Goal: Information Seeking & Learning: Learn about a topic

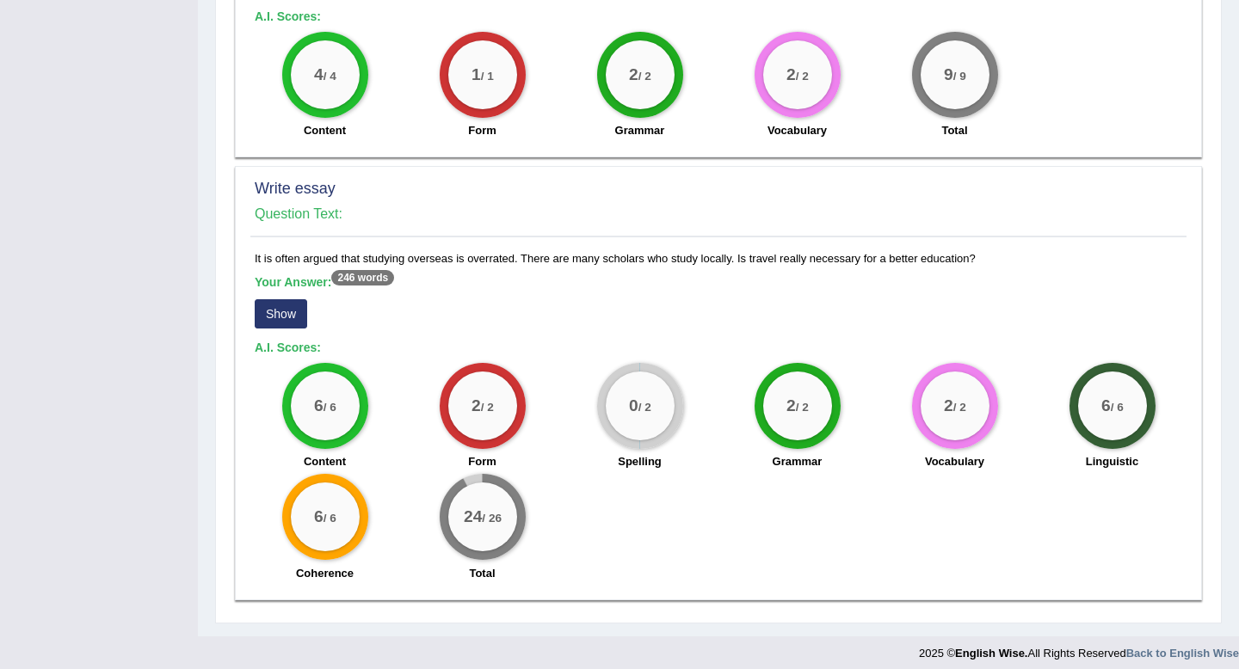
scroll to position [1147, 0]
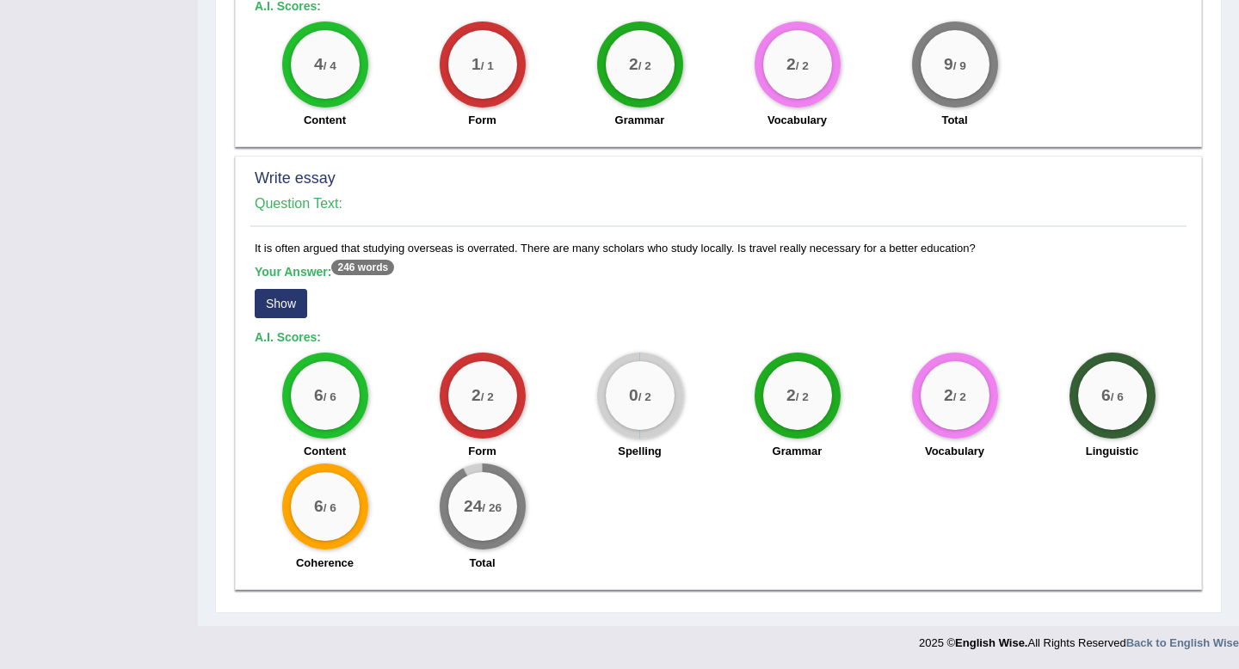
click at [290, 296] on button "Show" at bounding box center [281, 303] width 52 height 29
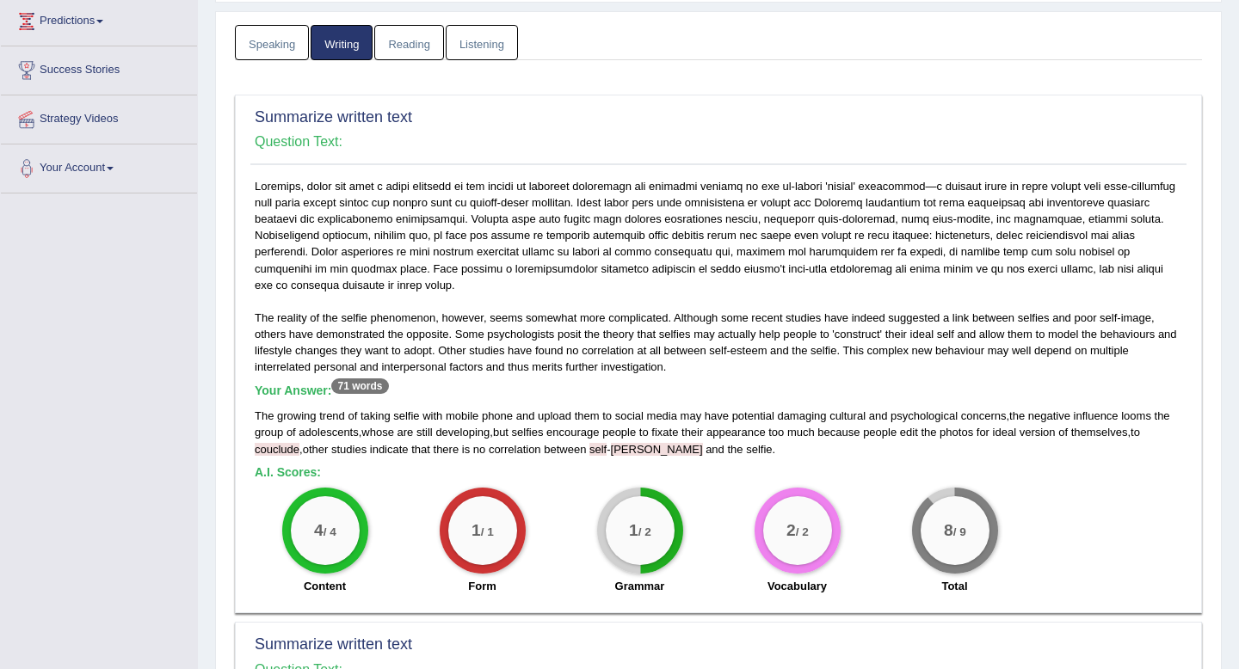
scroll to position [0, 0]
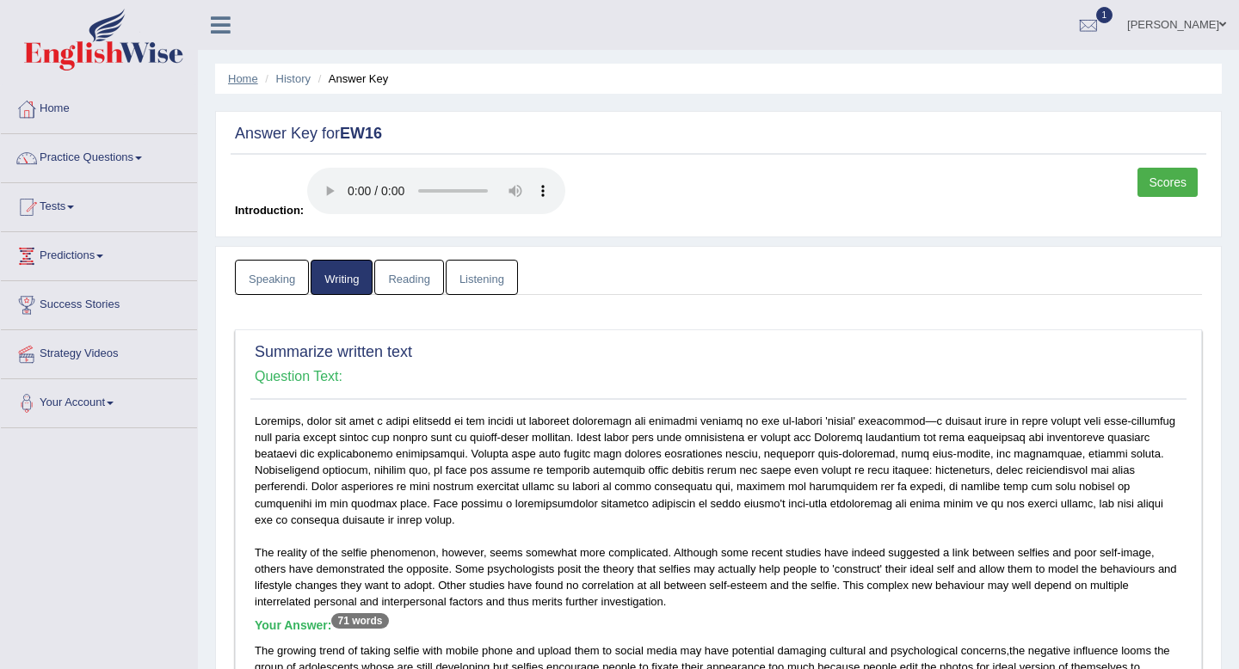
click at [242, 84] on link "Home" at bounding box center [243, 78] width 30 height 13
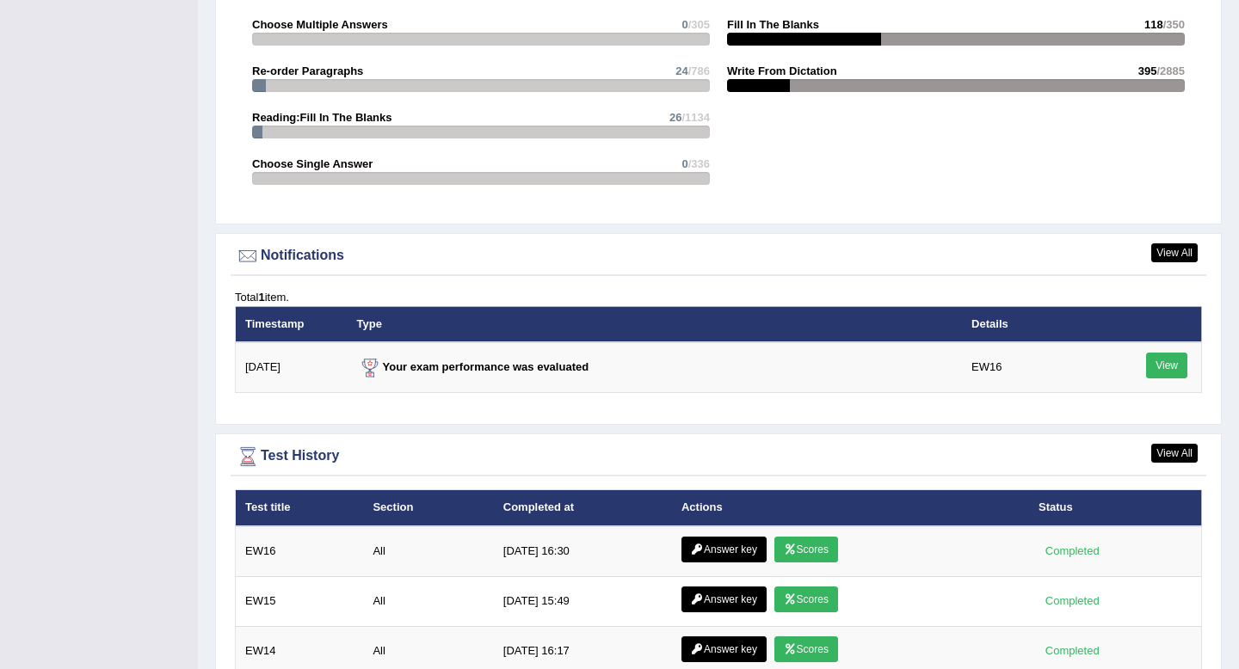
scroll to position [1880, 0]
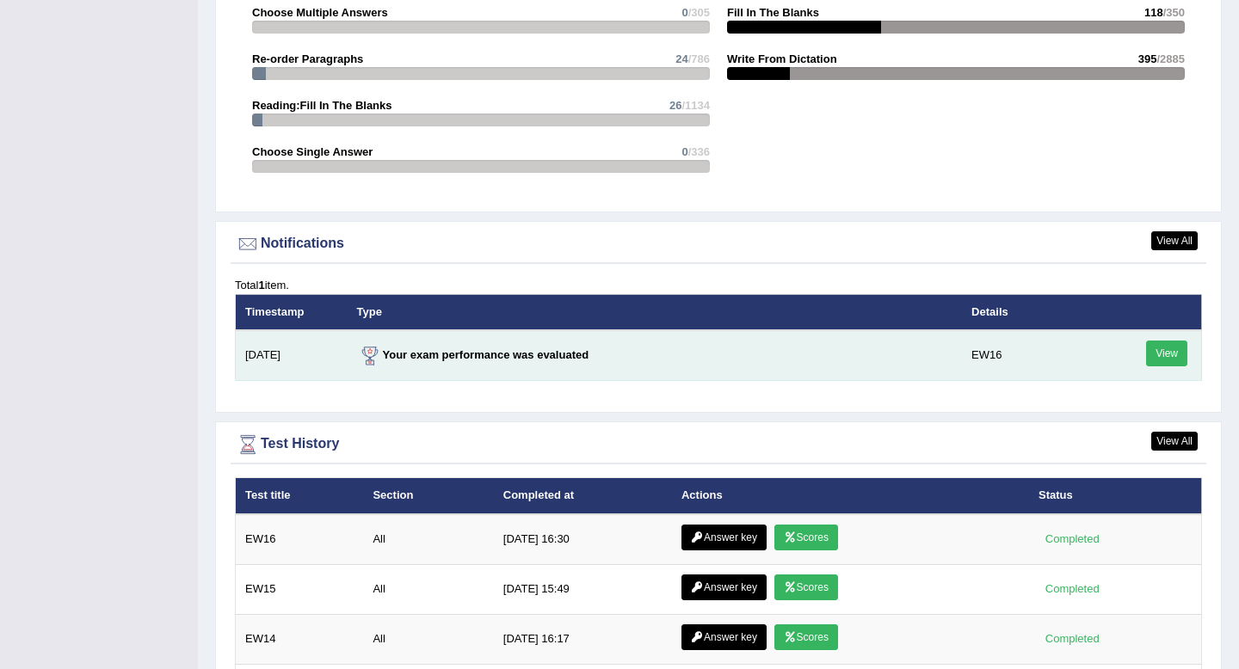
click at [1169, 356] on link "View" at bounding box center [1166, 354] width 41 height 26
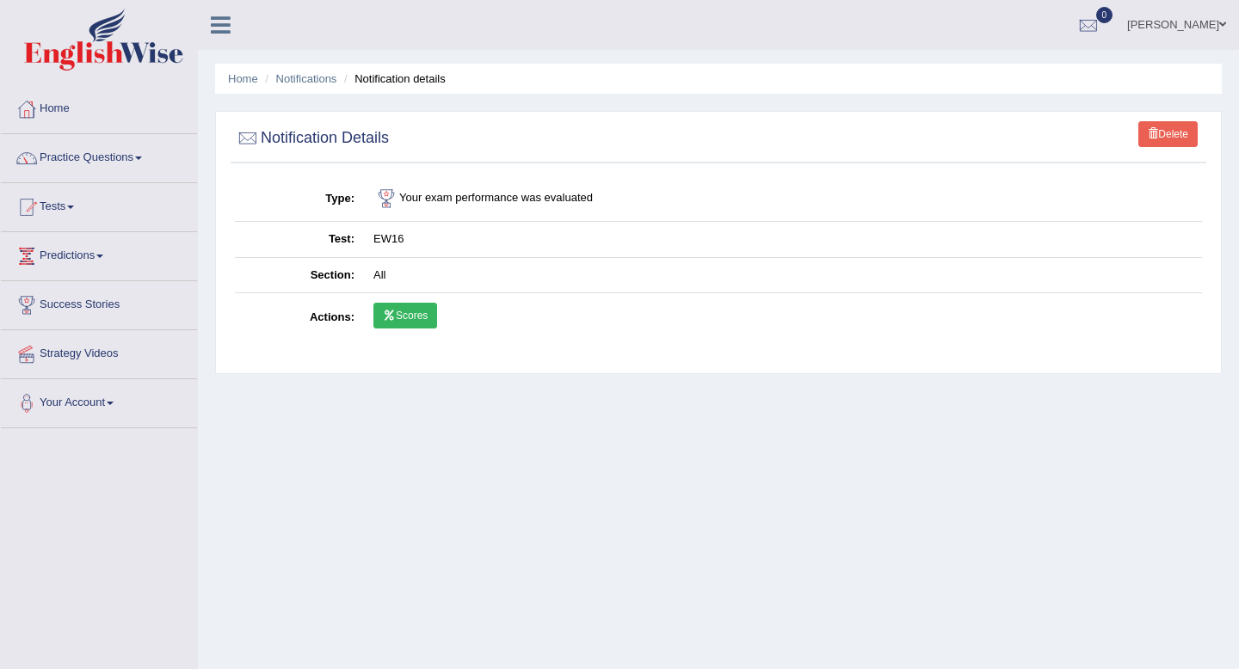
click at [403, 324] on link "Scores" at bounding box center [405, 316] width 64 height 26
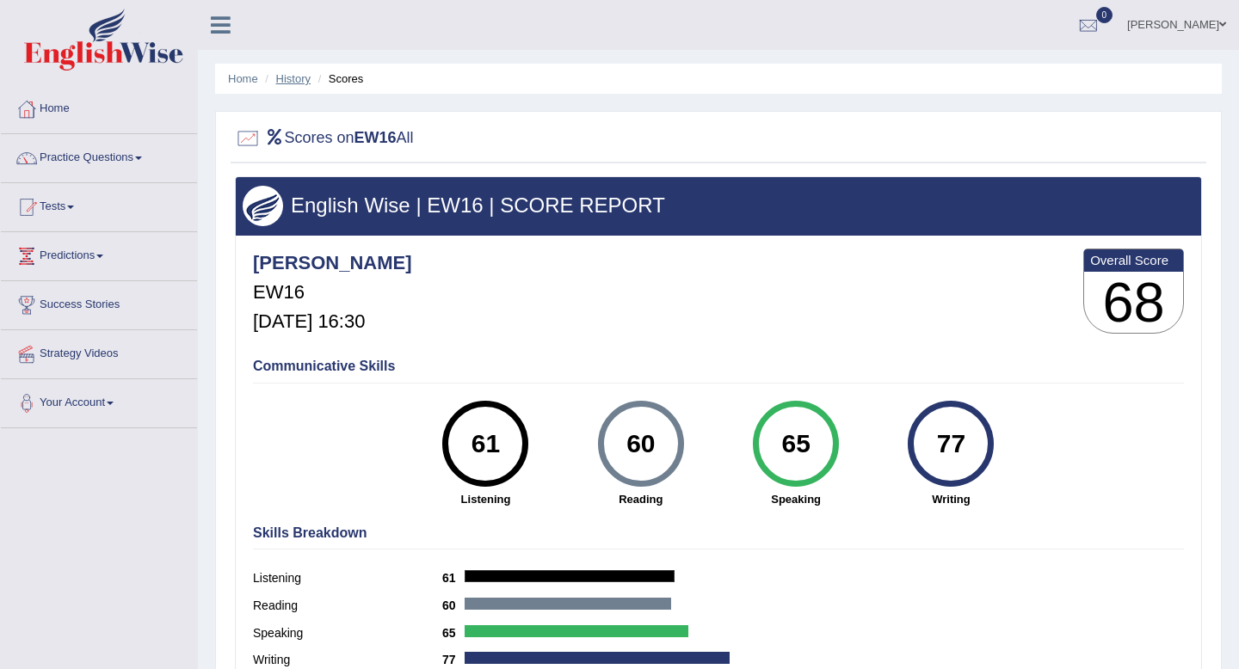
click at [302, 80] on link "History" at bounding box center [293, 78] width 34 height 13
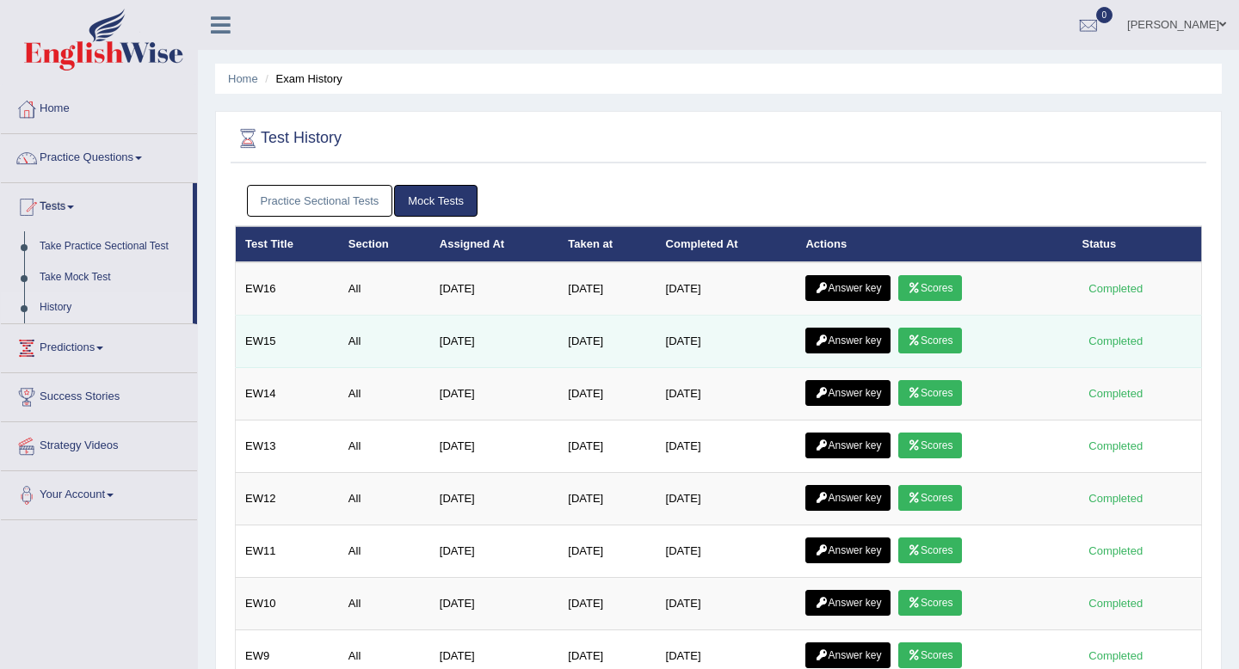
click at [854, 340] on link "Answer key" at bounding box center [847, 341] width 85 height 26
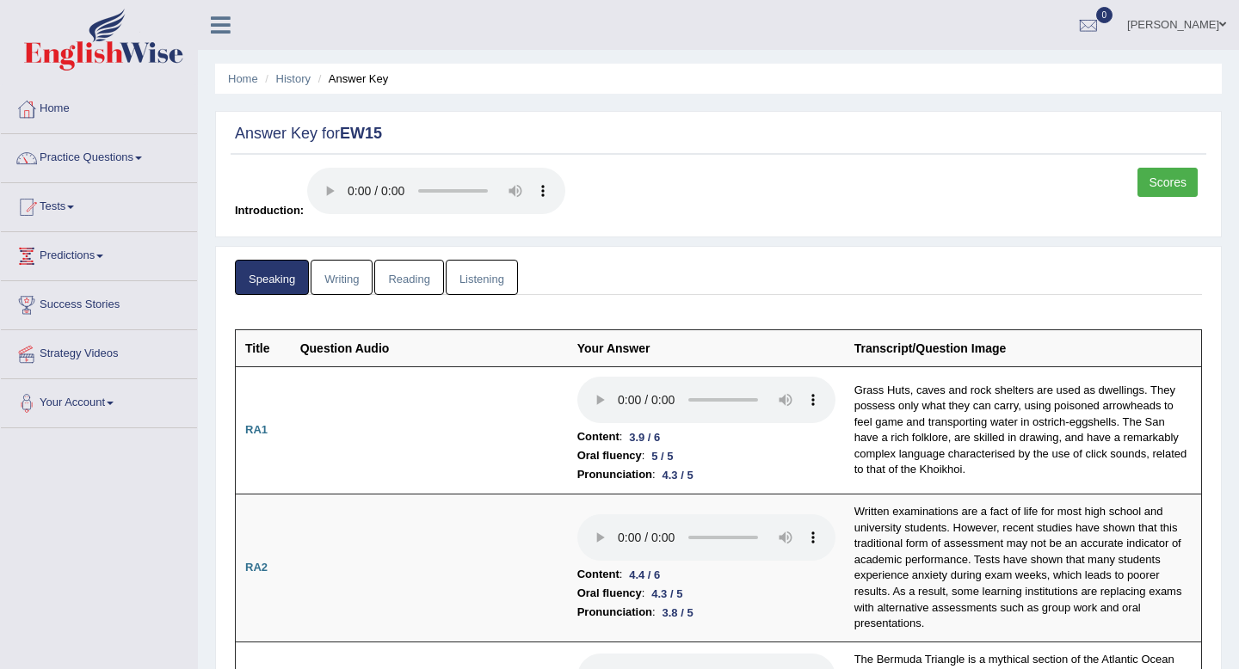
click at [345, 281] on link "Writing" at bounding box center [342, 277] width 62 height 35
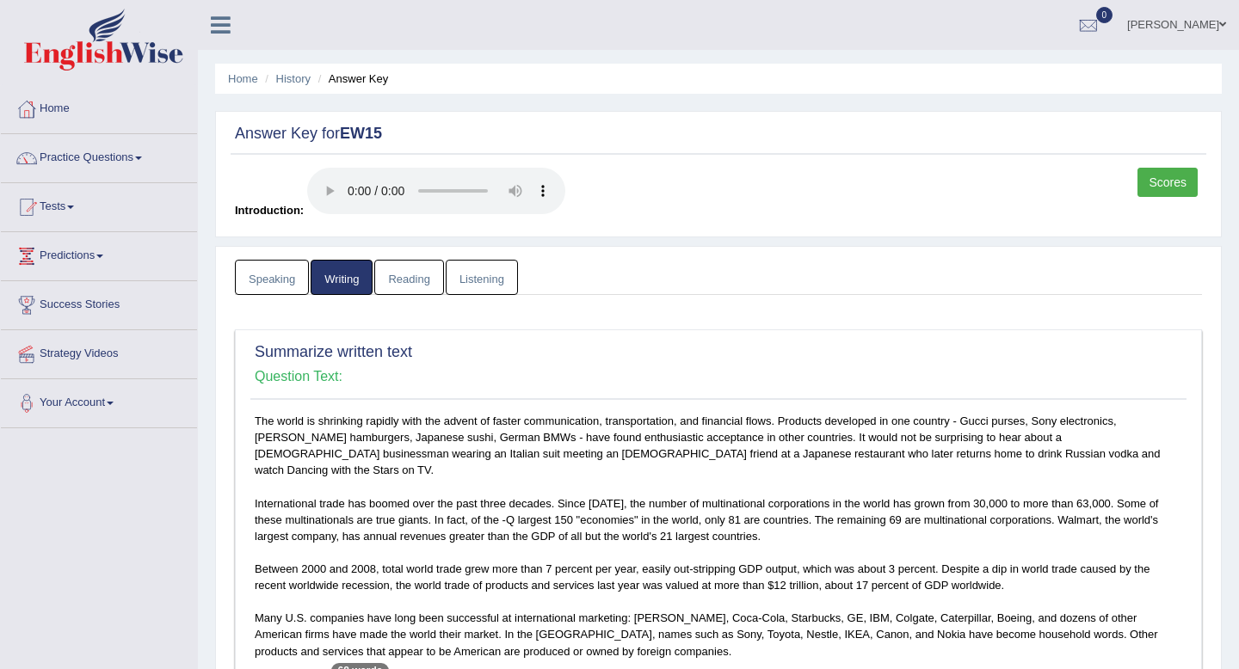
click at [428, 282] on link "Reading" at bounding box center [408, 277] width 69 height 35
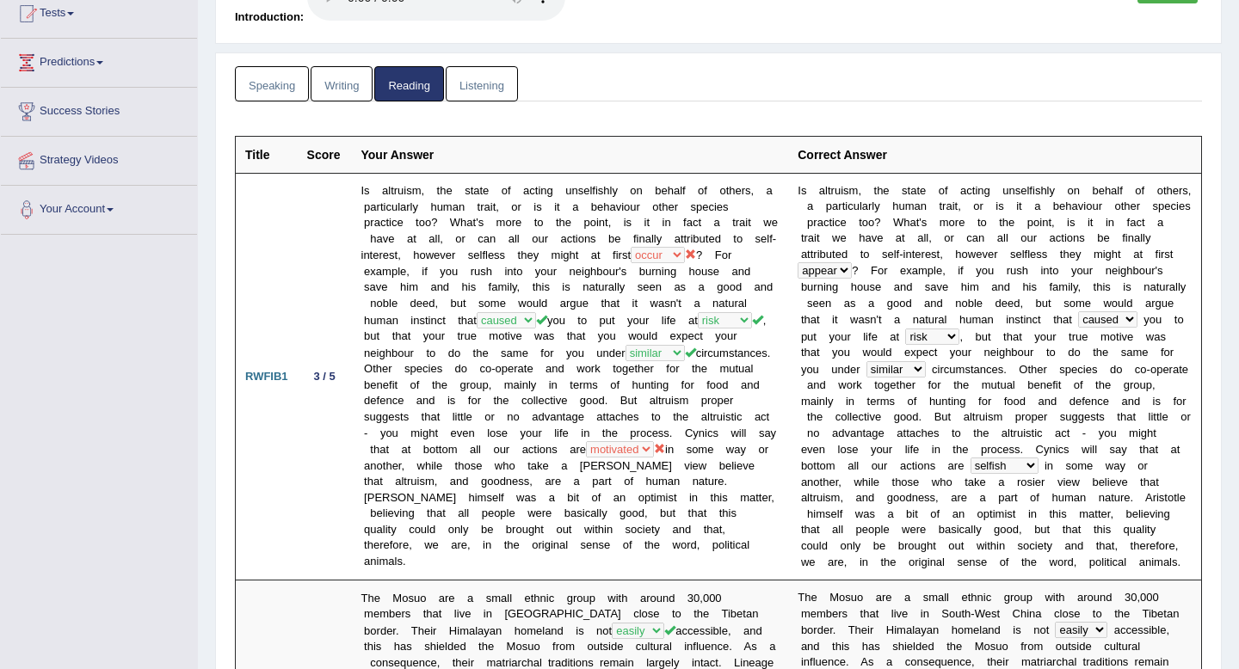
scroll to position [193, 0]
click at [475, 87] on link "Listening" at bounding box center [482, 84] width 72 height 35
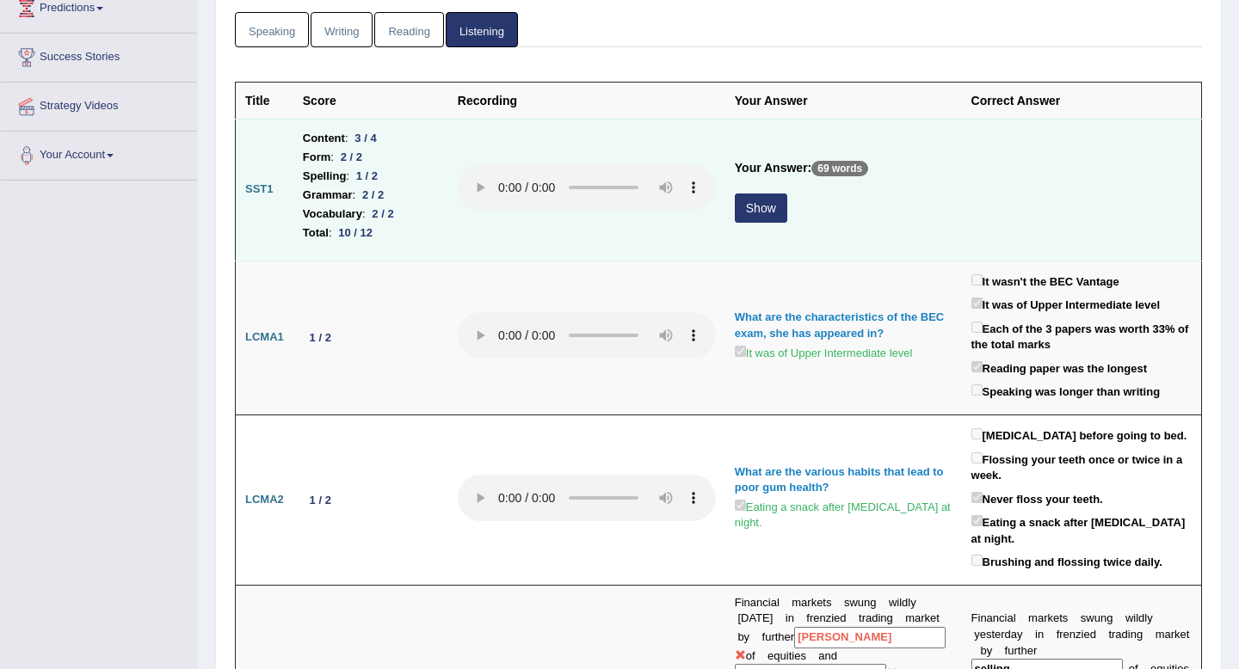
scroll to position [251, 0]
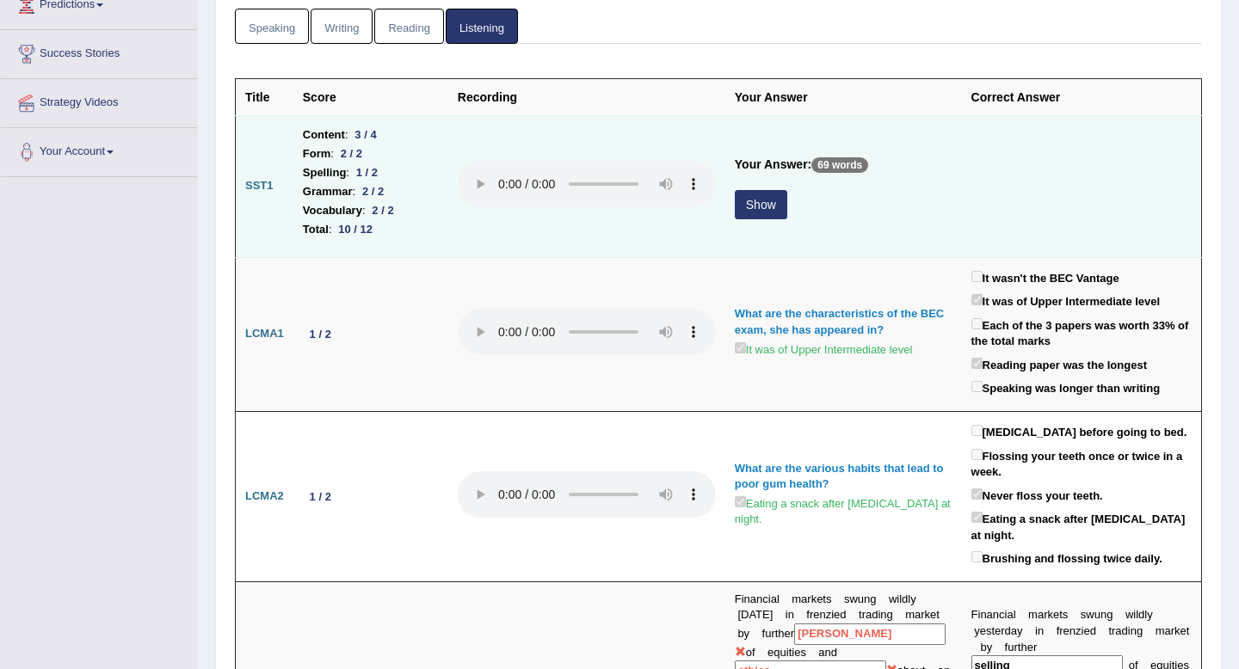
click at [763, 203] on button "Show" at bounding box center [761, 204] width 52 height 29
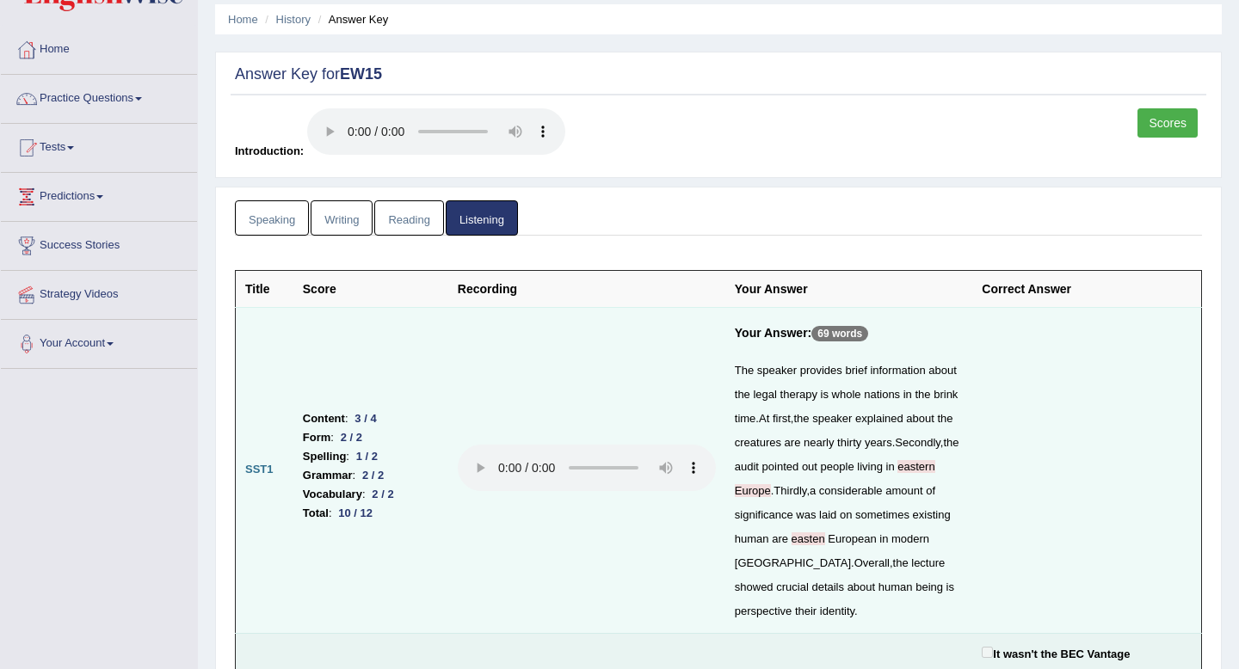
scroll to position [52, 0]
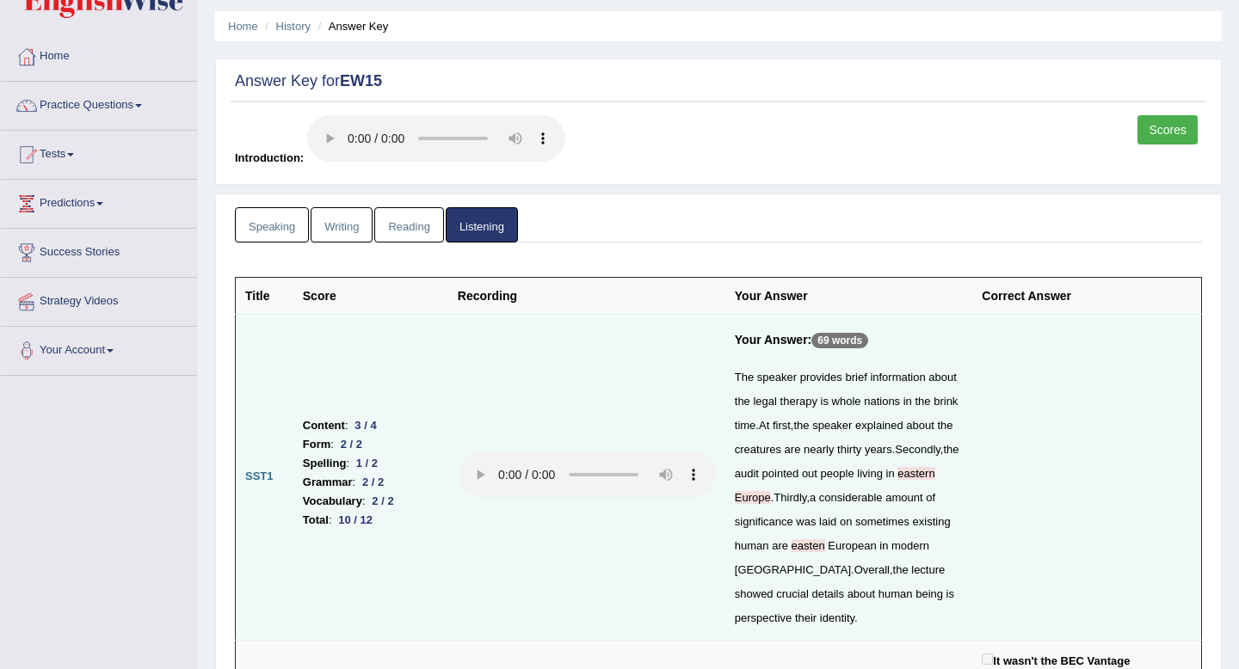
click at [1168, 135] on link "Scores" at bounding box center [1167, 129] width 60 height 29
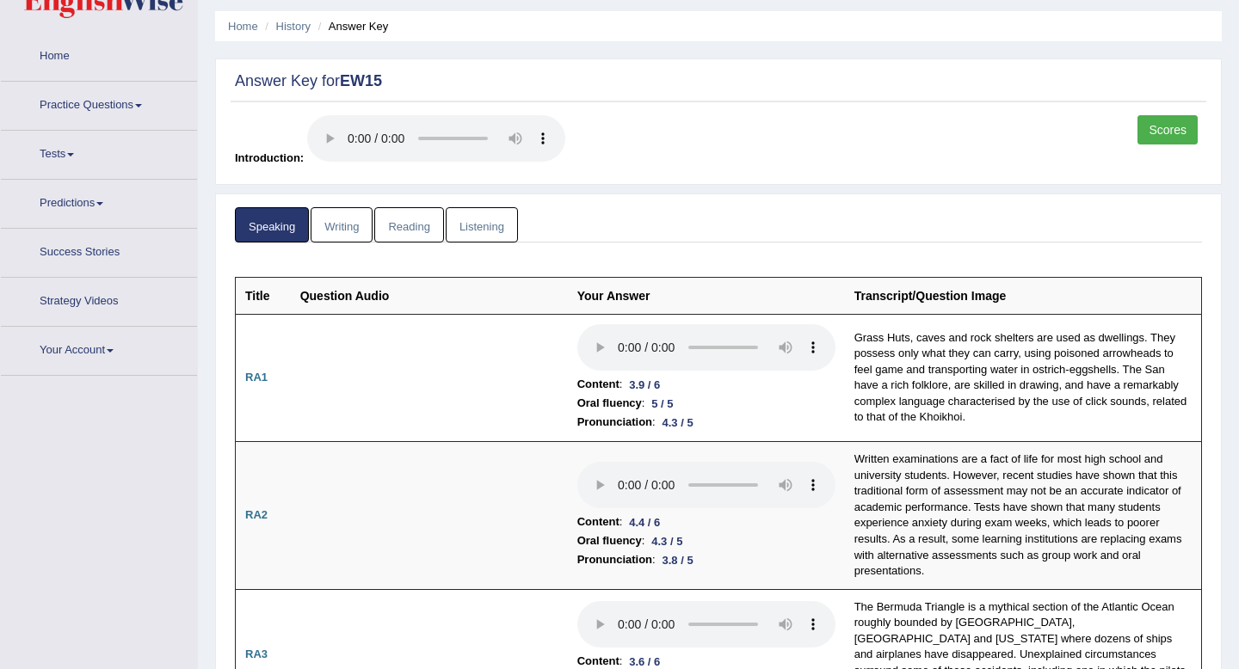
scroll to position [52, 0]
click at [305, 27] on link "History" at bounding box center [293, 26] width 34 height 13
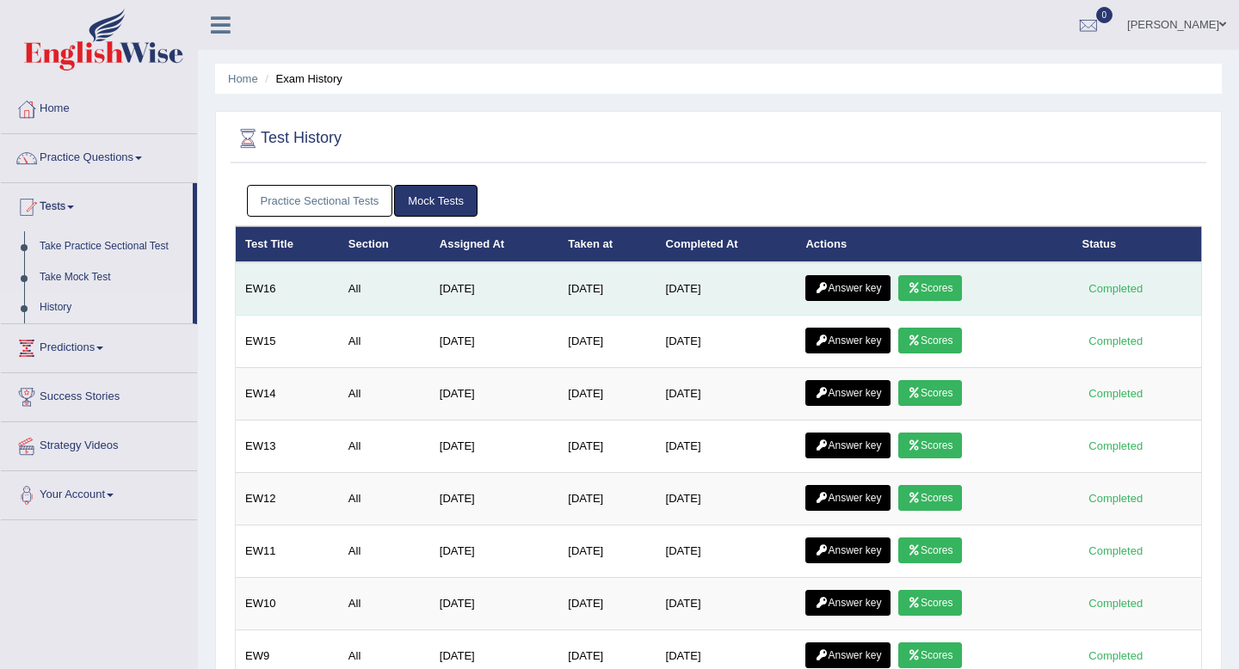
click at [851, 284] on link "Answer key" at bounding box center [847, 288] width 85 height 26
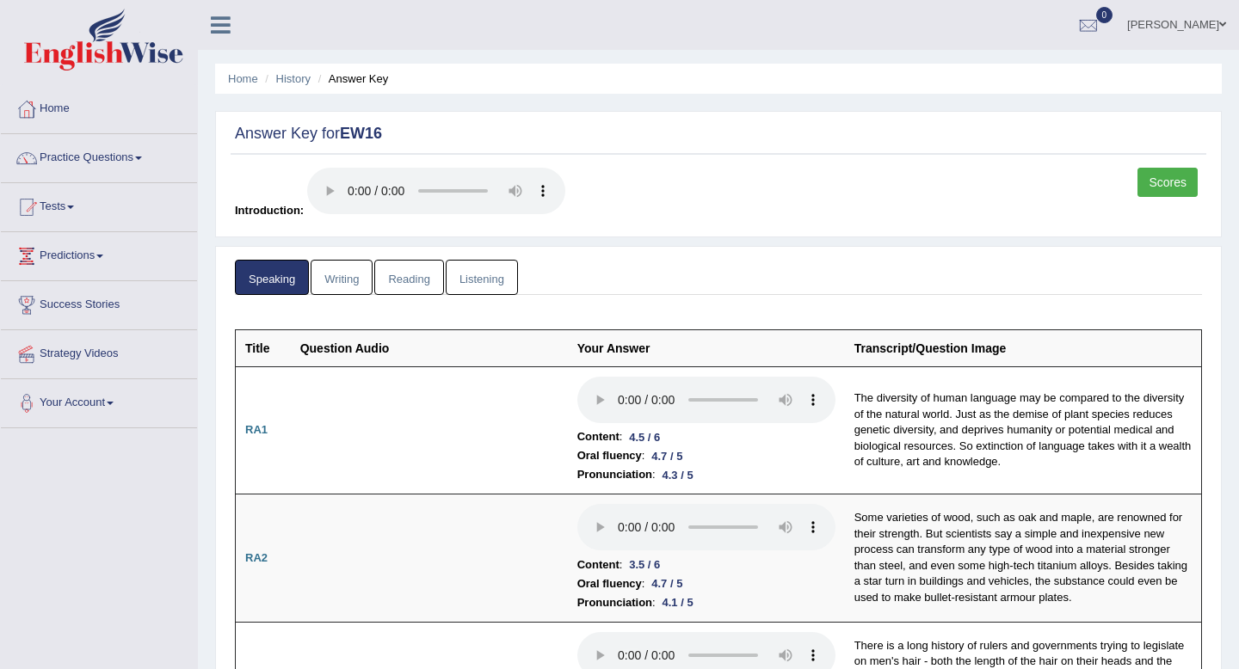
click at [464, 278] on link "Listening" at bounding box center [482, 277] width 72 height 35
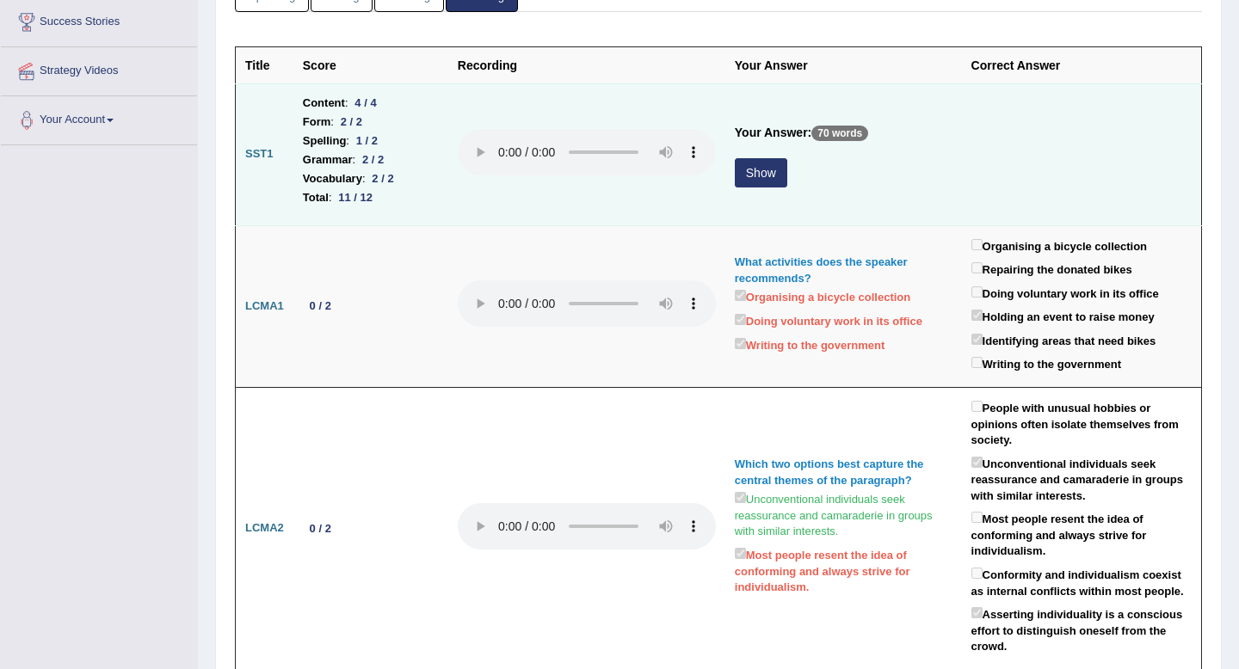
scroll to position [275, 0]
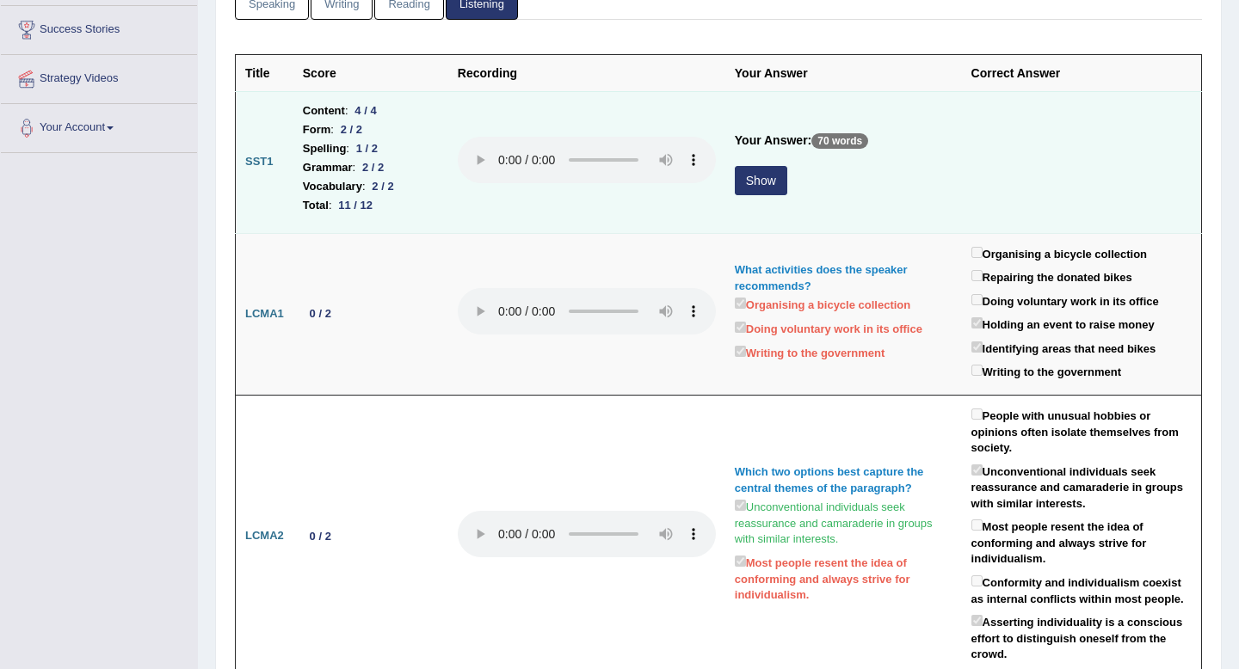
click at [749, 177] on button "Show" at bounding box center [761, 180] width 52 height 29
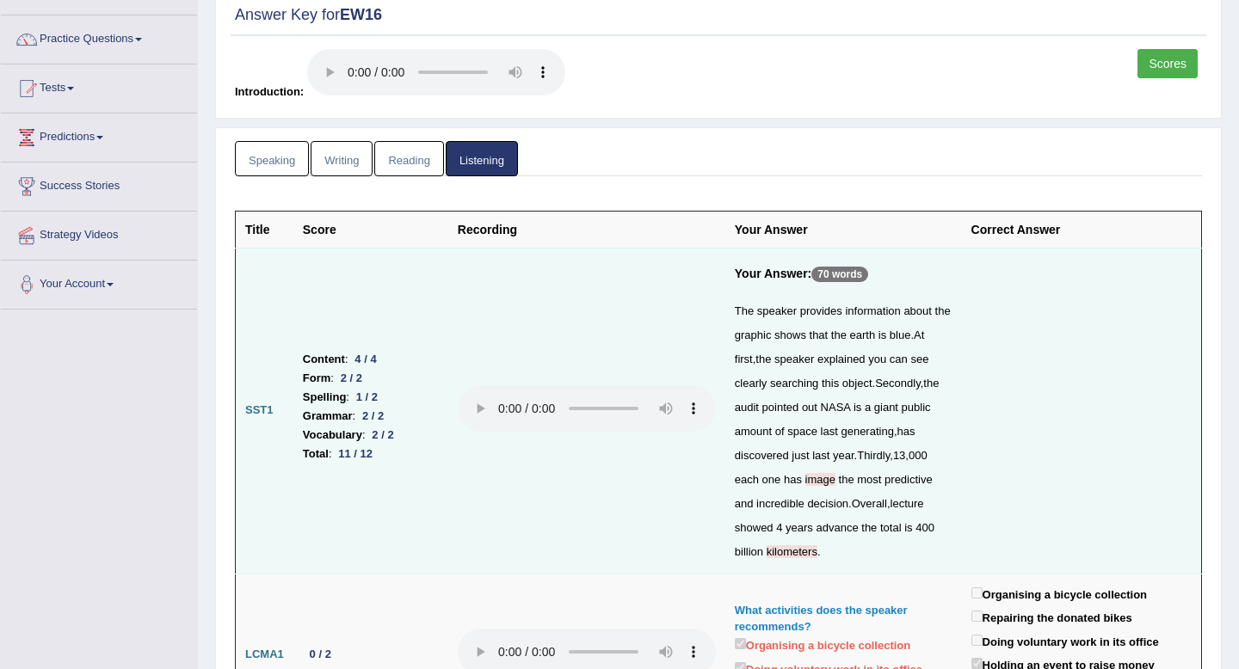
scroll to position [135, 0]
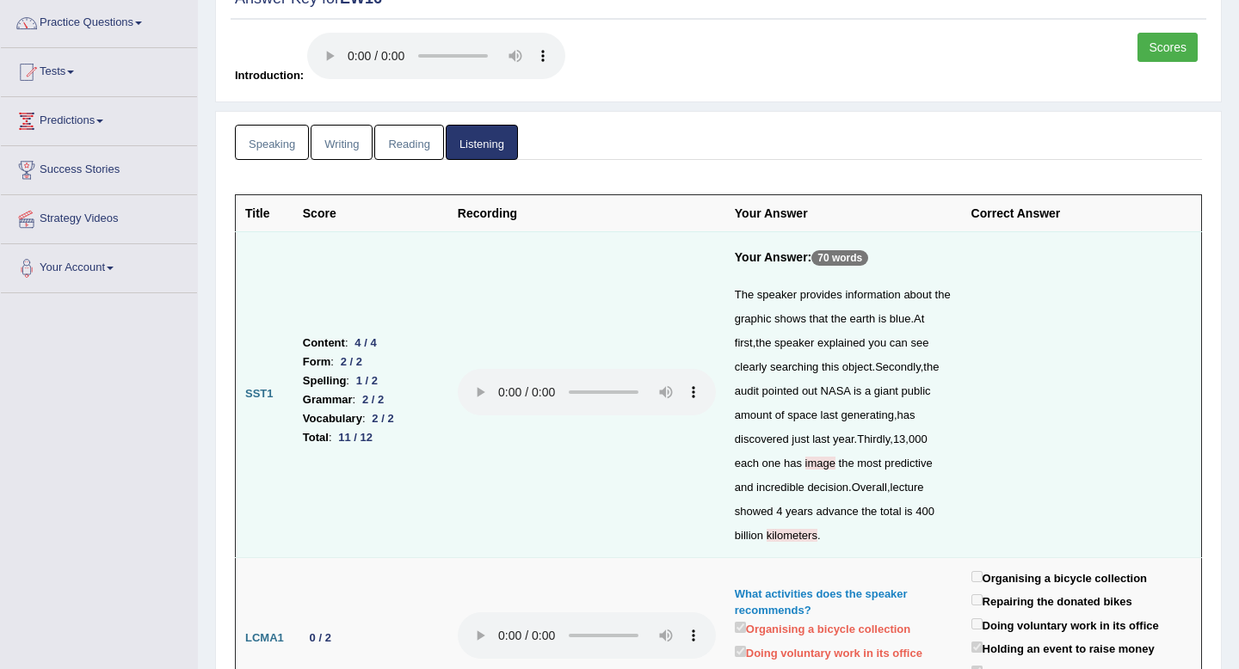
click at [405, 142] on link "Reading" at bounding box center [408, 142] width 69 height 35
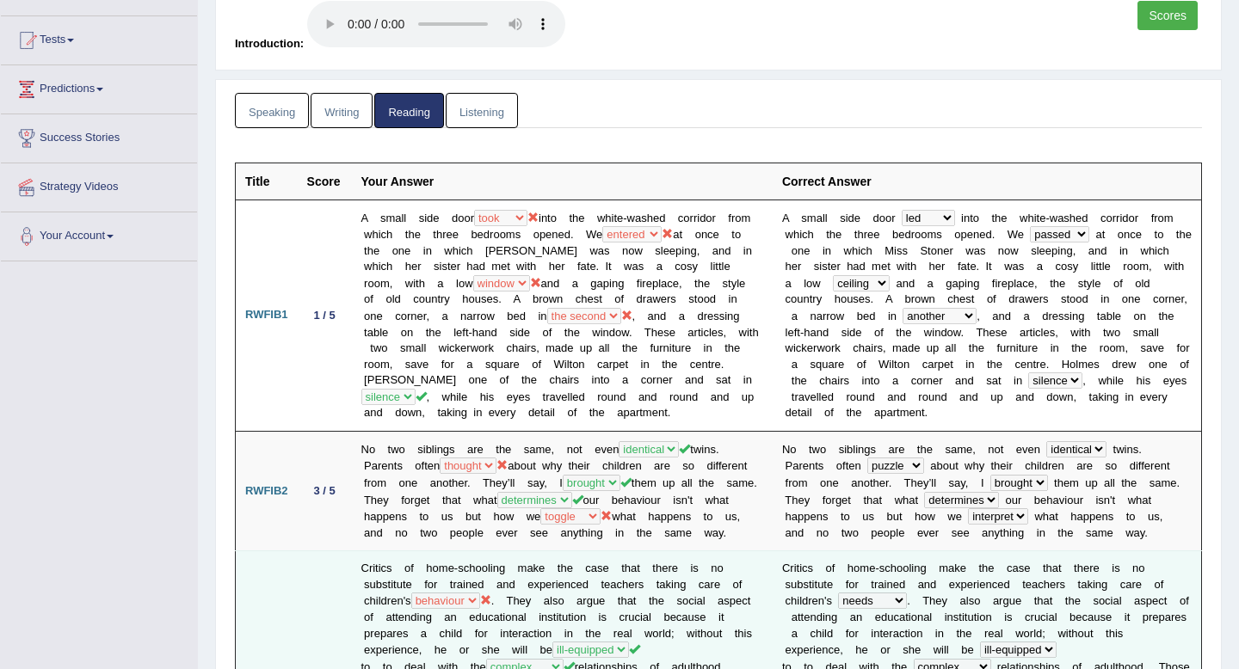
scroll to position [0, 0]
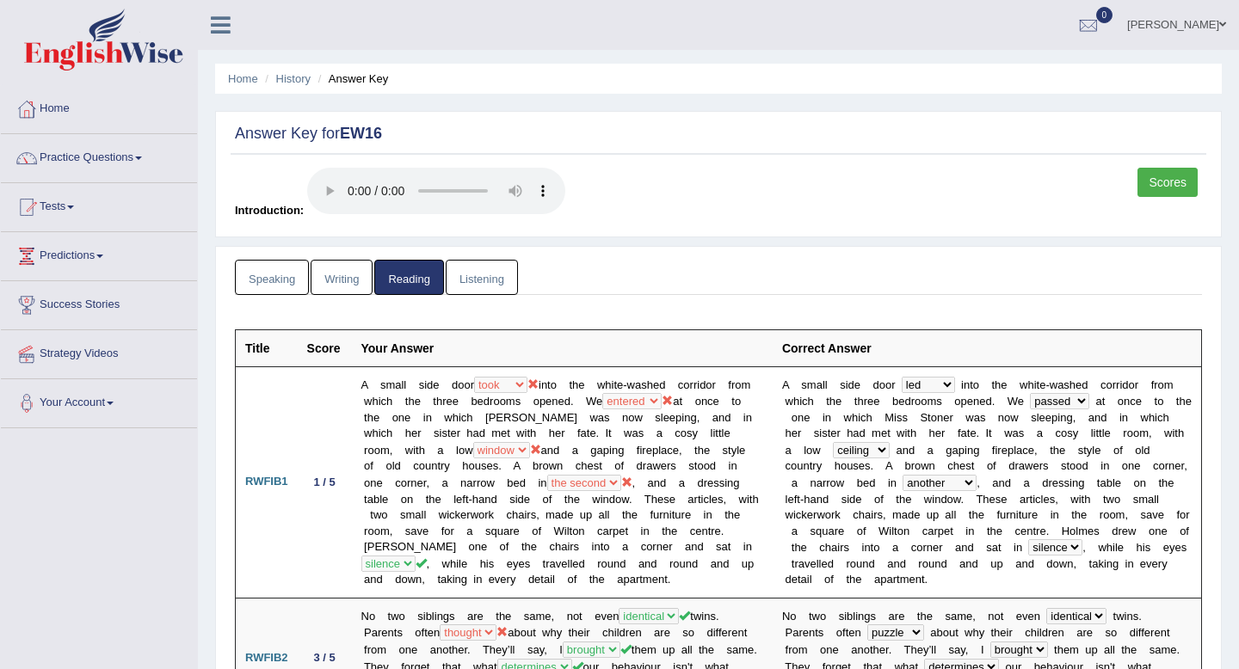
click at [467, 271] on link "Listening" at bounding box center [482, 277] width 72 height 35
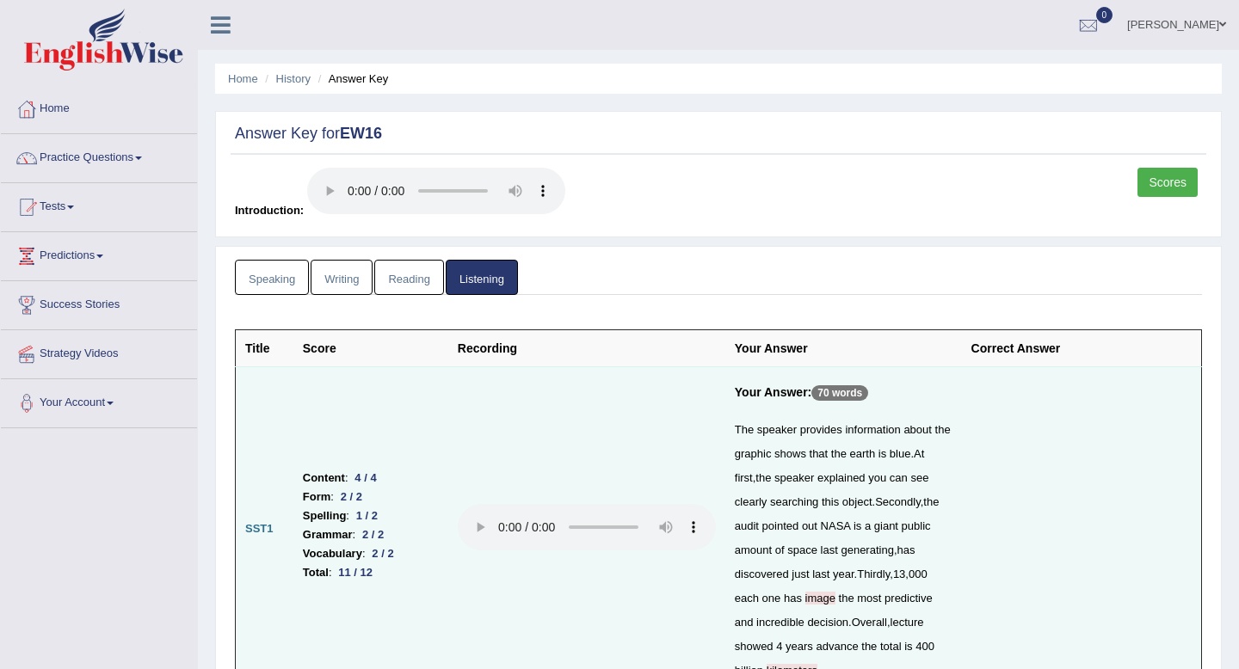
click at [292, 277] on link "Speaking" at bounding box center [272, 277] width 74 height 35
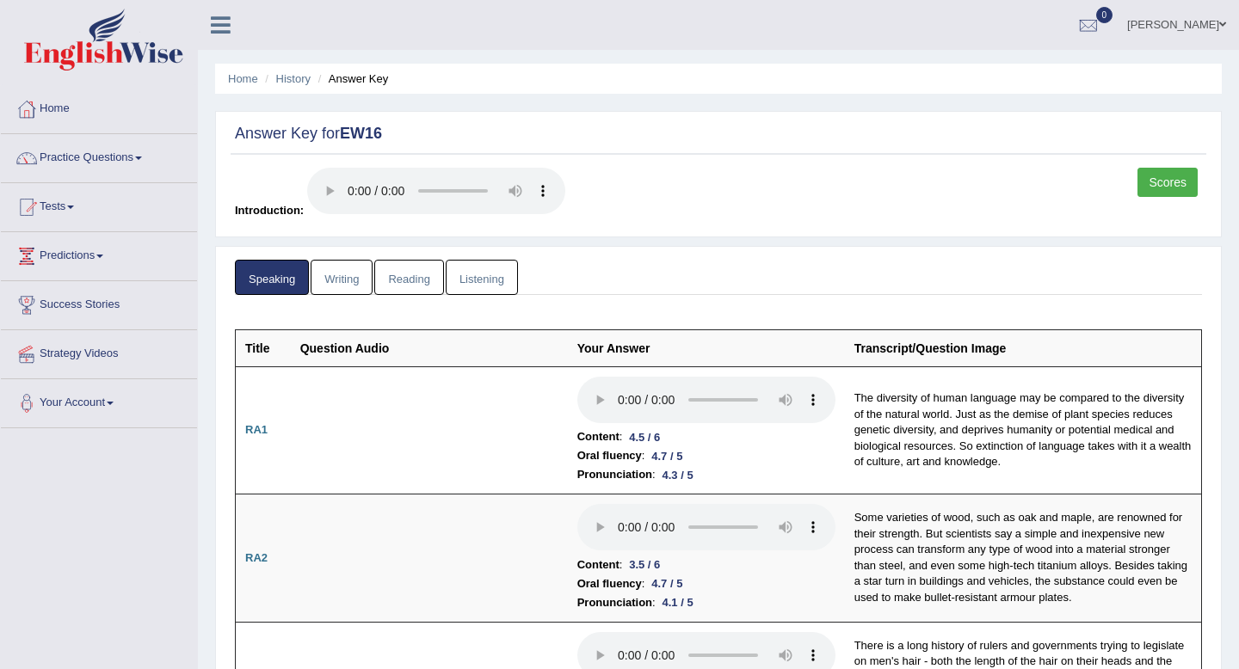
click at [352, 286] on link "Writing" at bounding box center [342, 277] width 62 height 35
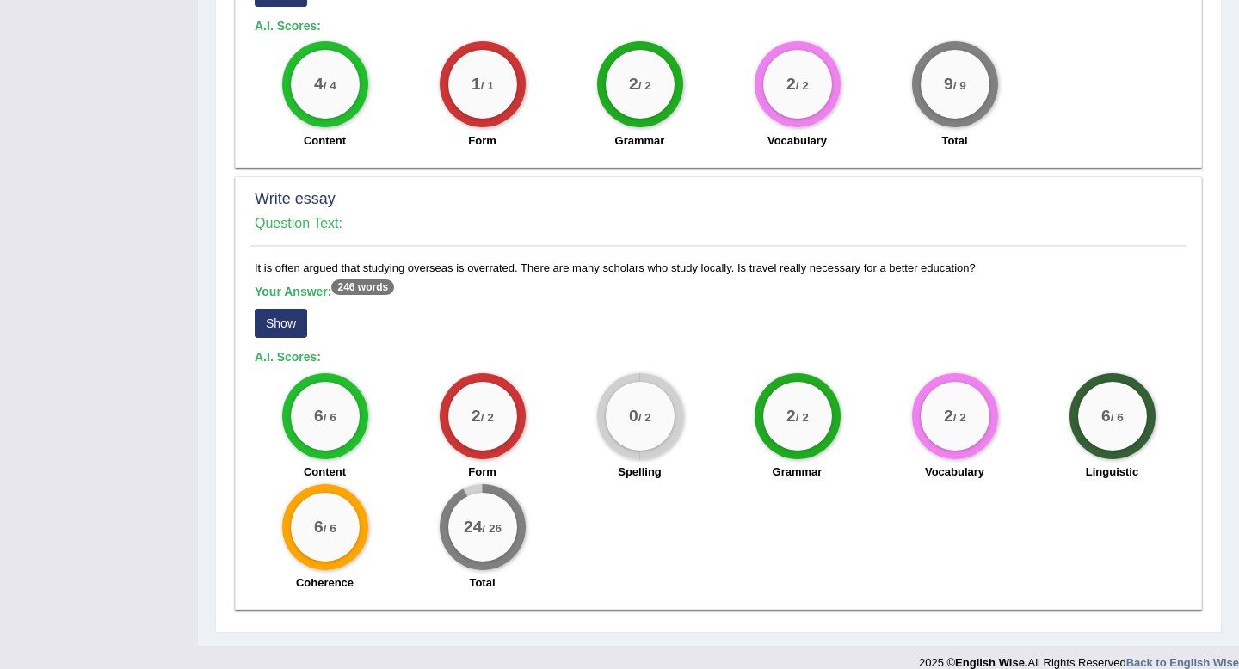
scroll to position [1098, 0]
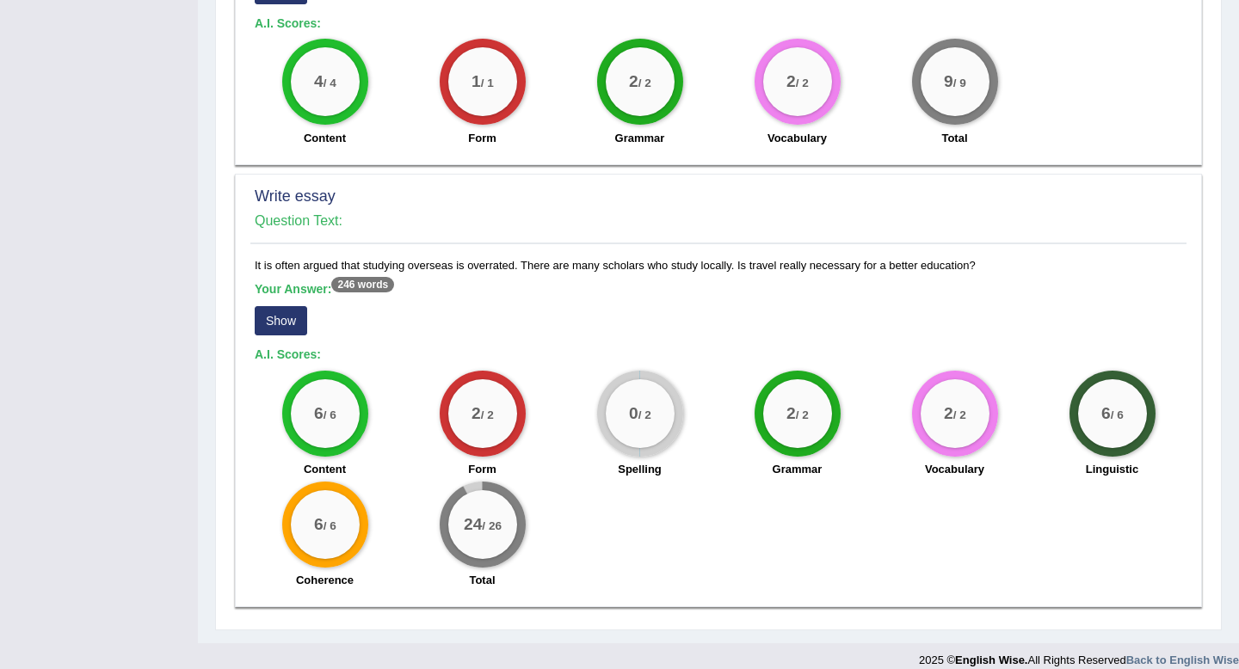
click at [287, 324] on button "Show" at bounding box center [281, 320] width 52 height 29
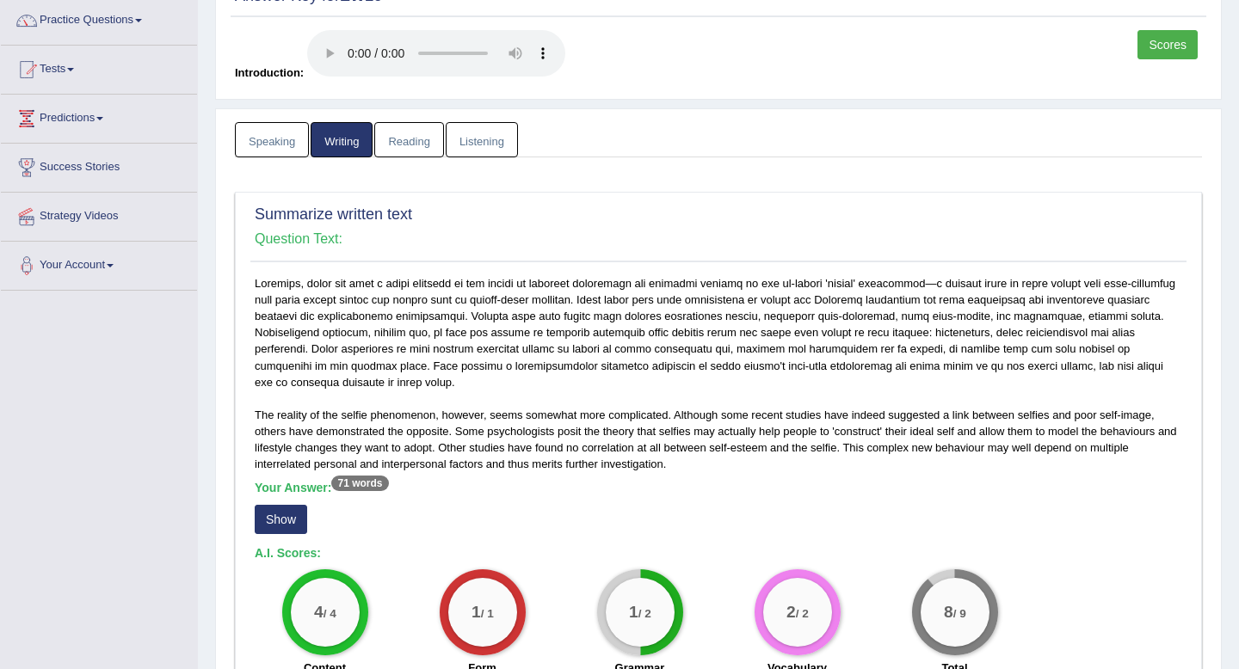
scroll to position [0, 0]
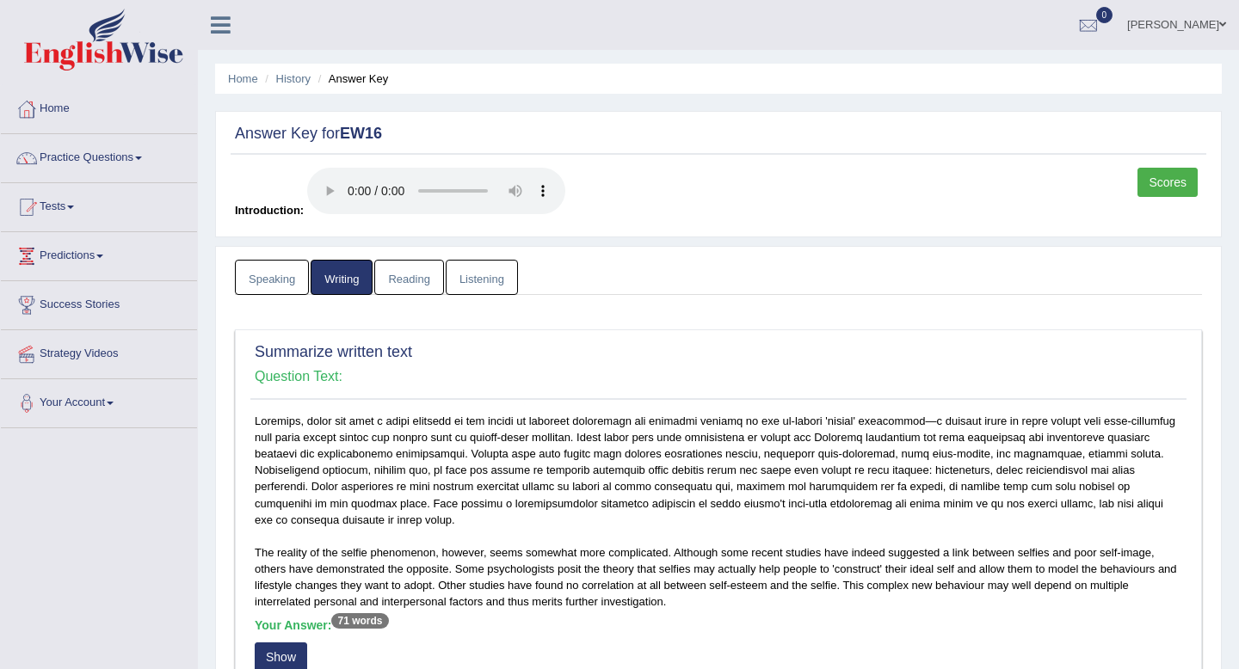
click at [270, 281] on link "Speaking" at bounding box center [272, 277] width 74 height 35
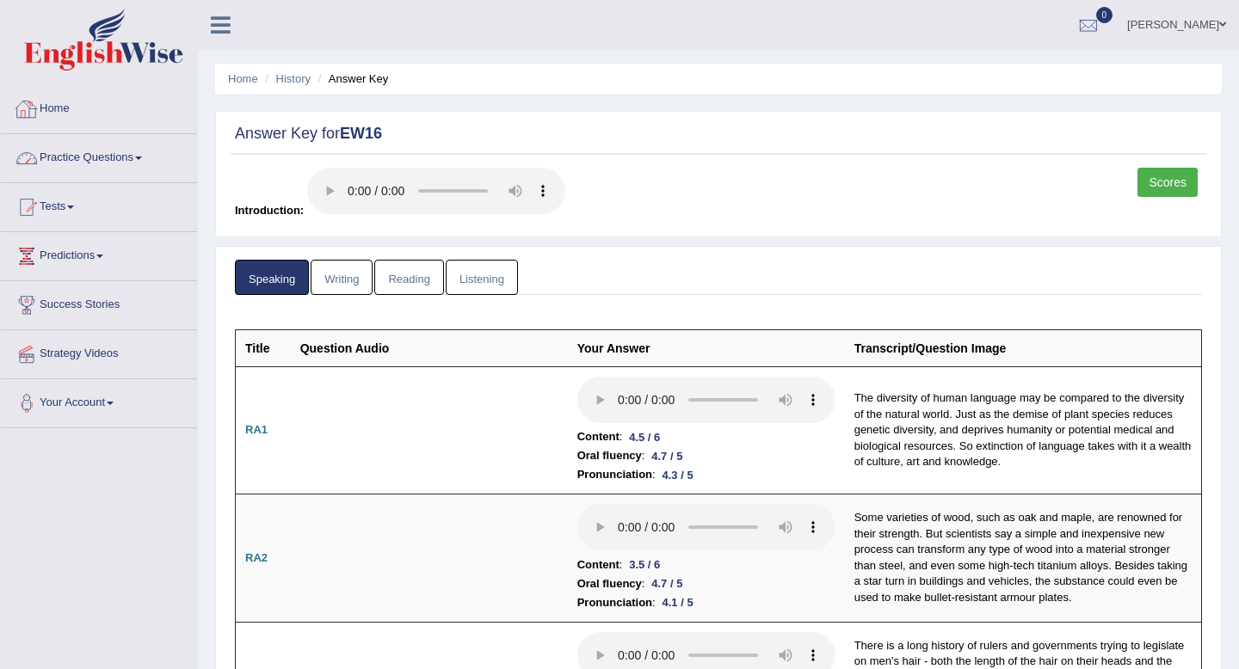
click at [90, 150] on link "Practice Questions" at bounding box center [99, 155] width 196 height 43
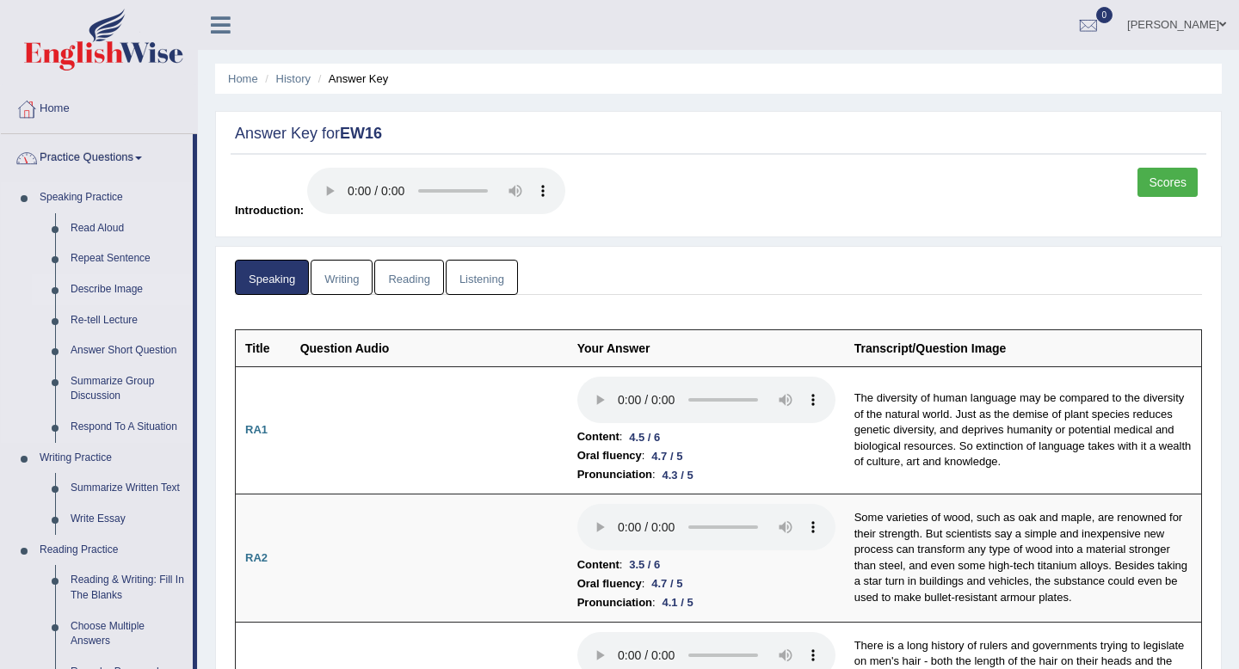
click at [112, 290] on link "Describe Image" at bounding box center [128, 289] width 130 height 31
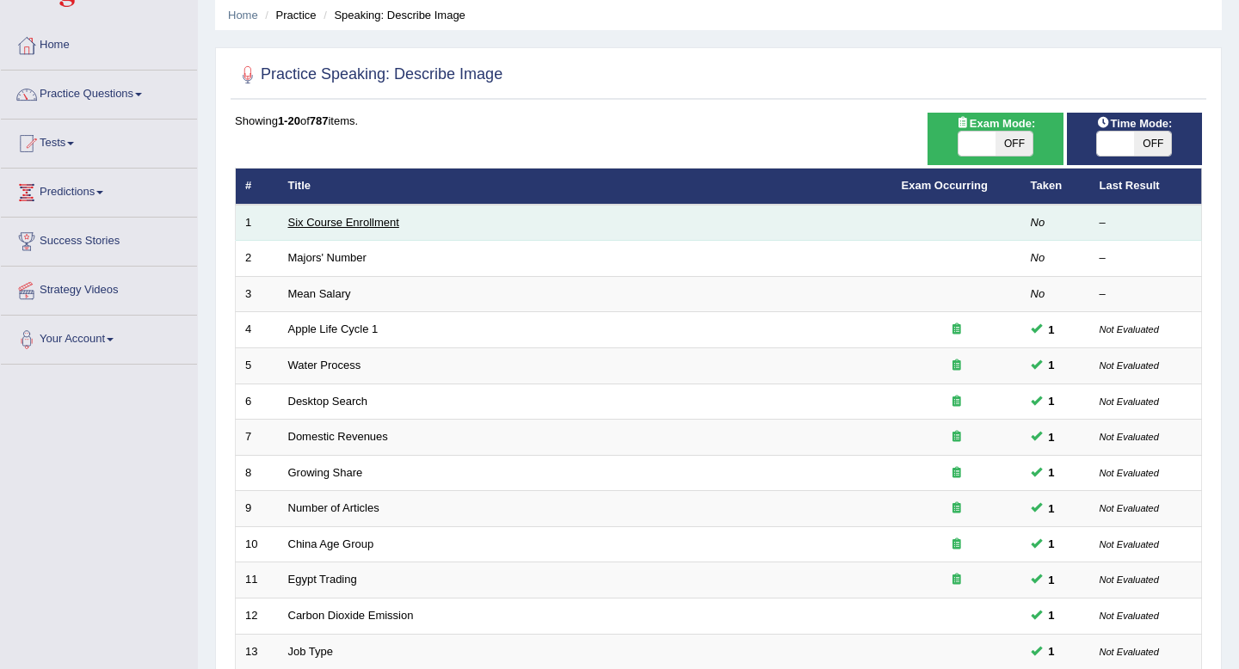
click at [335, 226] on link "Six Course Enrollment" at bounding box center [343, 222] width 111 height 13
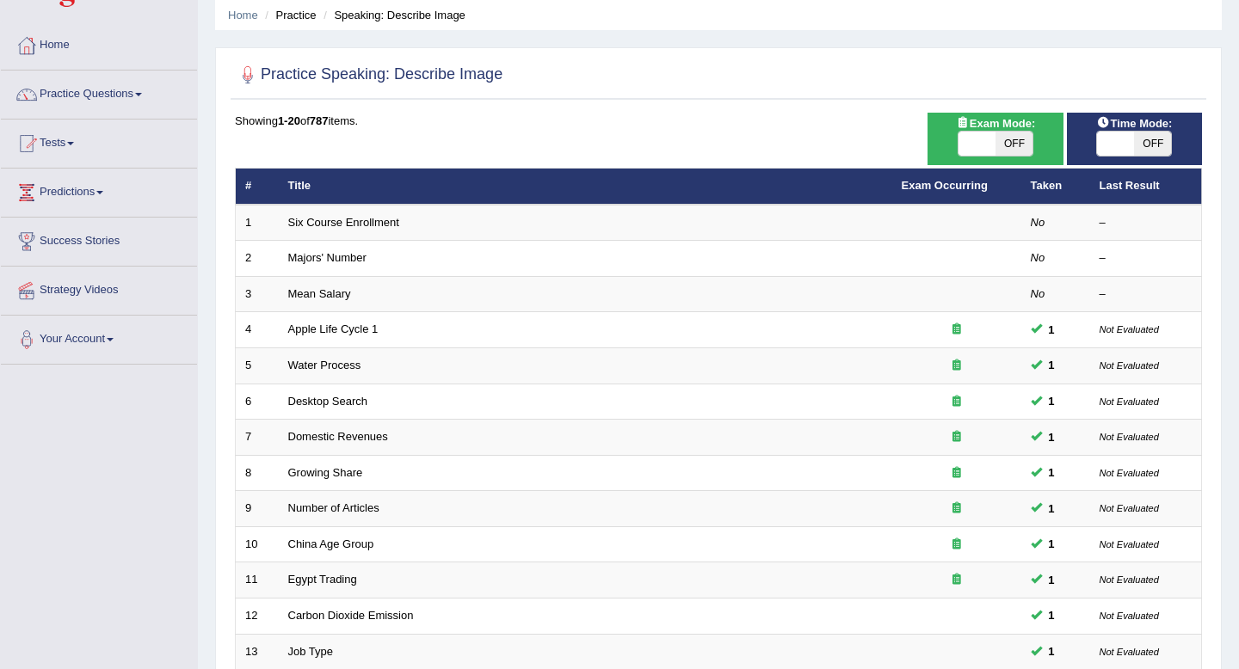
click at [1153, 154] on span "OFF" at bounding box center [1152, 144] width 37 height 24
checkbox input "true"
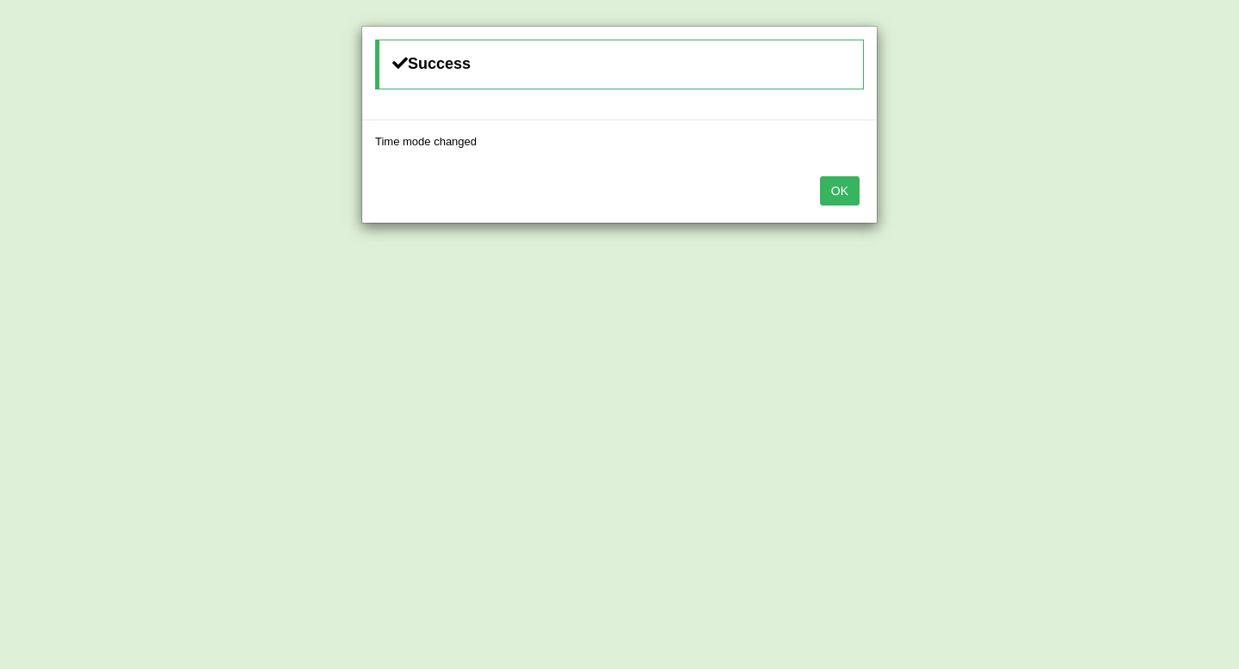
click at [829, 200] on button "OK" at bounding box center [840, 190] width 40 height 29
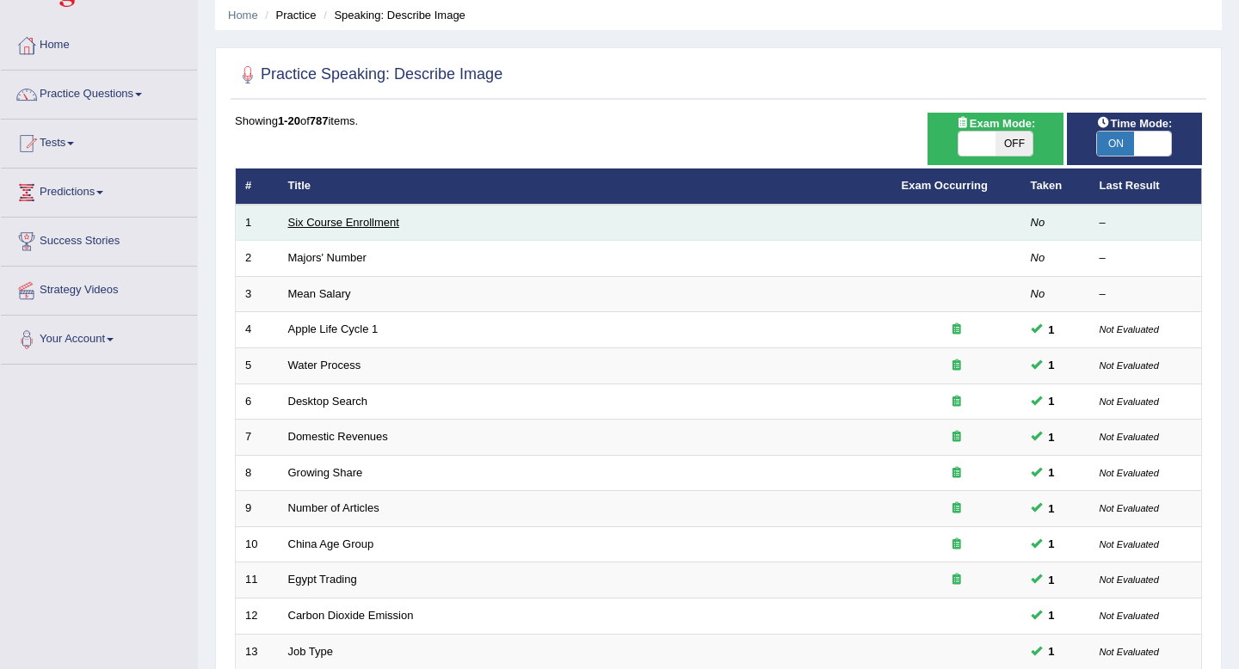
click at [372, 218] on link "Six Course Enrollment" at bounding box center [343, 222] width 111 height 13
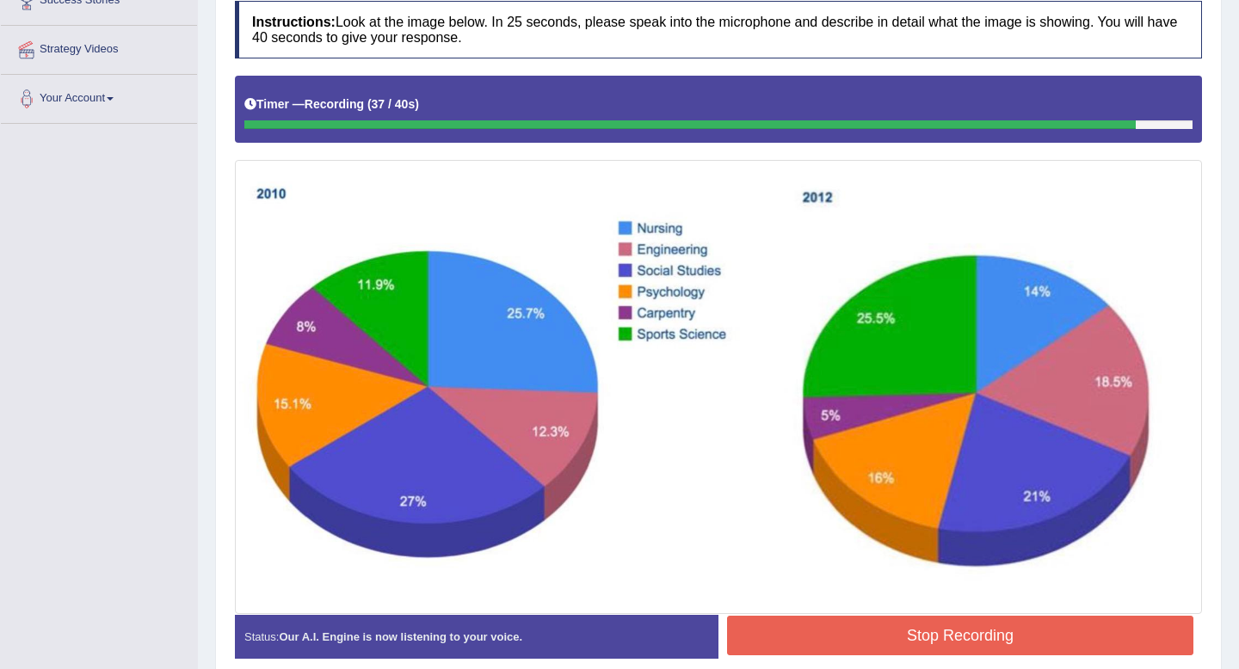
scroll to position [299, 0]
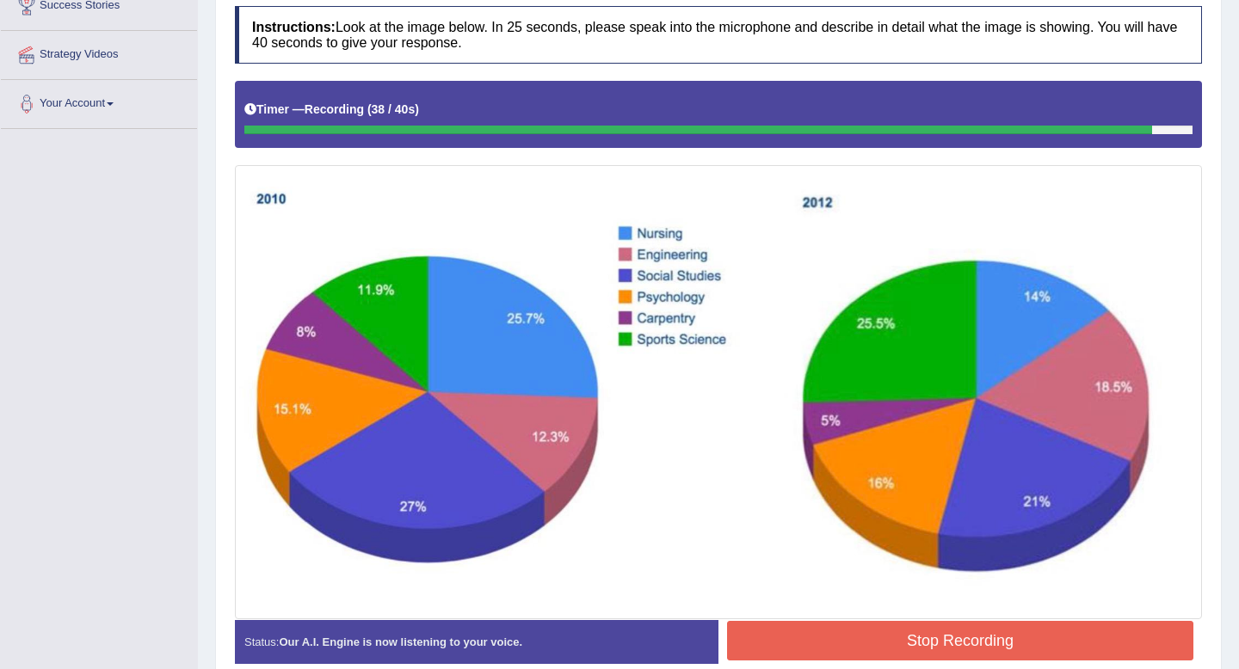
click at [803, 629] on button "Stop Recording" at bounding box center [960, 641] width 466 height 40
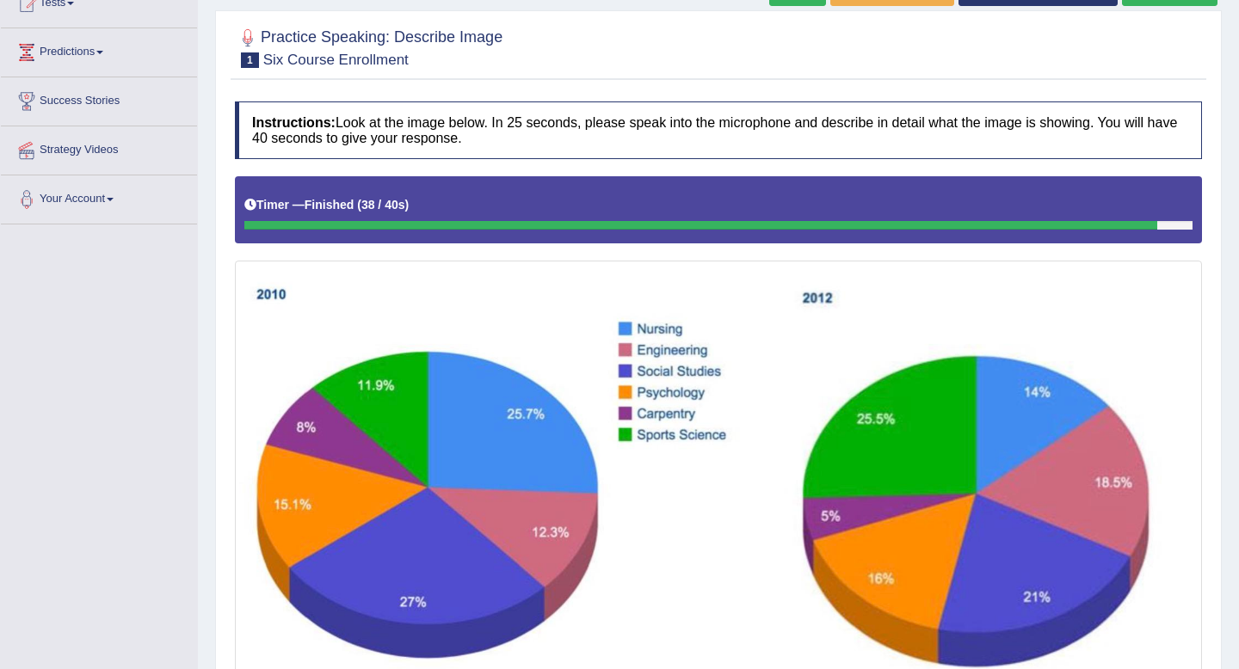
scroll to position [165, 0]
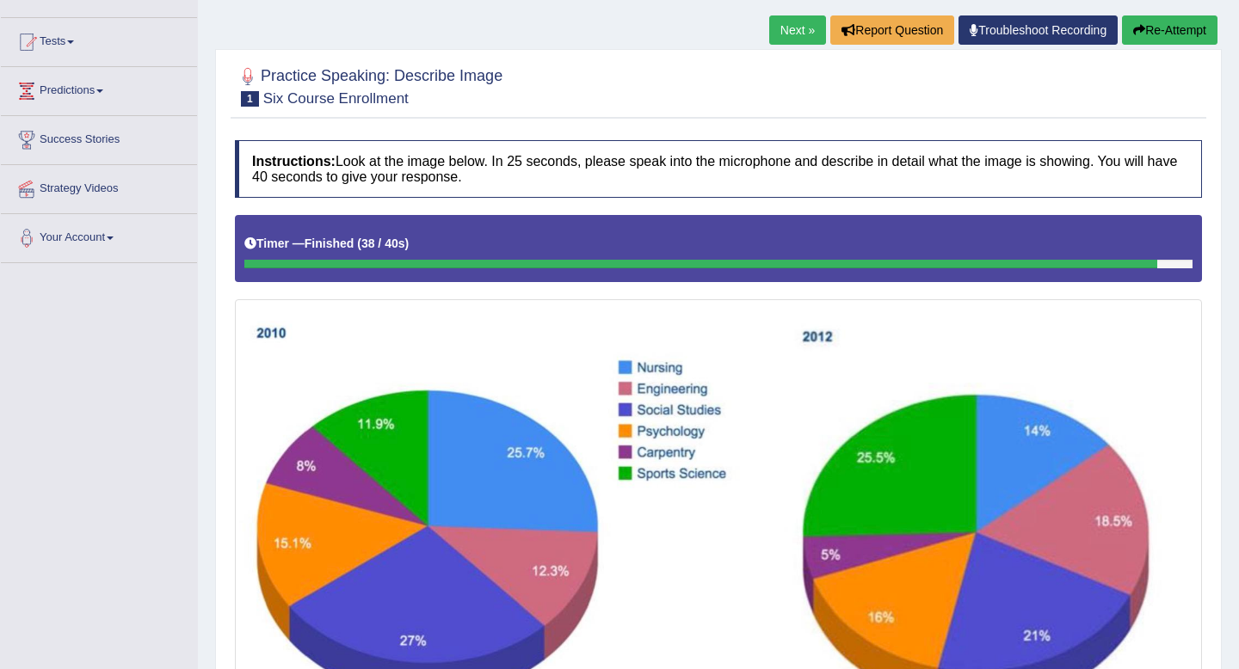
click at [1153, 28] on button "Re-Attempt" at bounding box center [1169, 29] width 95 height 29
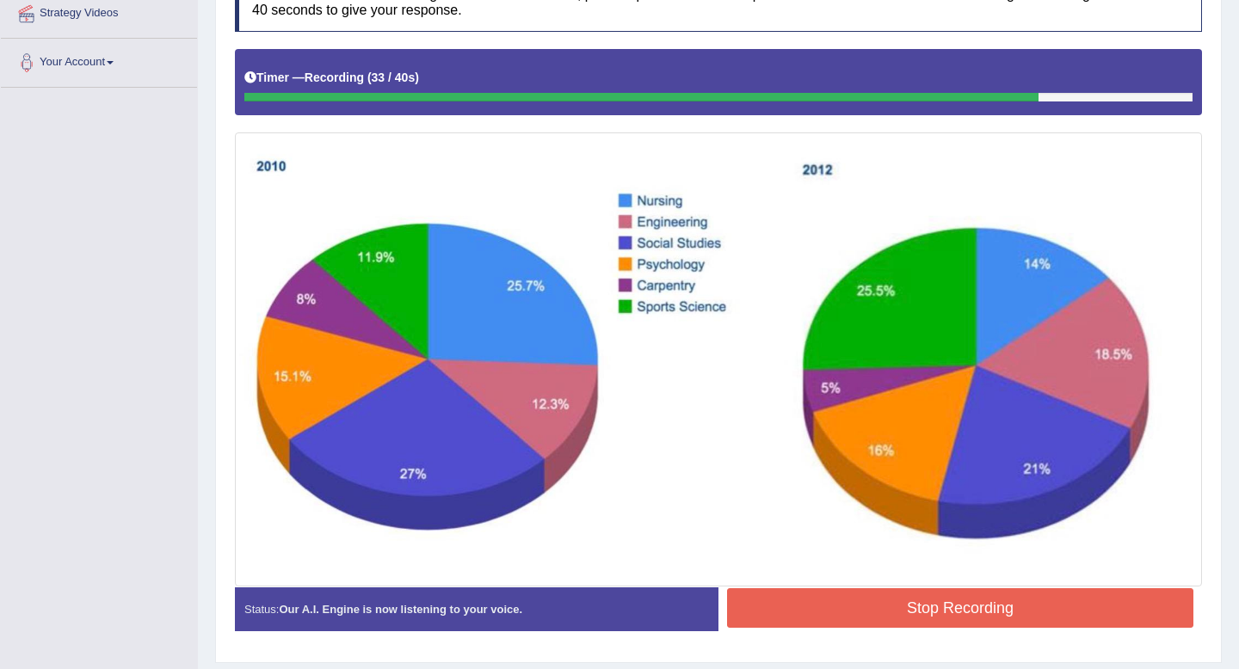
scroll to position [342, 0]
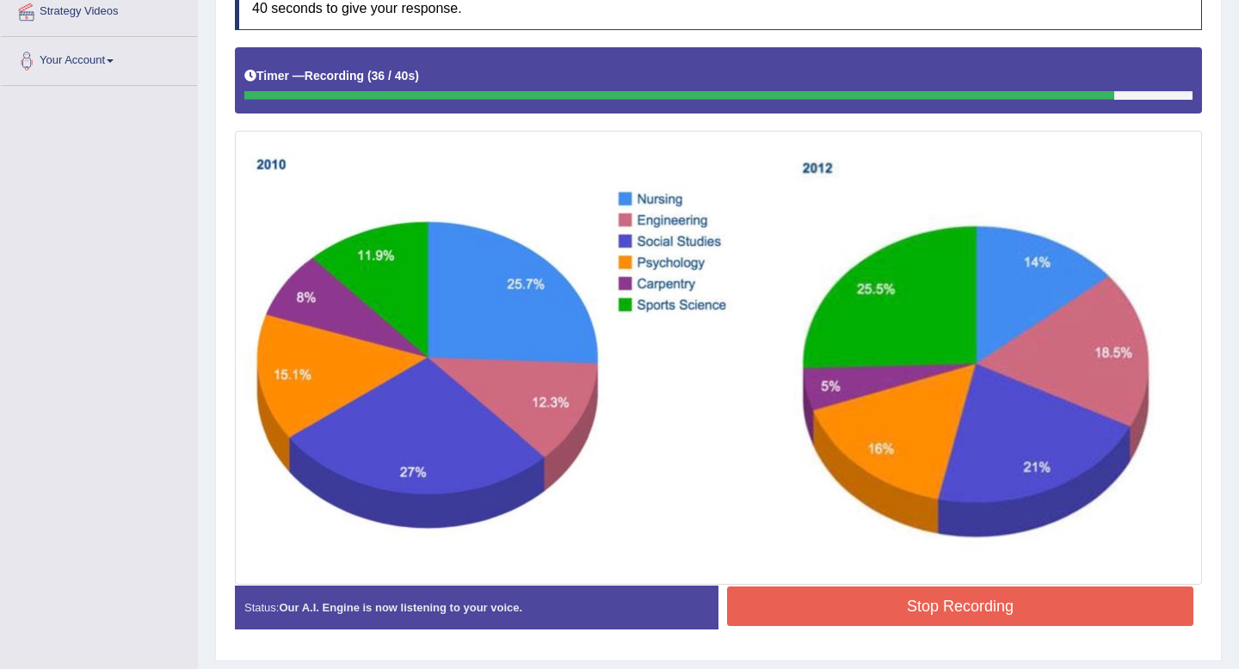
click at [840, 600] on button "Stop Recording" at bounding box center [960, 607] width 466 height 40
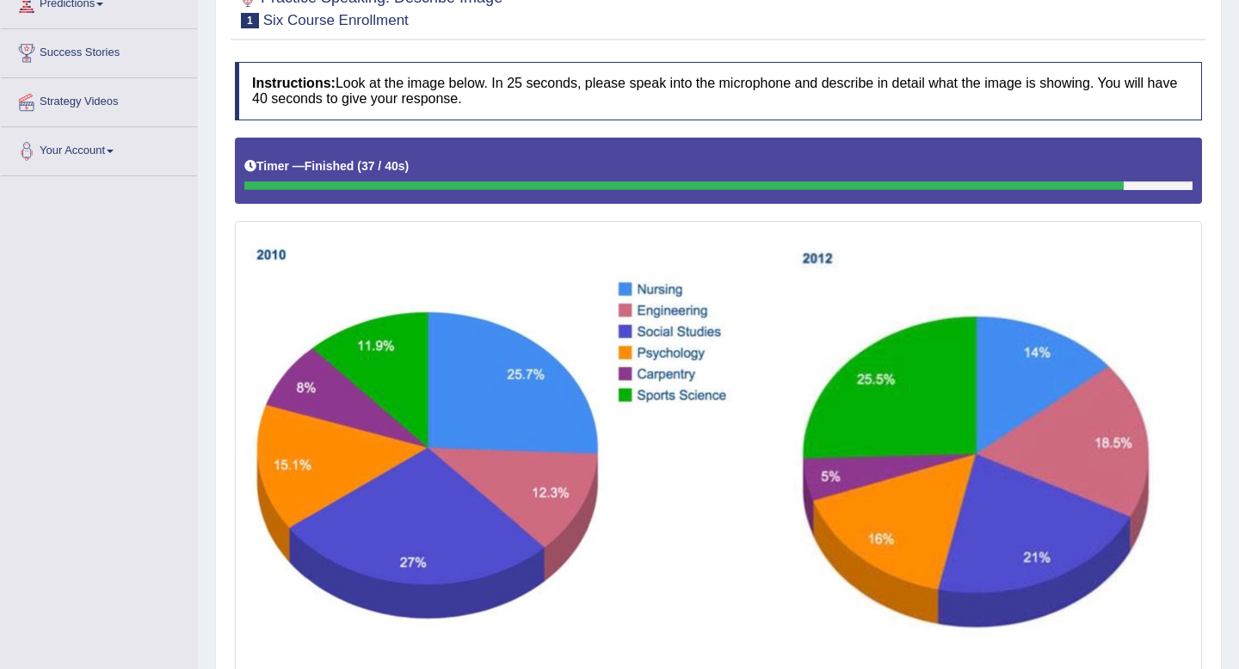
scroll to position [58, 0]
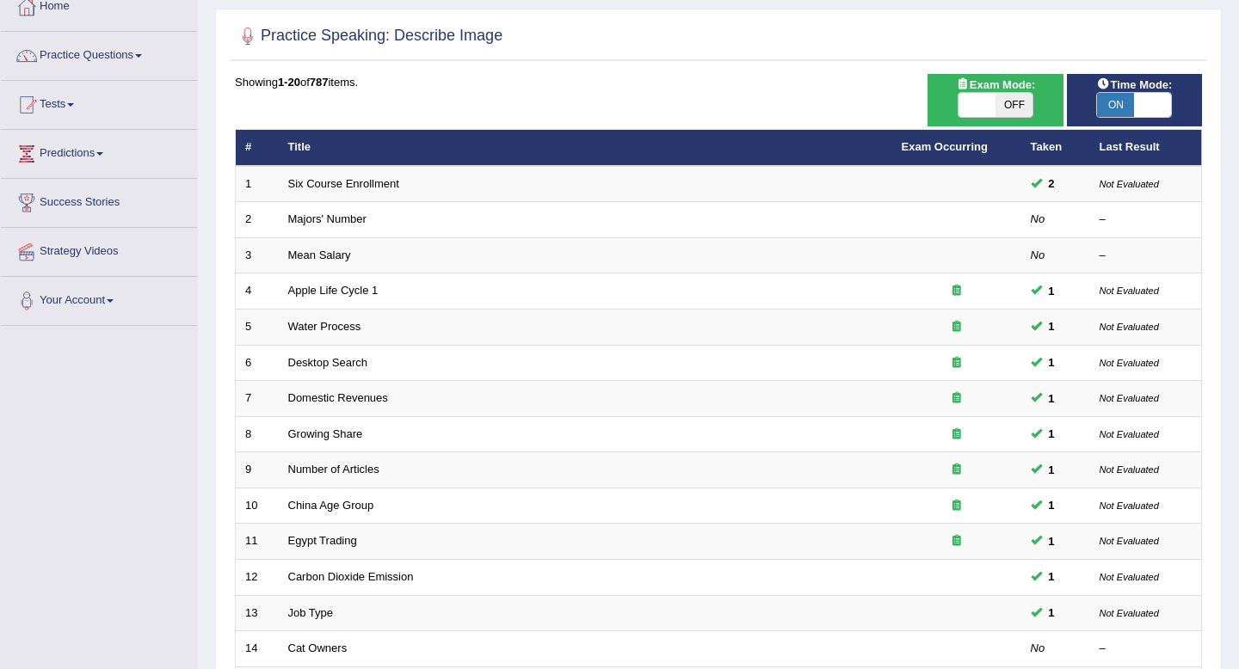
scroll to position [103, 0]
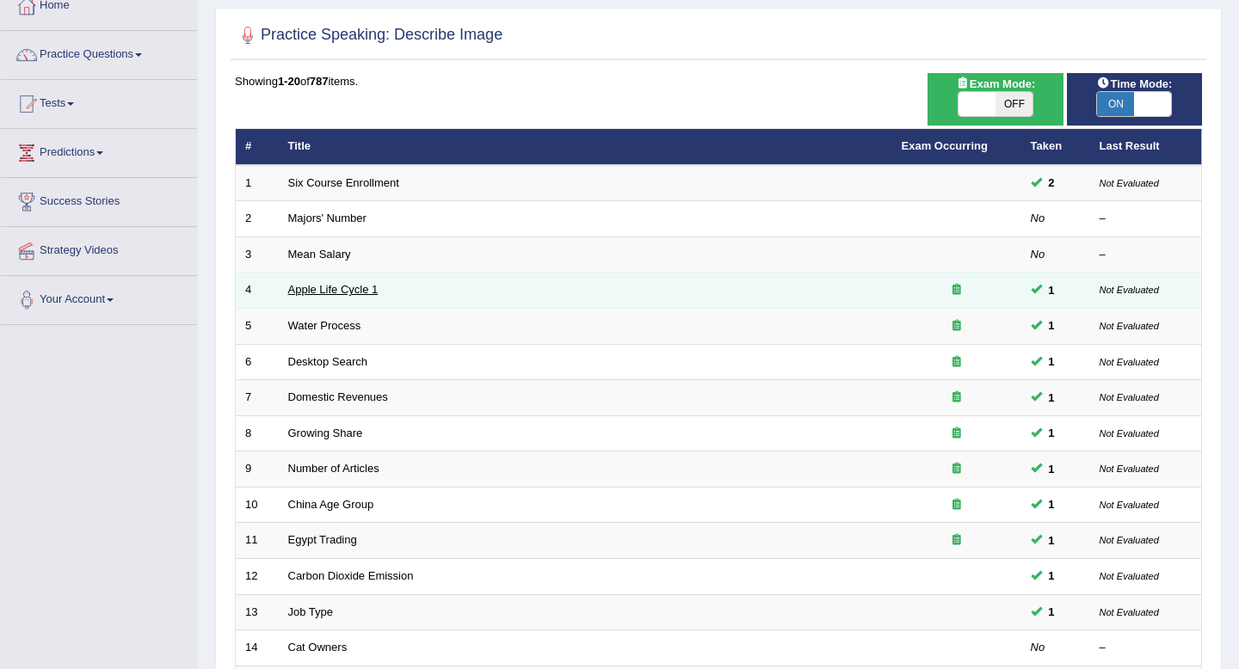
click at [367, 287] on link "Apple Life Cycle 1" at bounding box center [333, 289] width 90 height 13
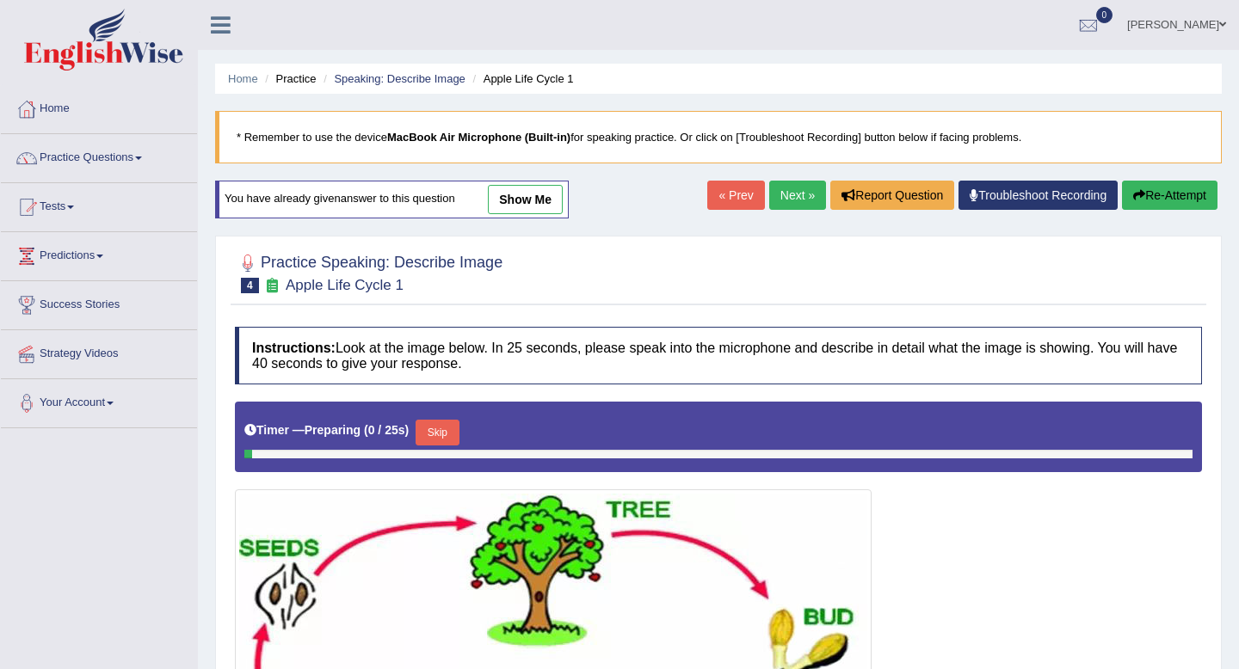
click at [542, 203] on link "show me" at bounding box center [525, 199] width 75 height 29
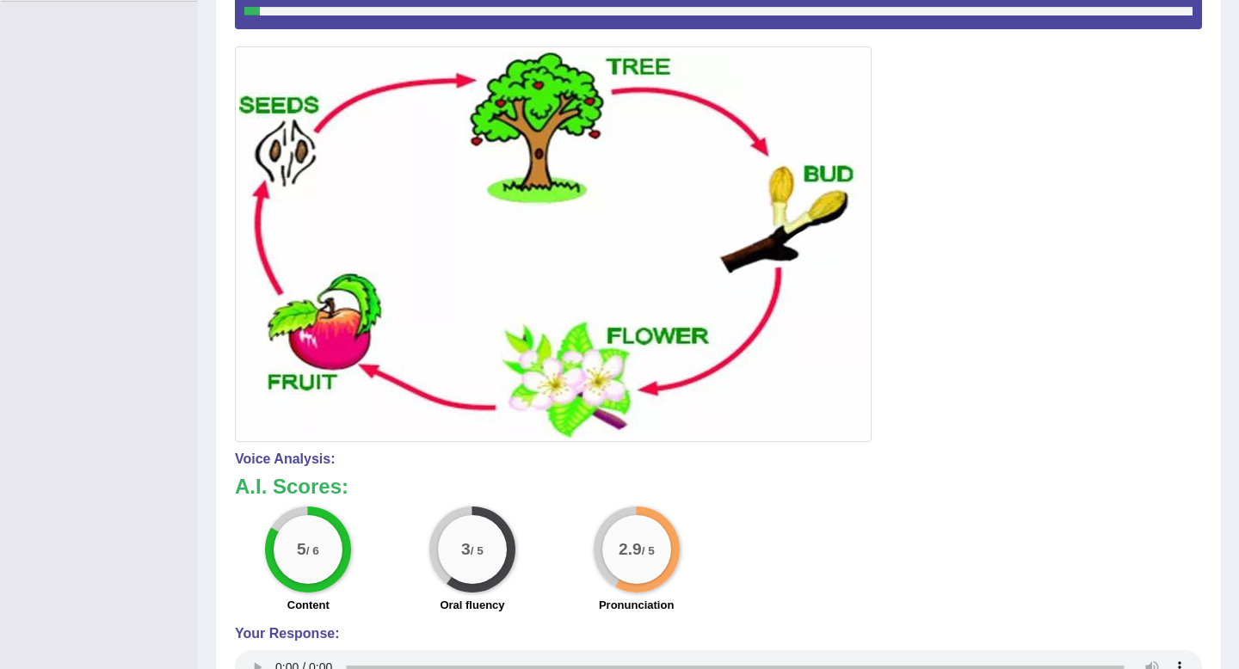
scroll to position [11, 0]
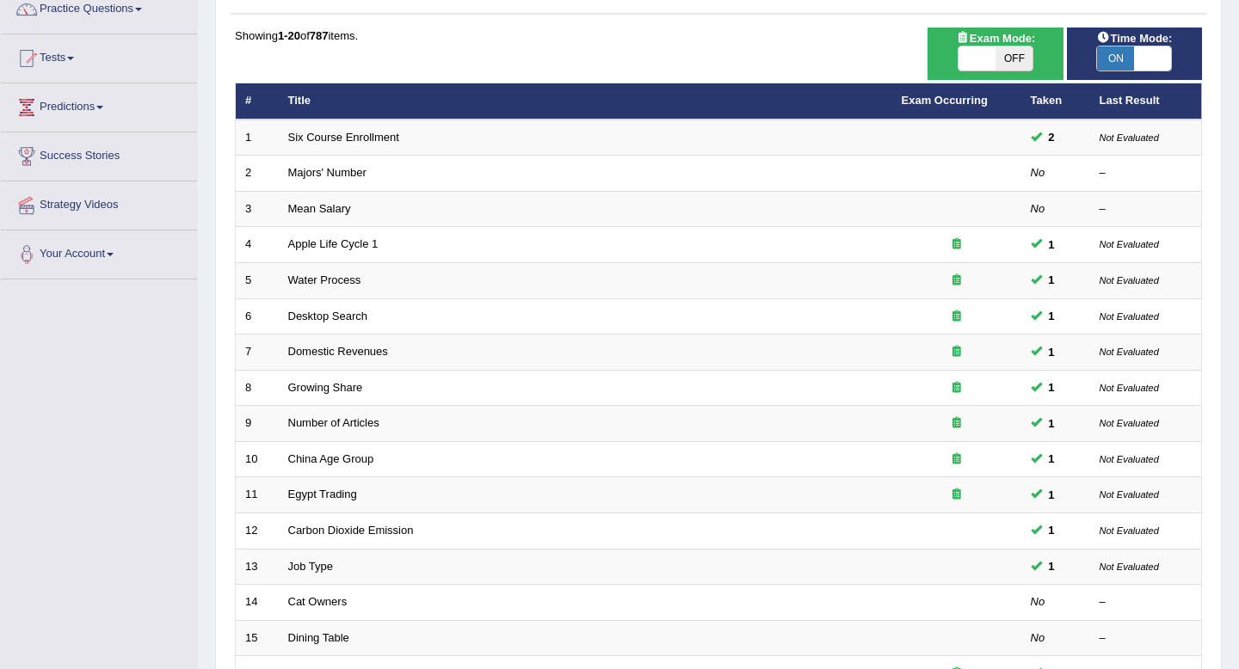
scroll to position [152, 0]
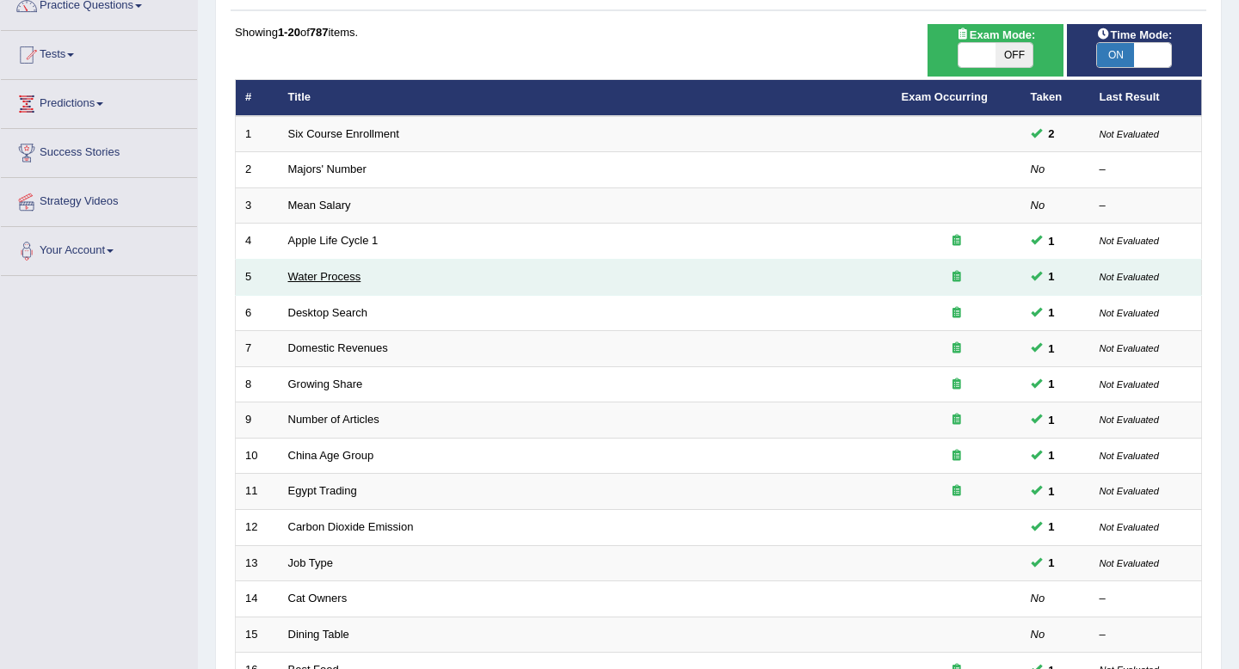
click at [337, 273] on link "Water Process" at bounding box center [324, 276] width 73 height 13
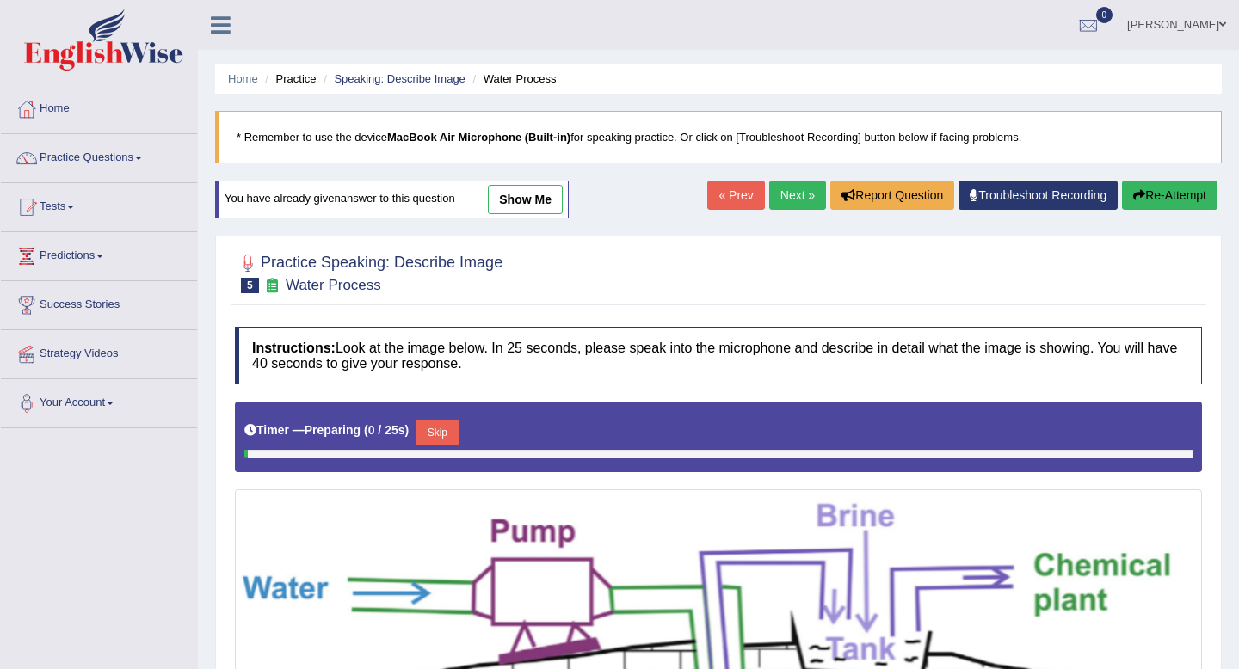
click at [525, 201] on link "show me" at bounding box center [525, 199] width 75 height 29
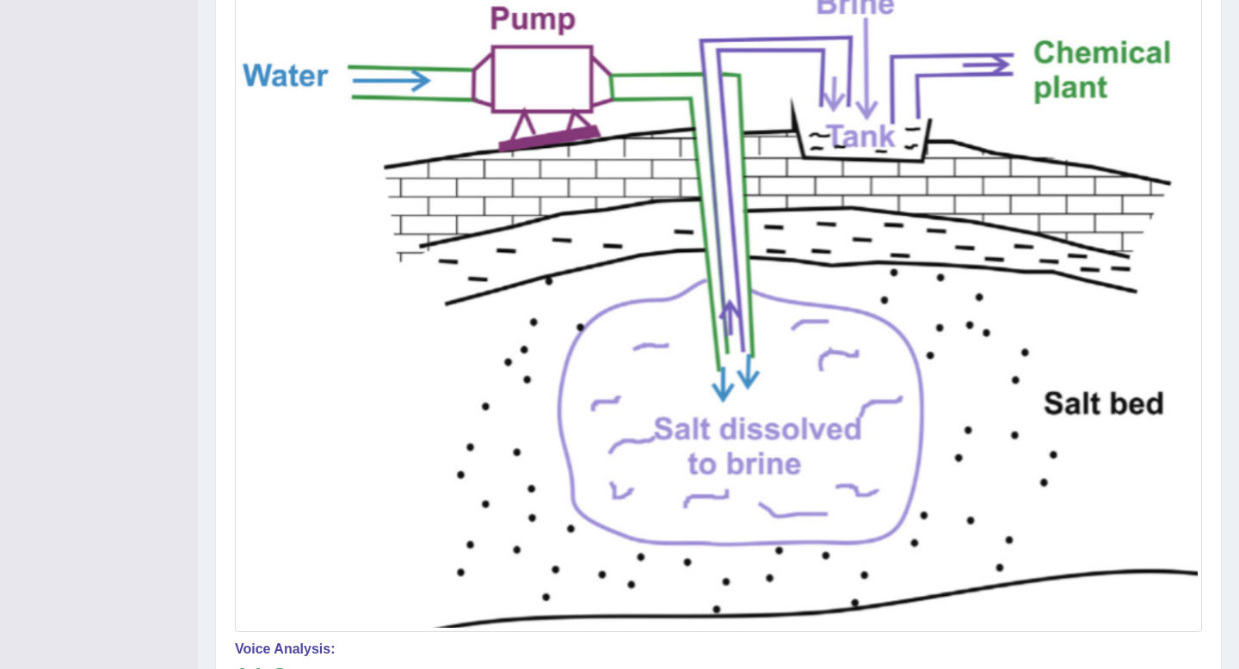
scroll to position [126, 0]
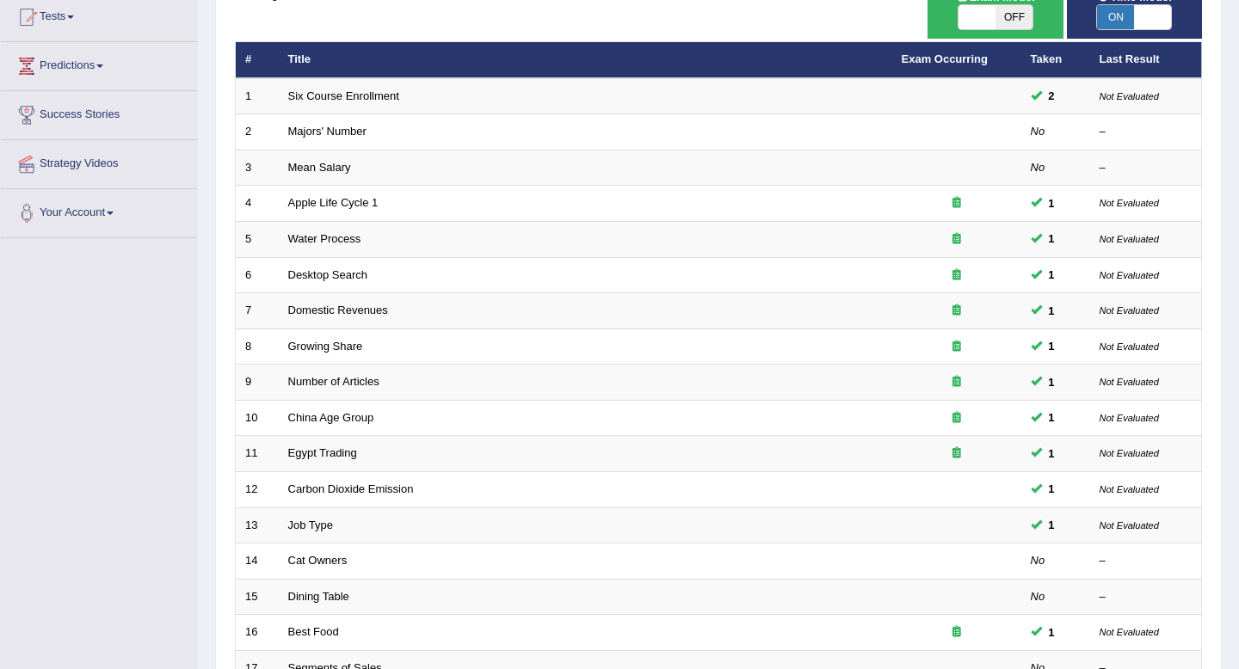
scroll to position [204, 0]
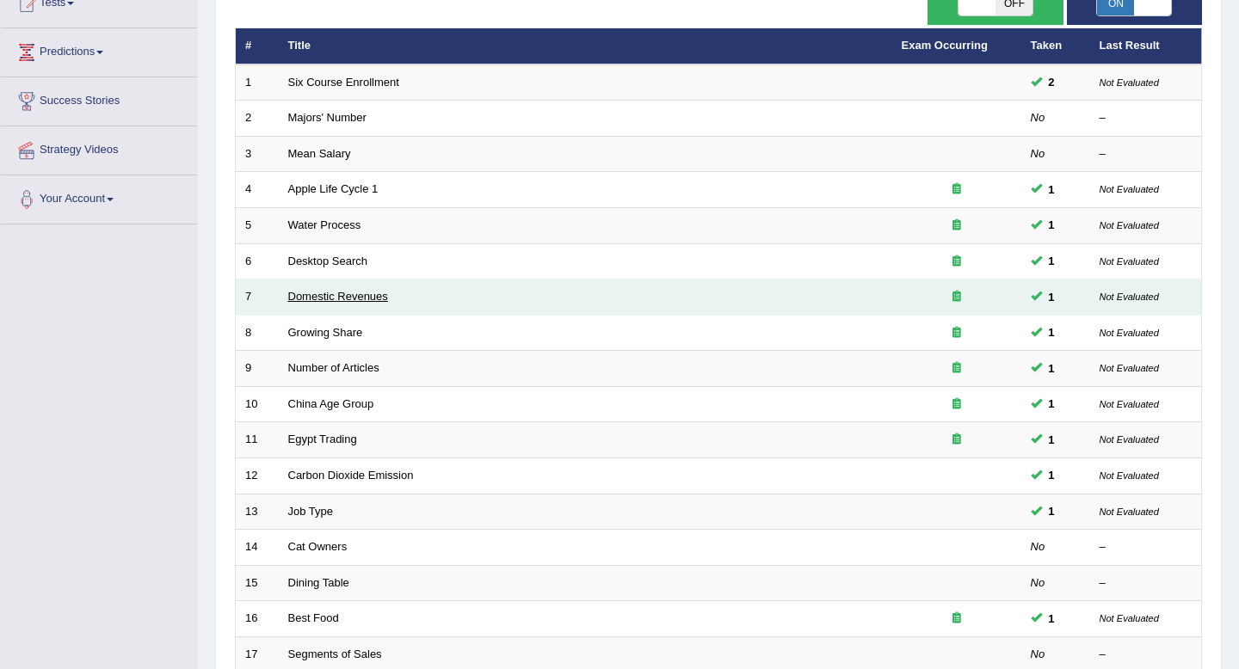
click at [323, 302] on link "Domestic Revenues" at bounding box center [338, 296] width 100 height 13
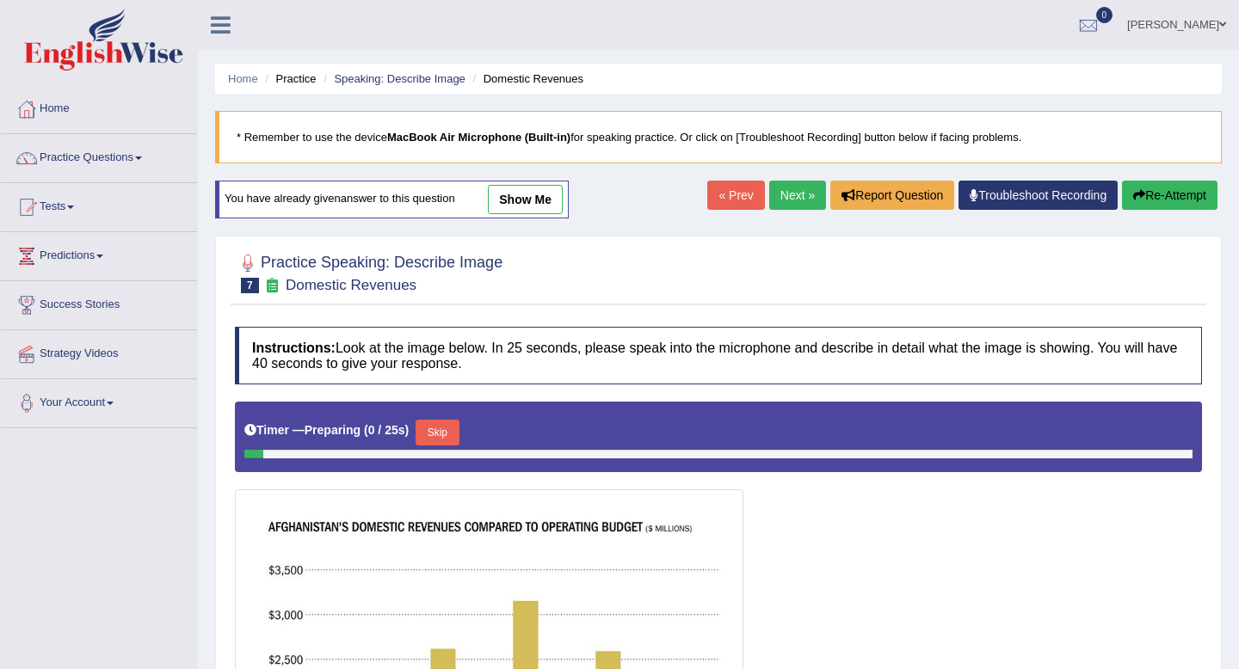
click at [526, 200] on link "show me" at bounding box center [525, 199] width 75 height 29
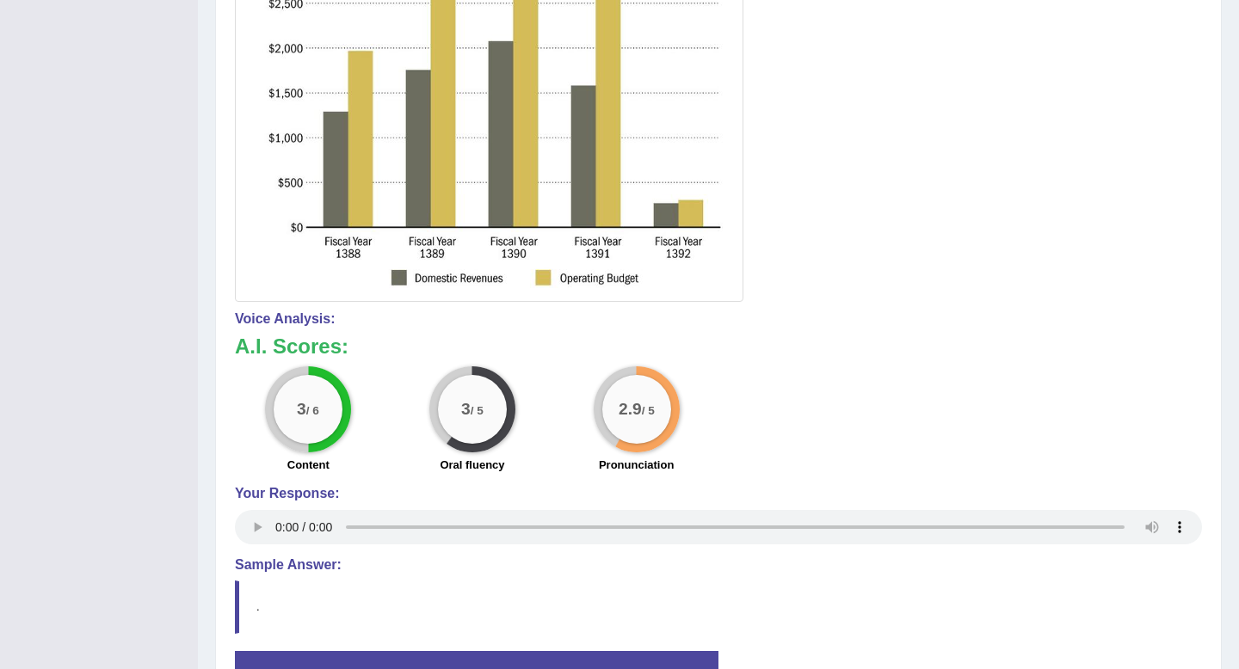
scroll to position [641, 0]
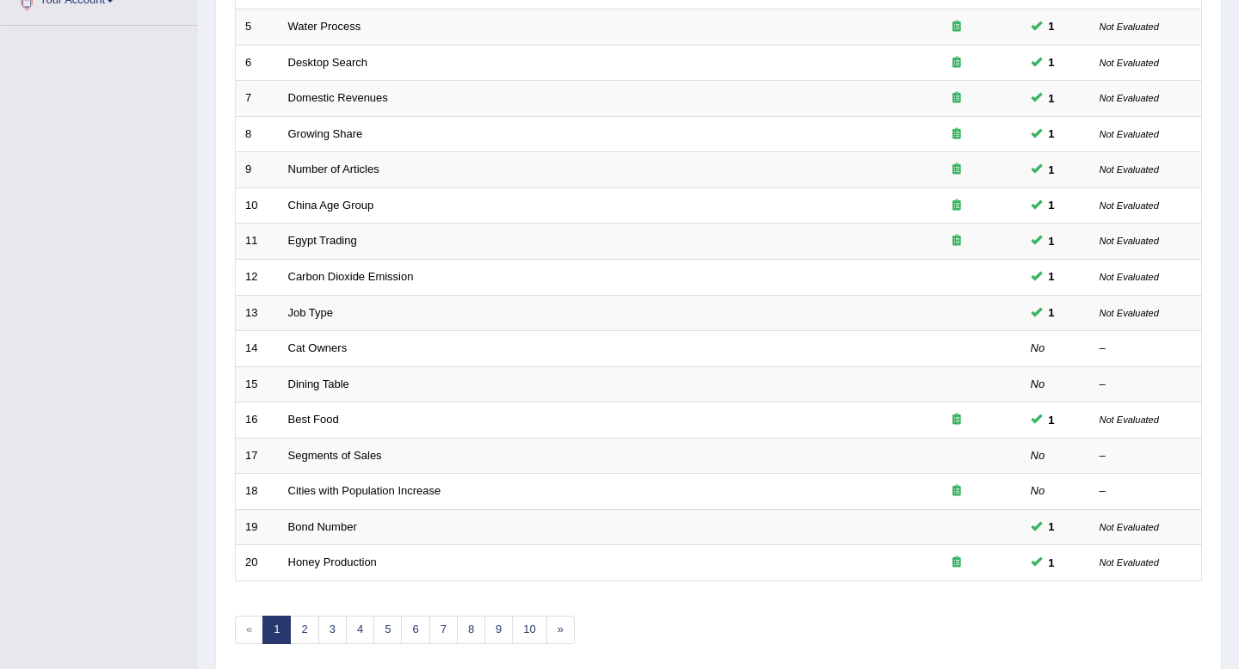
scroll to position [470, 0]
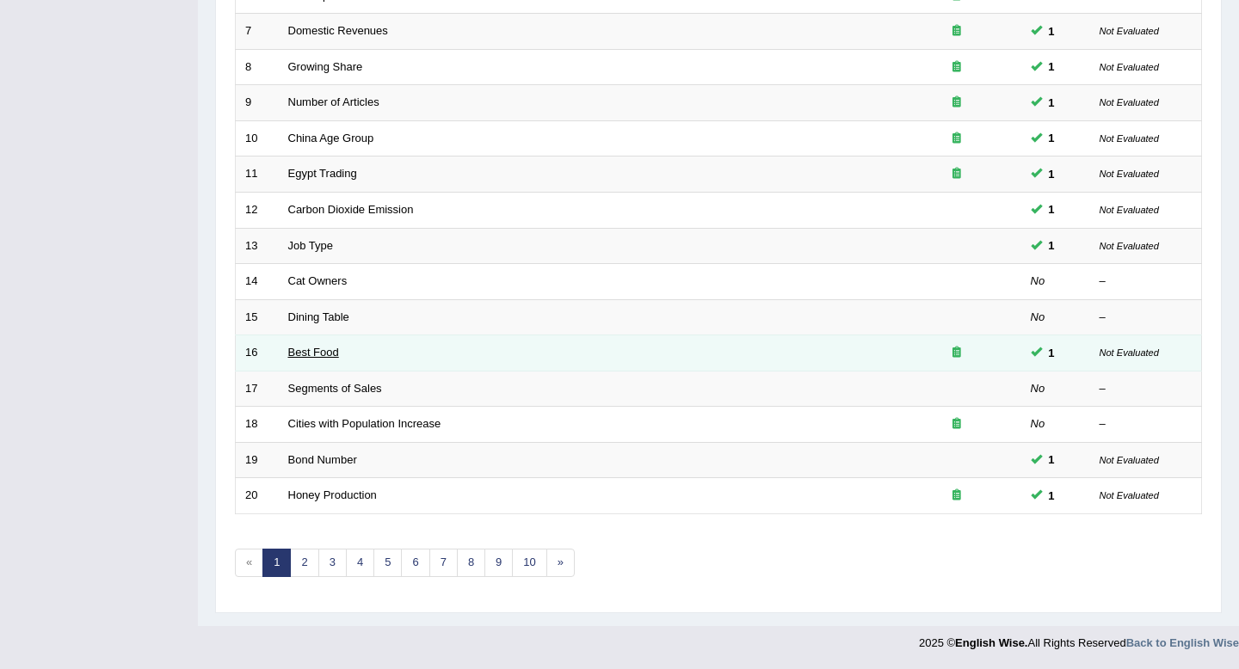
click at [319, 354] on link "Best Food" at bounding box center [313, 352] width 51 height 13
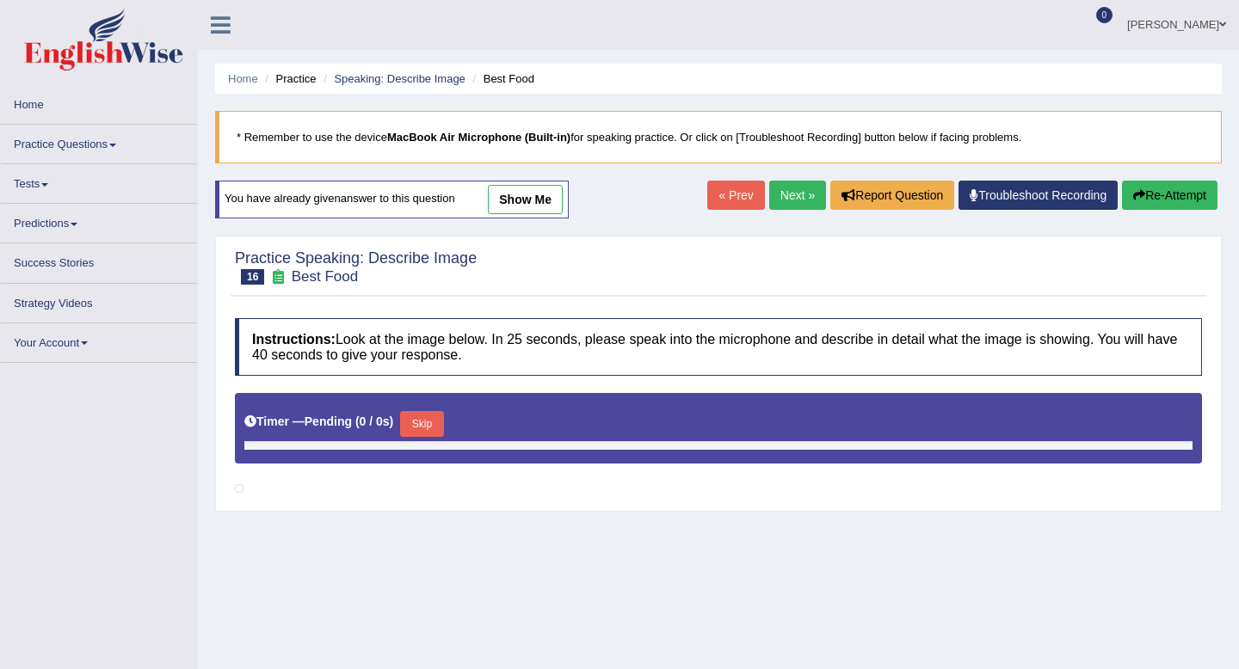
click at [541, 194] on link "show me" at bounding box center [525, 199] width 75 height 29
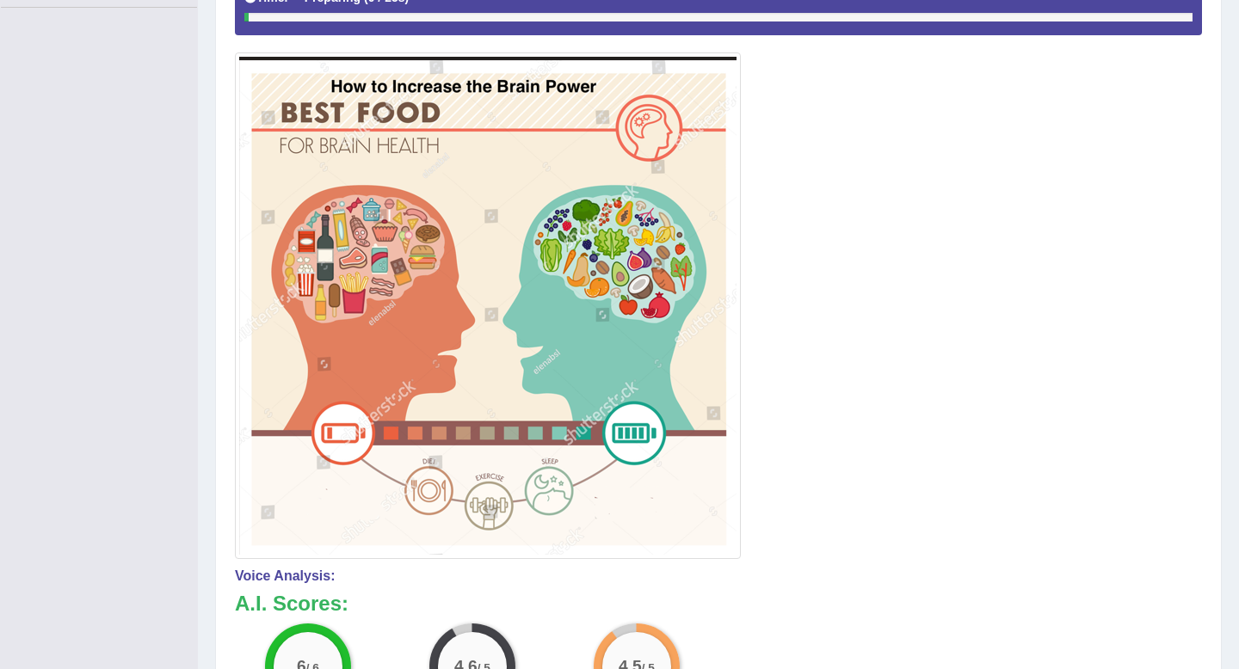
scroll to position [404, 0]
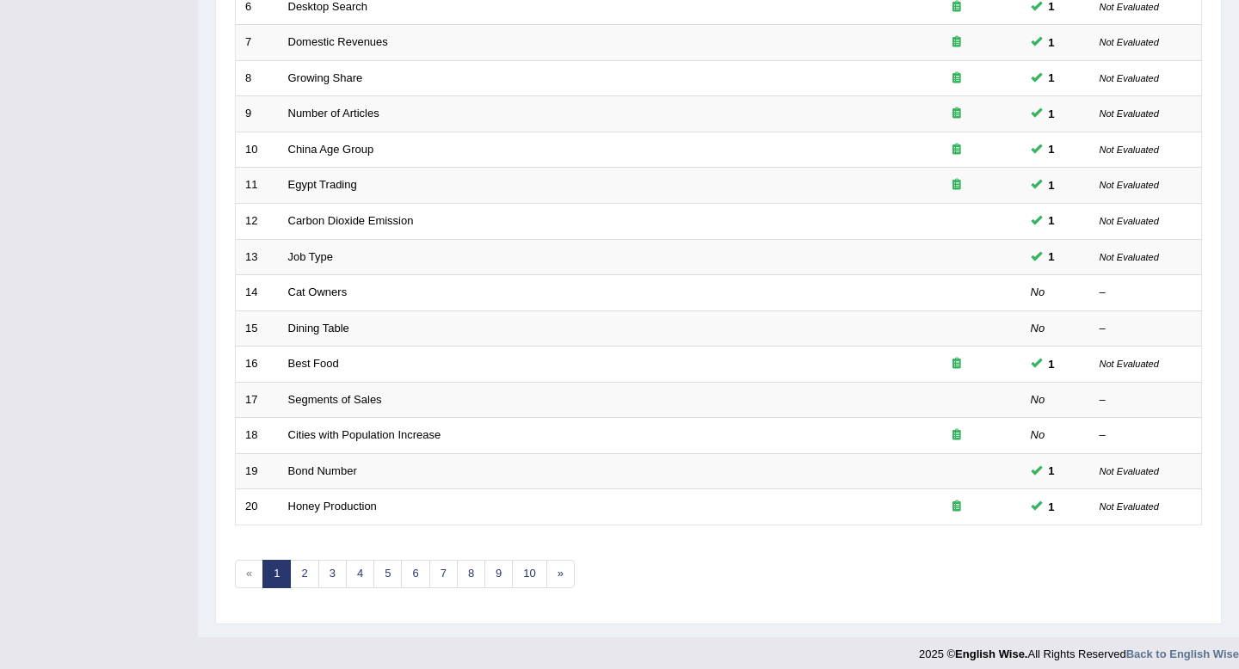
scroll to position [470, 0]
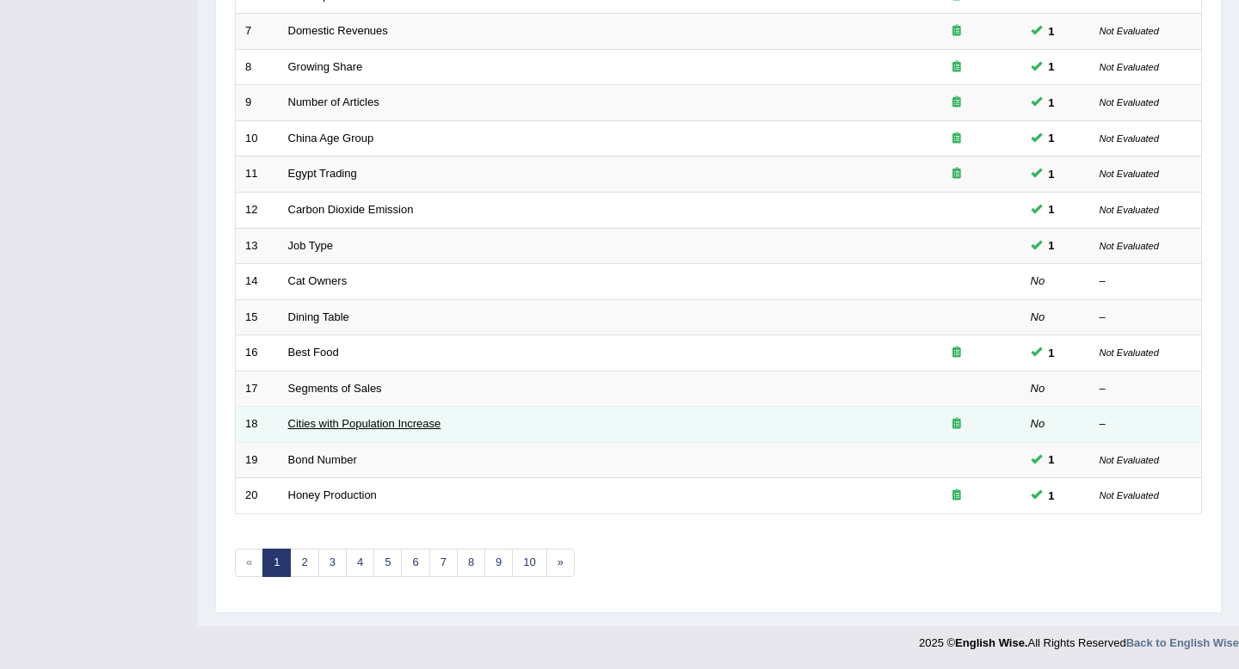
click at [327, 423] on link "Cities with Population Increase" at bounding box center [364, 423] width 153 height 13
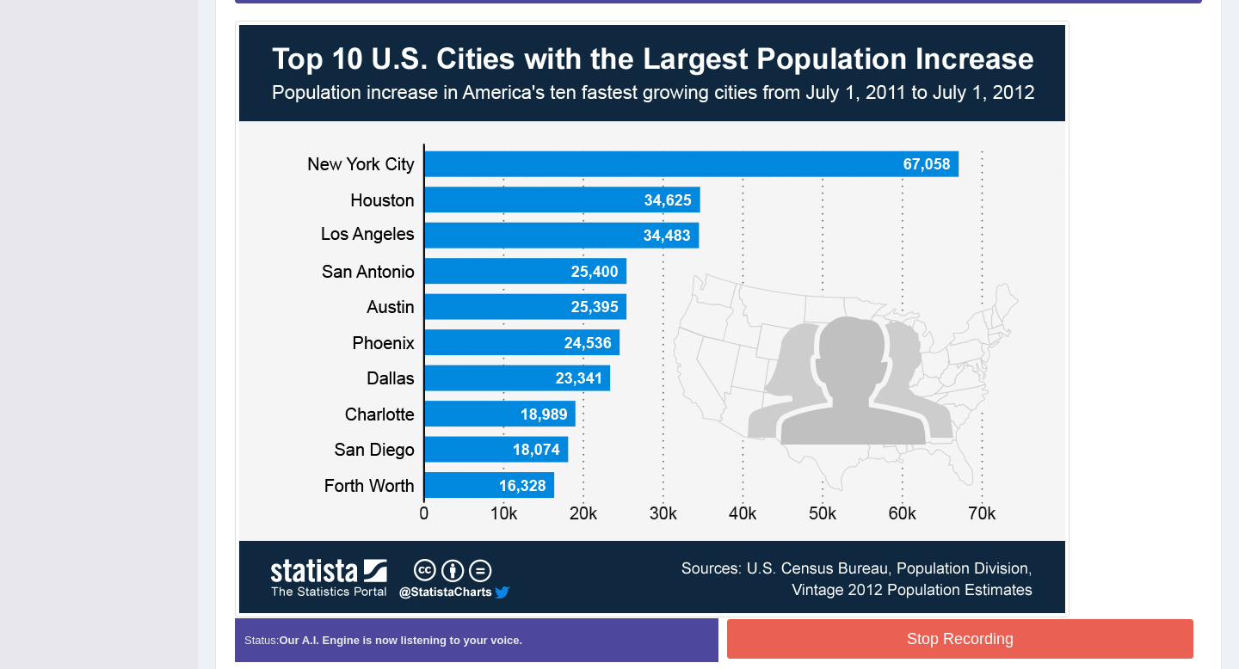
scroll to position [453, 0]
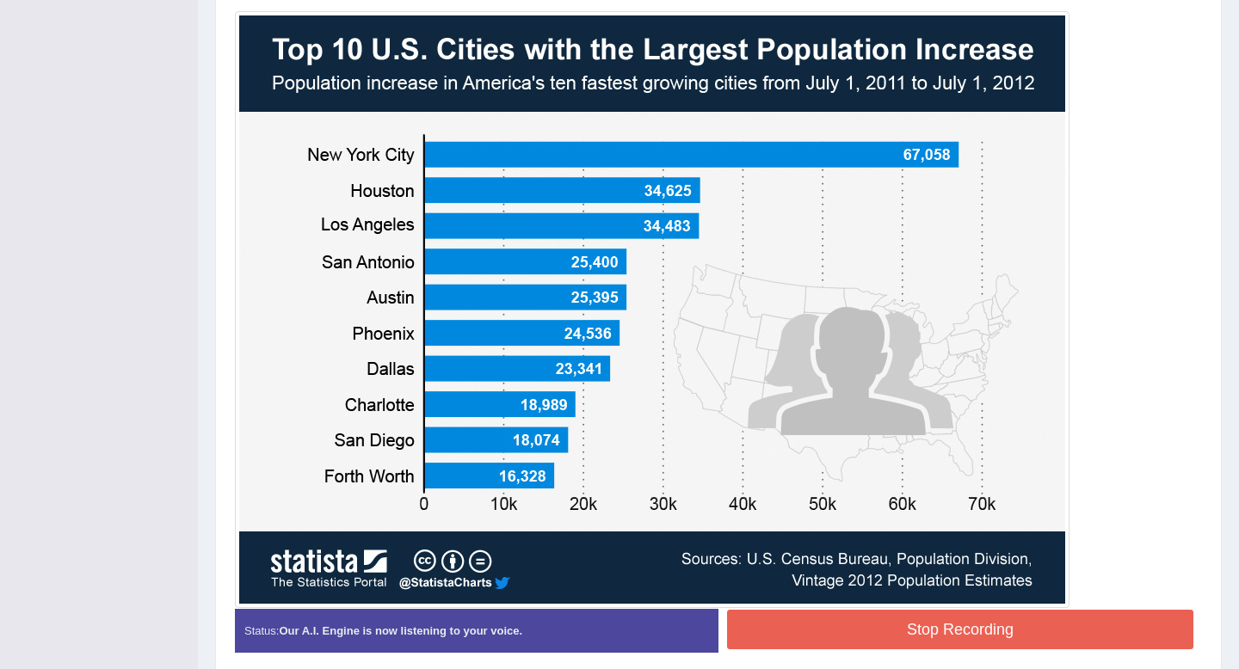
click at [0, 0] on blockquote "." at bounding box center [0, 0] width 0 height 0
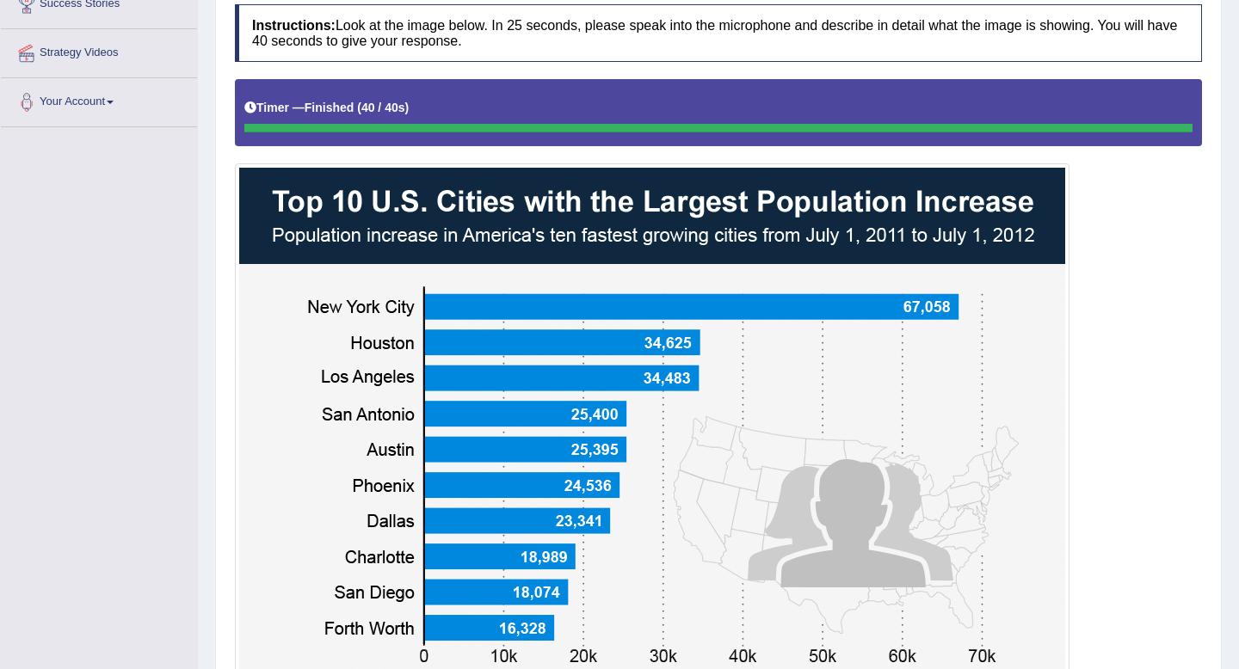
scroll to position [286, 0]
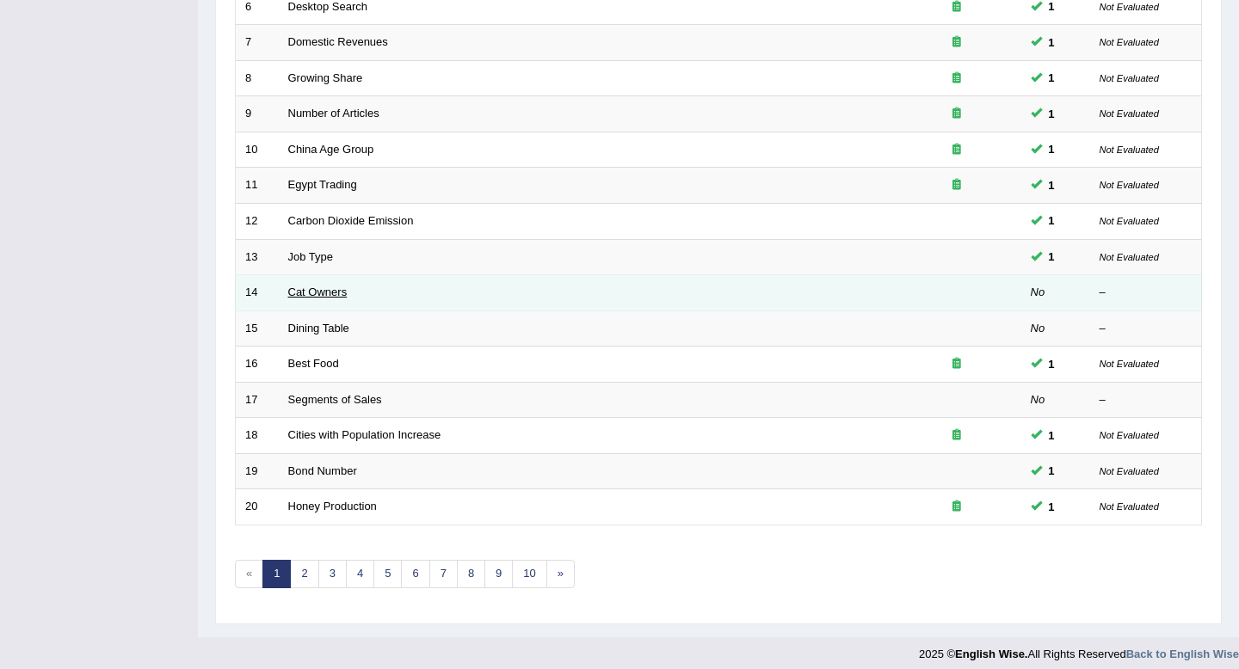
click at [320, 295] on link "Cat Owners" at bounding box center [317, 292] width 59 height 13
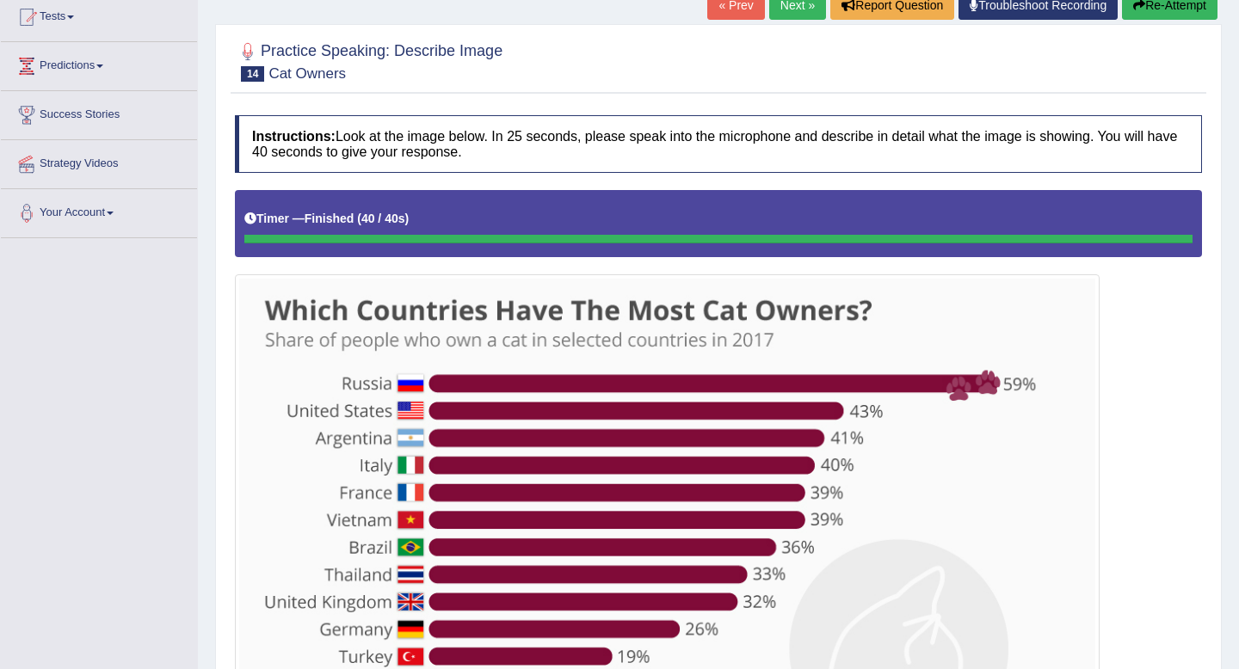
scroll to position [147, 0]
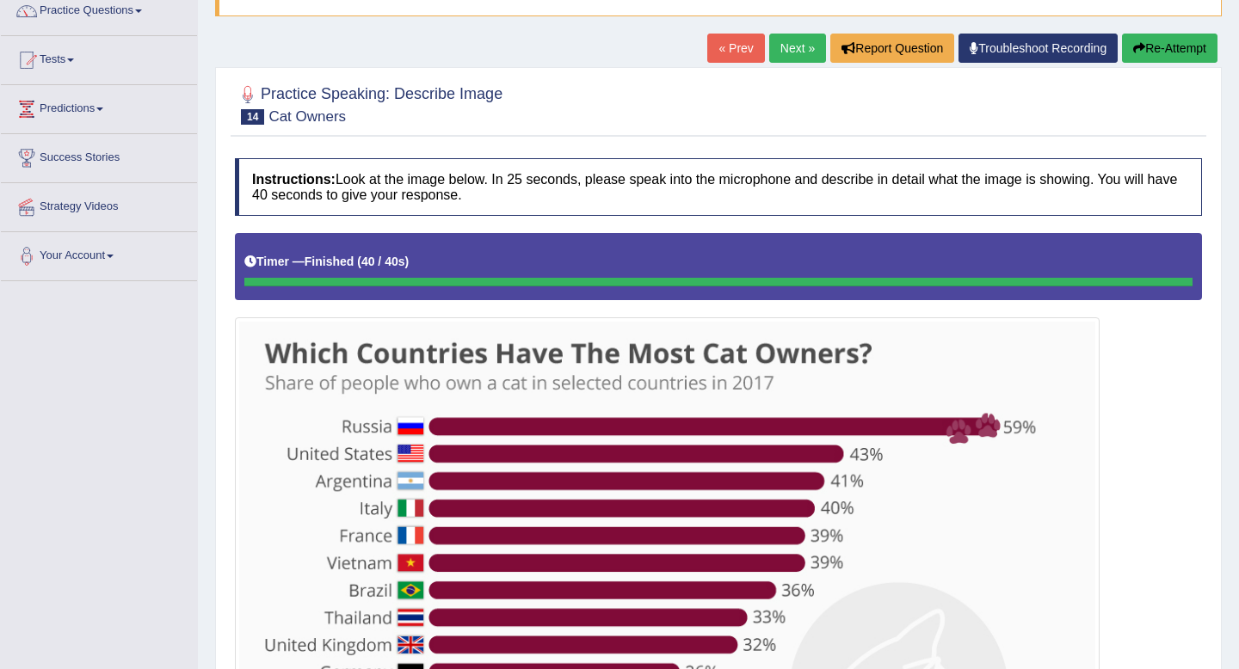
click at [1174, 40] on button "Re-Attempt" at bounding box center [1169, 48] width 95 height 29
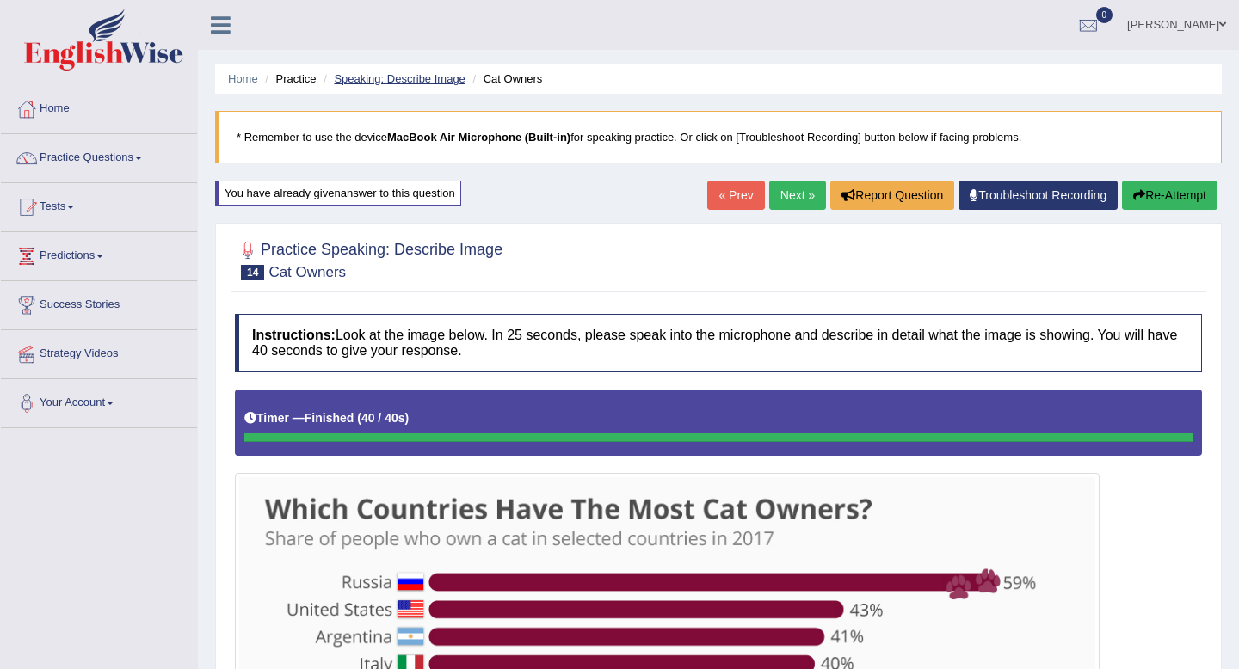
click at [372, 77] on link "Speaking: Describe Image" at bounding box center [399, 78] width 131 height 13
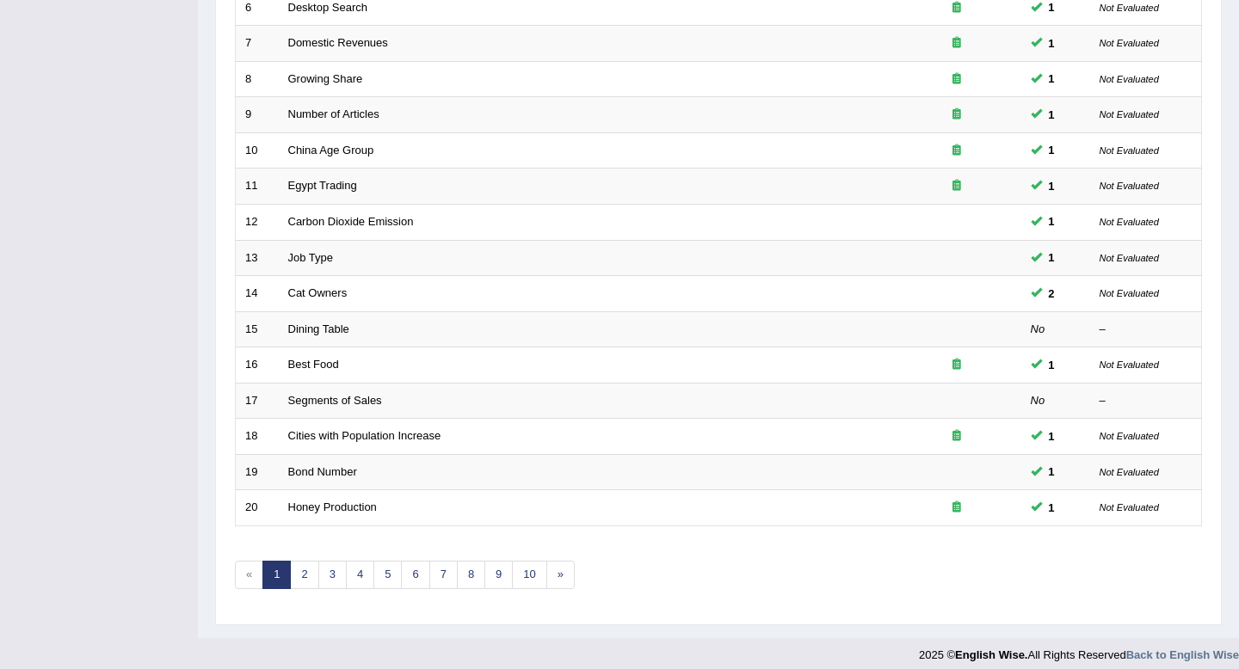
scroll to position [470, 0]
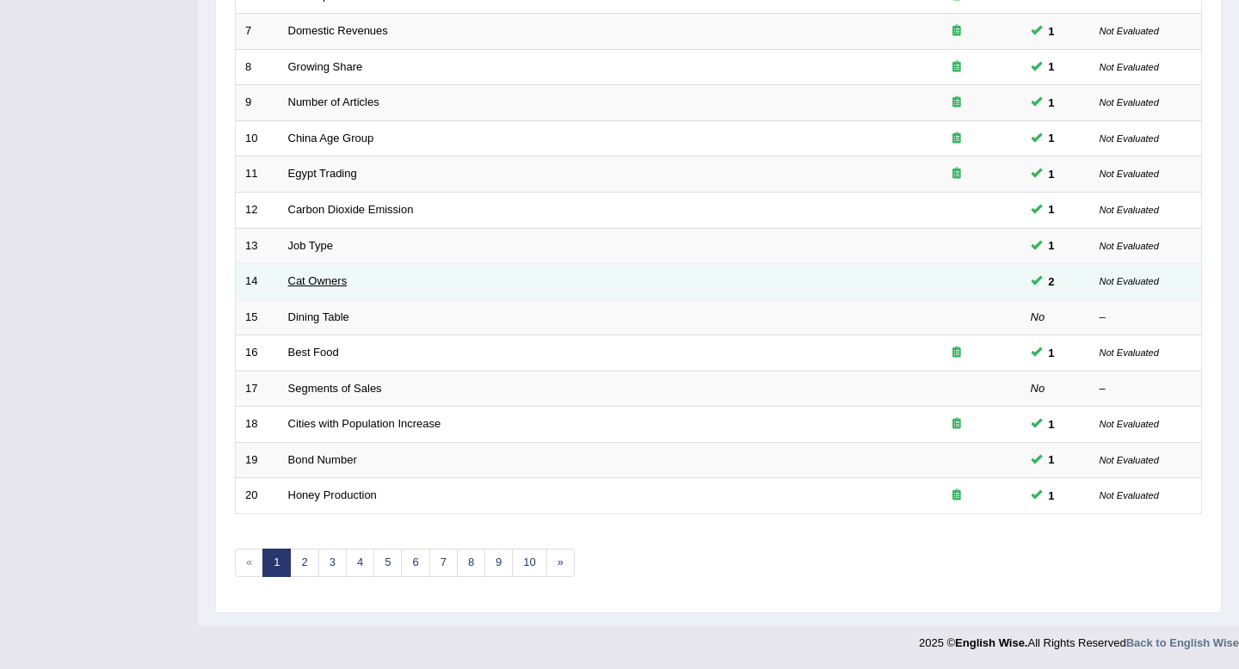
click at [334, 276] on link "Cat Owners" at bounding box center [317, 280] width 59 height 13
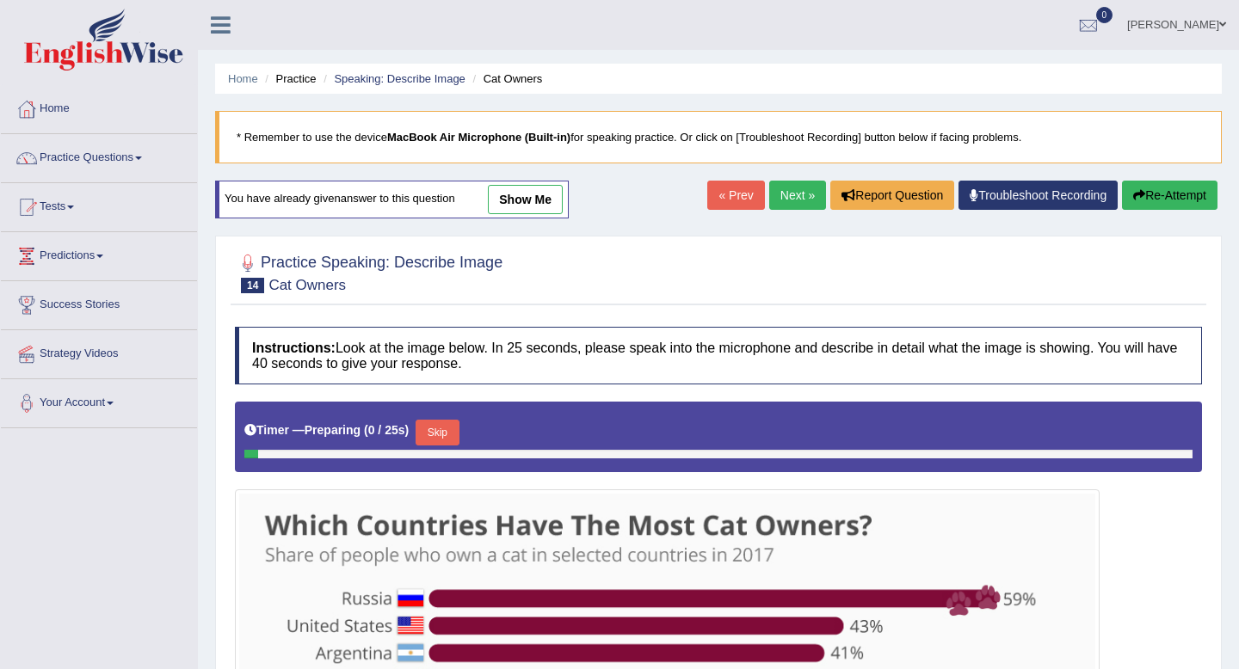
click at [511, 198] on link "show me" at bounding box center [525, 199] width 75 height 29
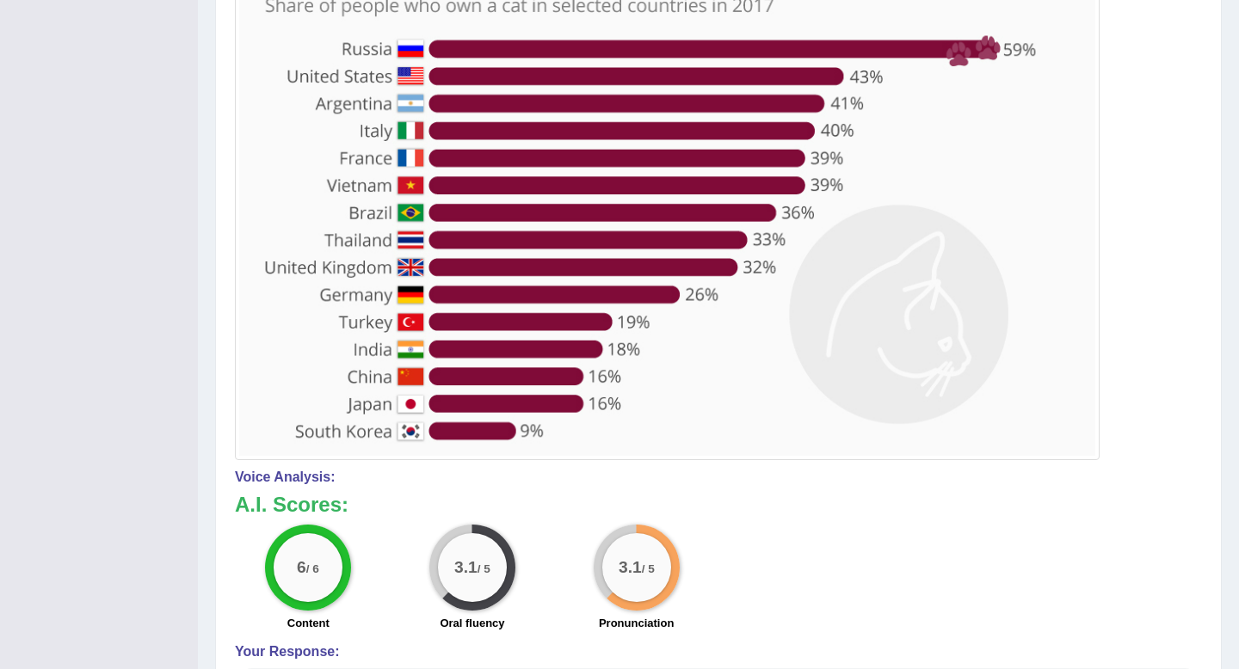
scroll to position [805, 0]
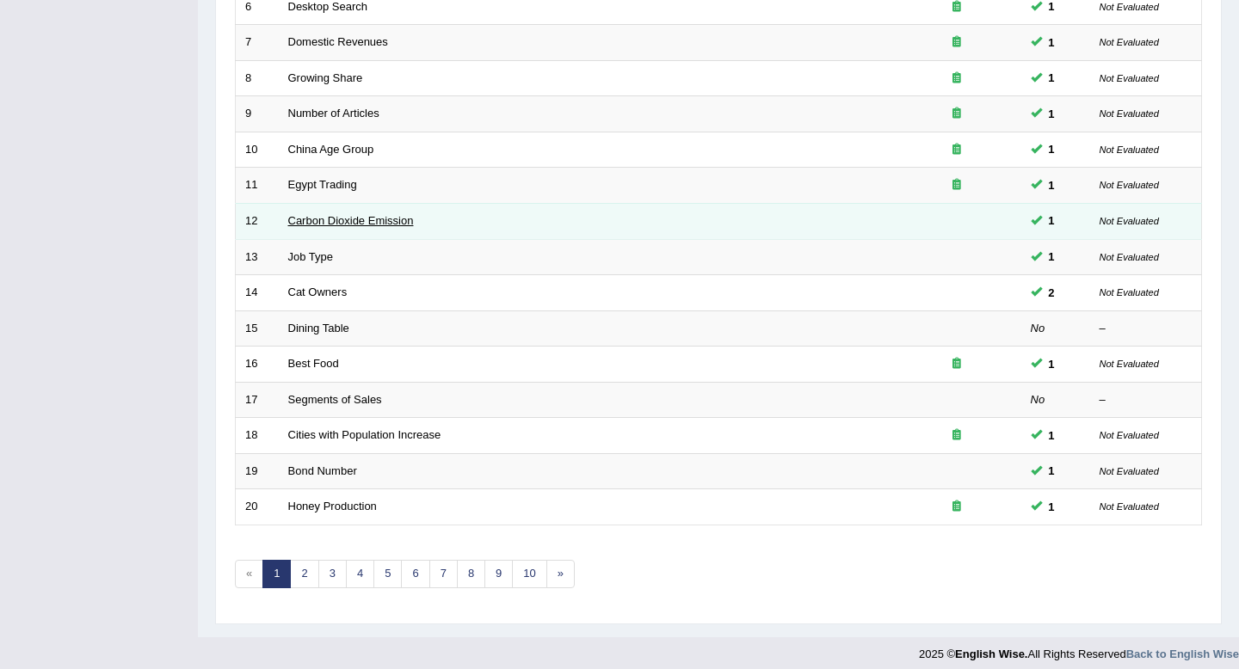
click at [366, 221] on link "Carbon Dioxide Emission" at bounding box center [351, 220] width 126 height 13
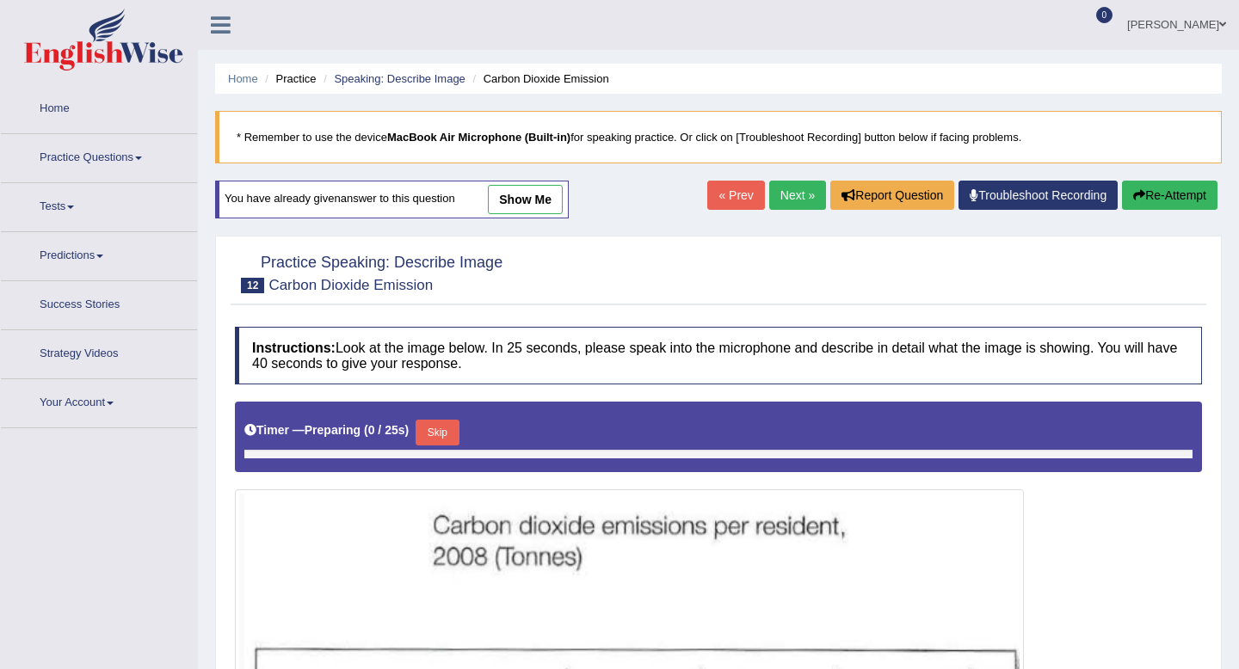
click at [530, 205] on link "show me" at bounding box center [525, 199] width 75 height 29
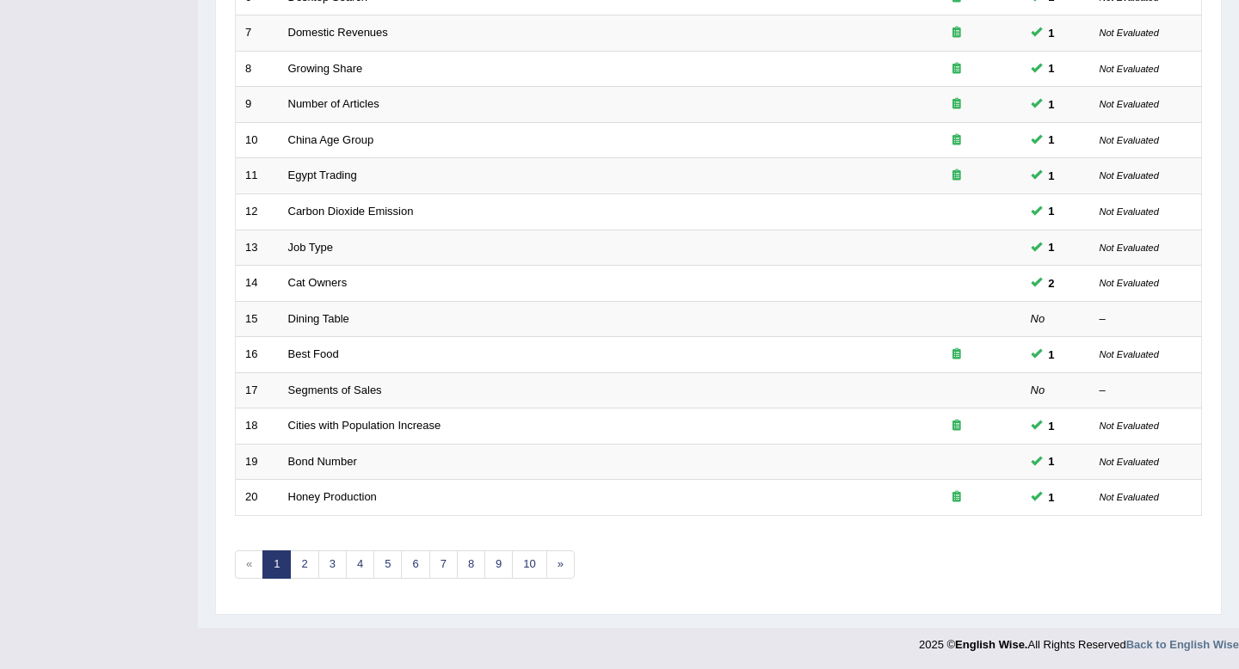
scroll to position [470, 0]
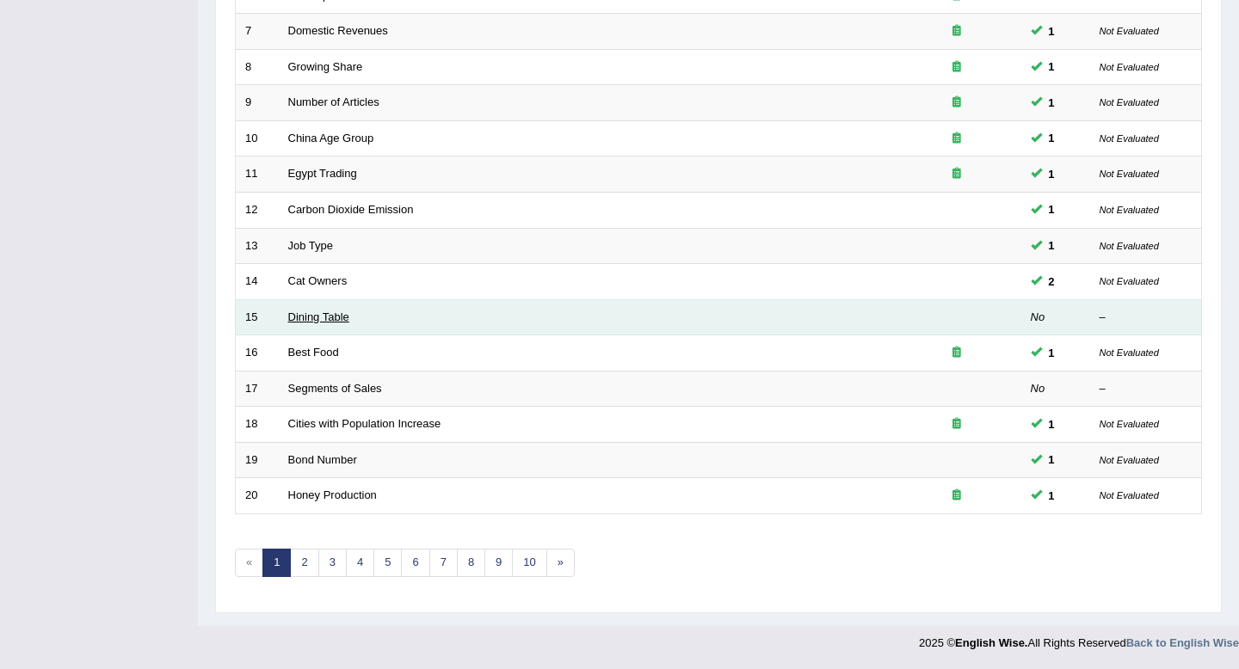
click at [306, 323] on link "Dining Table" at bounding box center [318, 317] width 61 height 13
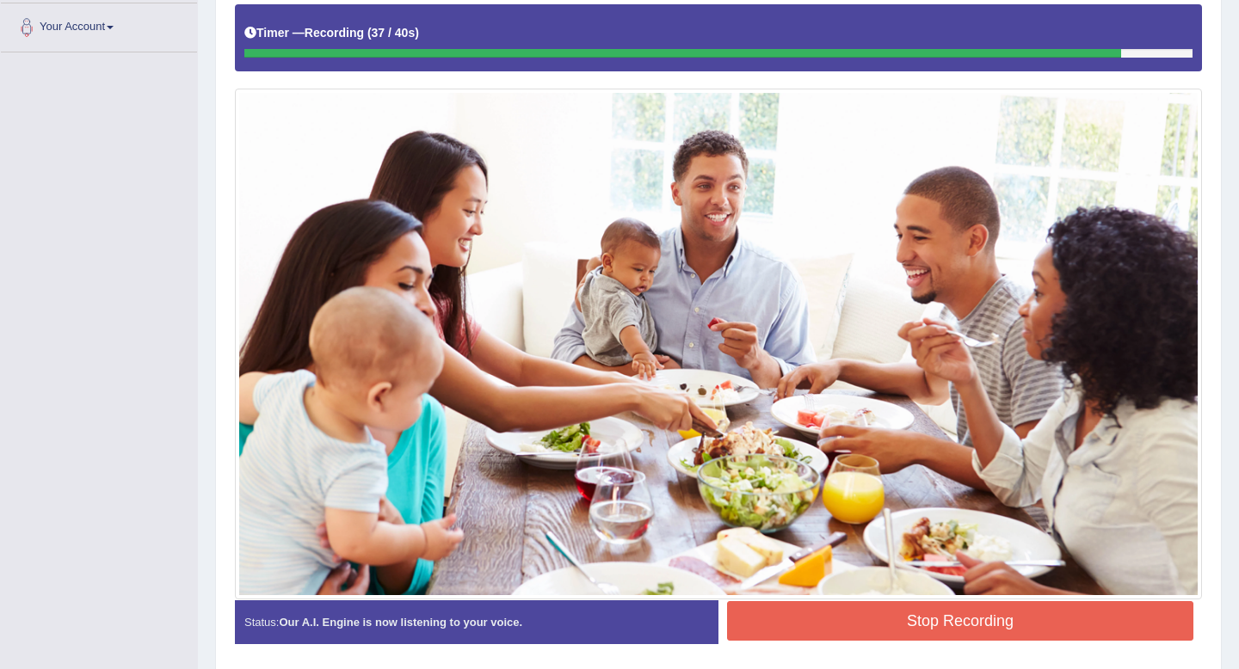
scroll to position [404, 0]
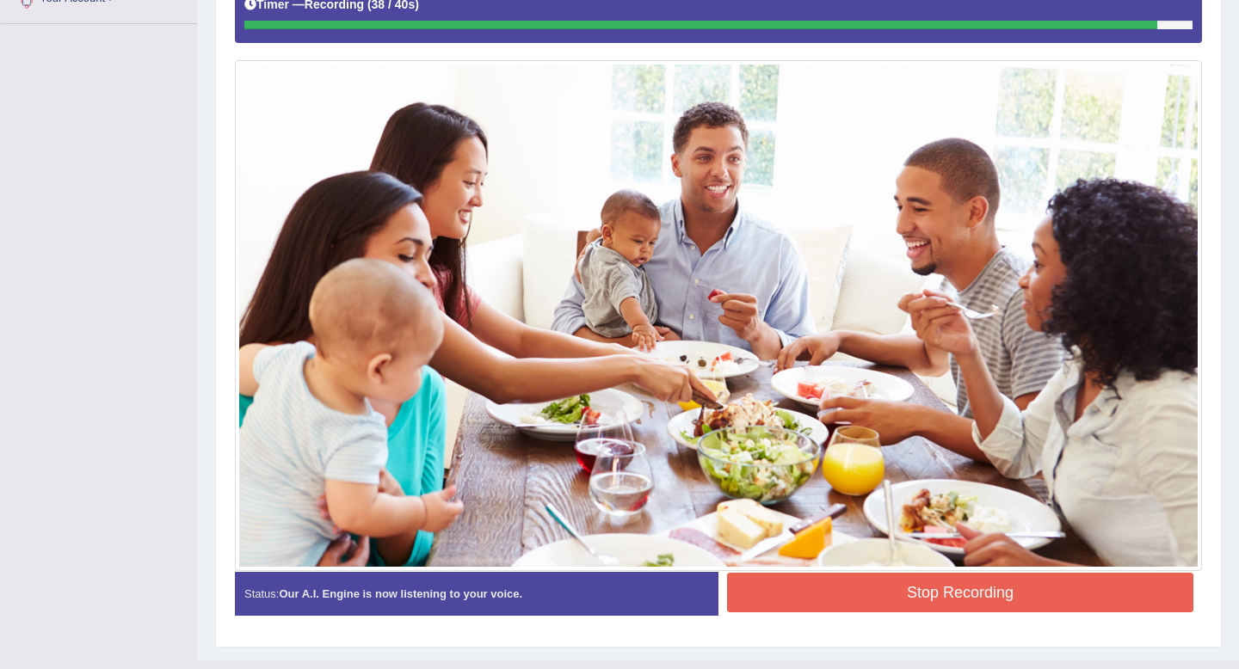
click at [856, 594] on button "Stop Recording" at bounding box center [960, 593] width 466 height 40
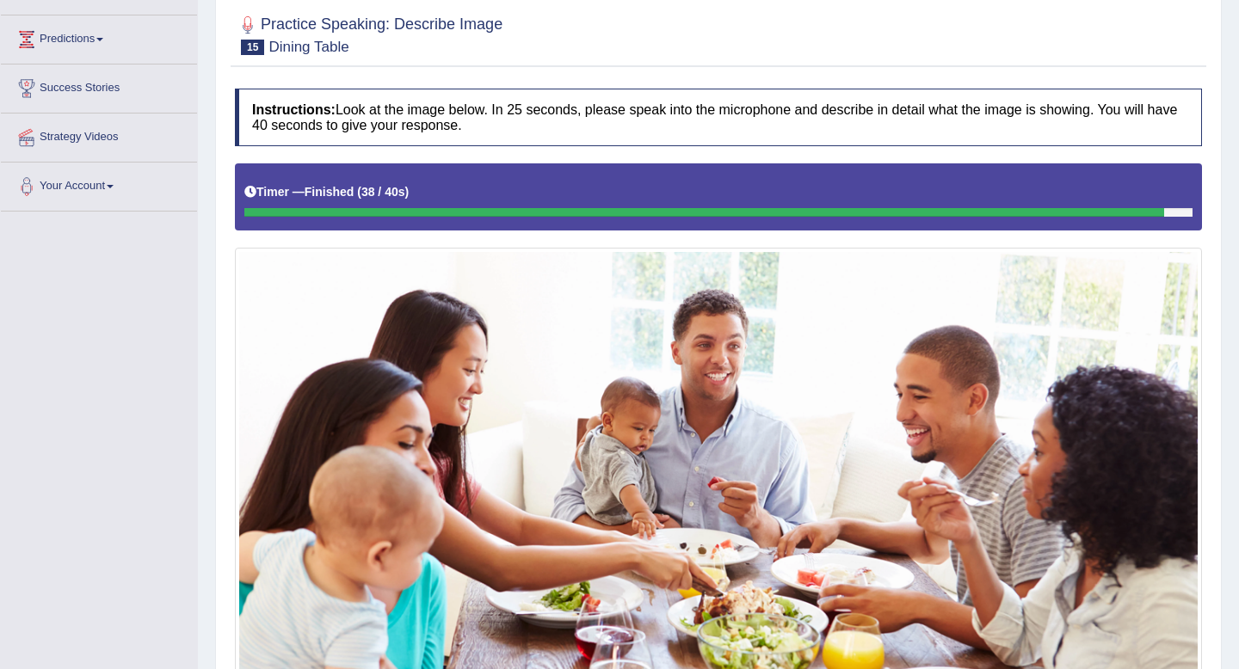
scroll to position [0, 0]
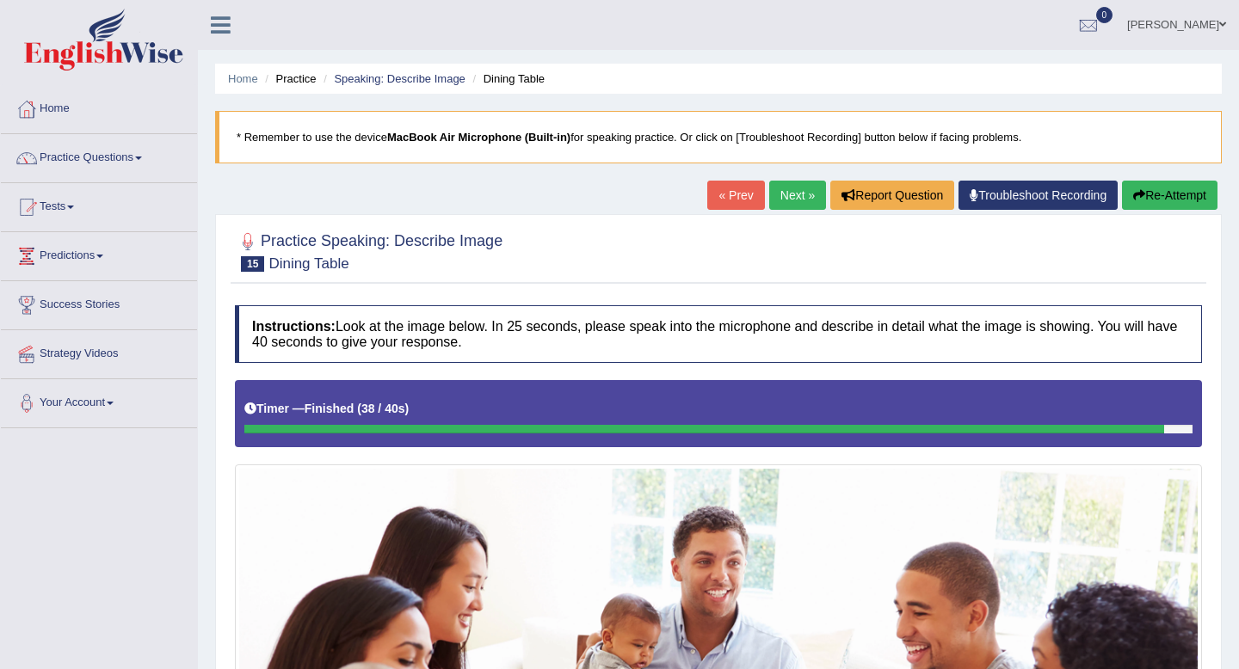
click at [799, 199] on link "Next »" at bounding box center [797, 195] width 57 height 29
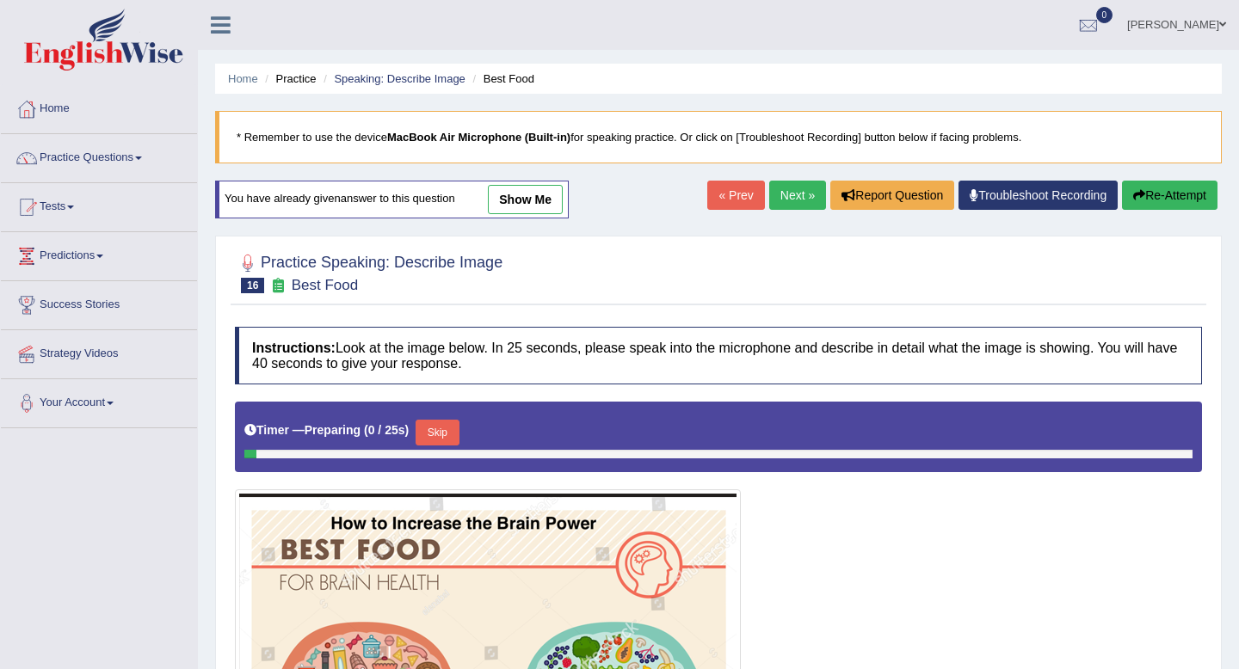
click at [526, 209] on link "show me" at bounding box center [525, 199] width 75 height 29
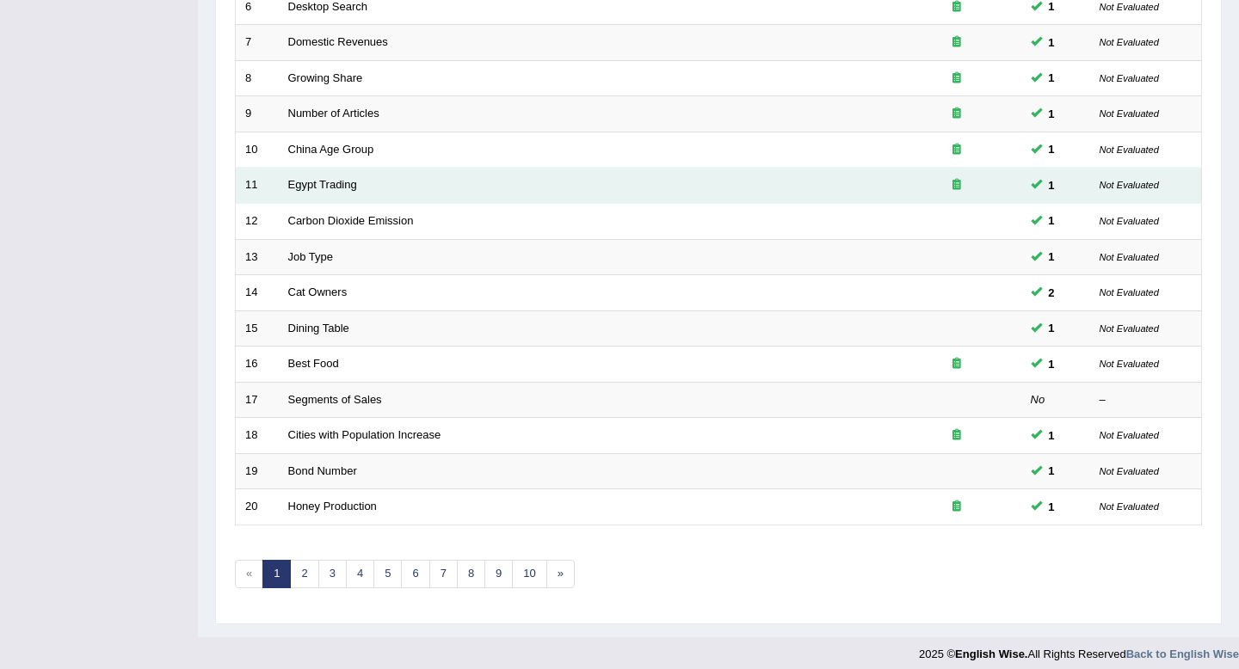
scroll to position [458, 0]
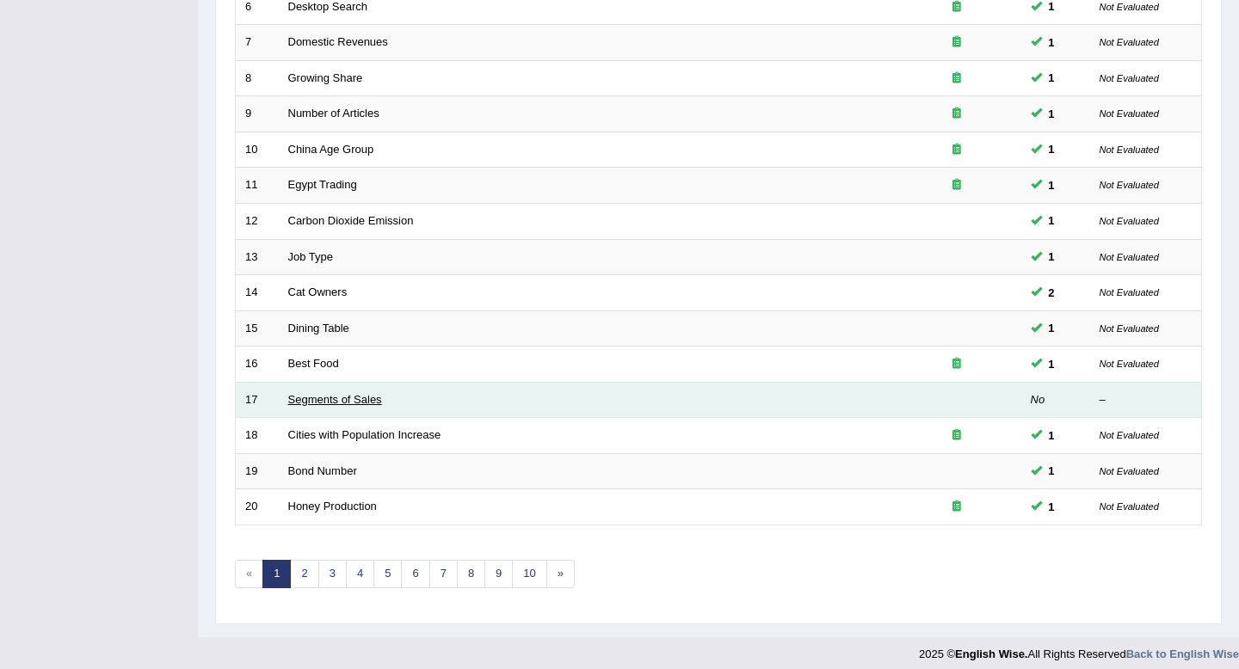
click at [364, 404] on link "Segments of Sales" at bounding box center [335, 399] width 94 height 13
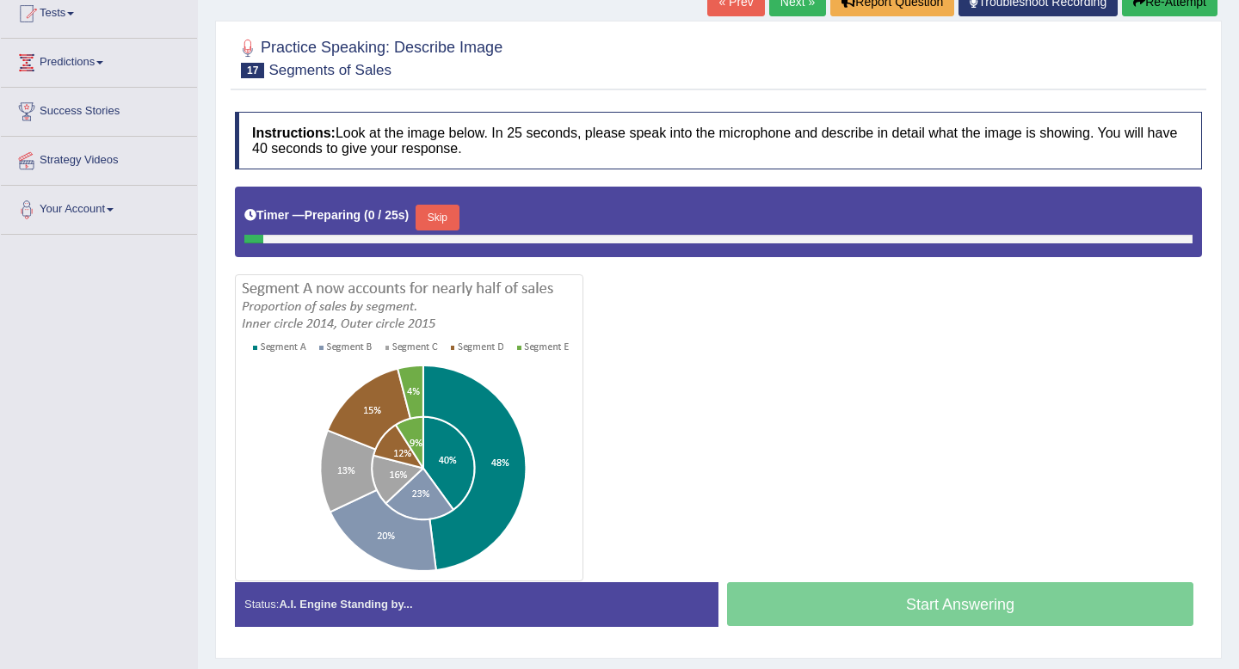
scroll to position [209, 0]
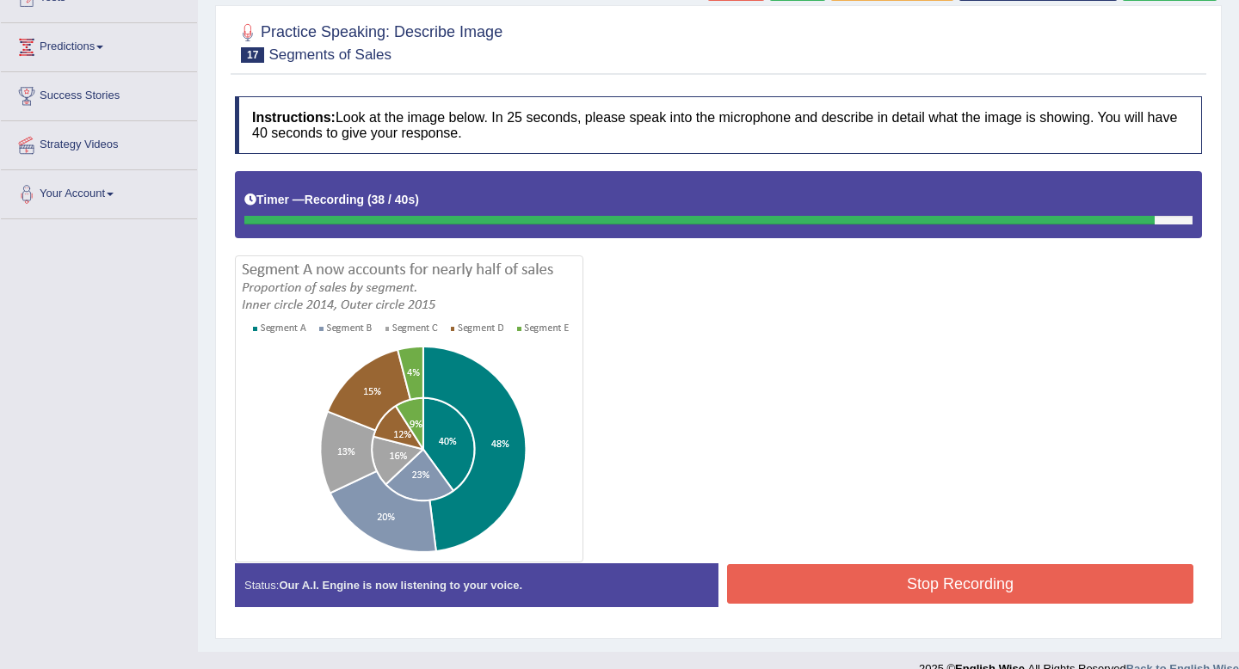
click at [784, 573] on button "Stop Recording" at bounding box center [960, 584] width 466 height 40
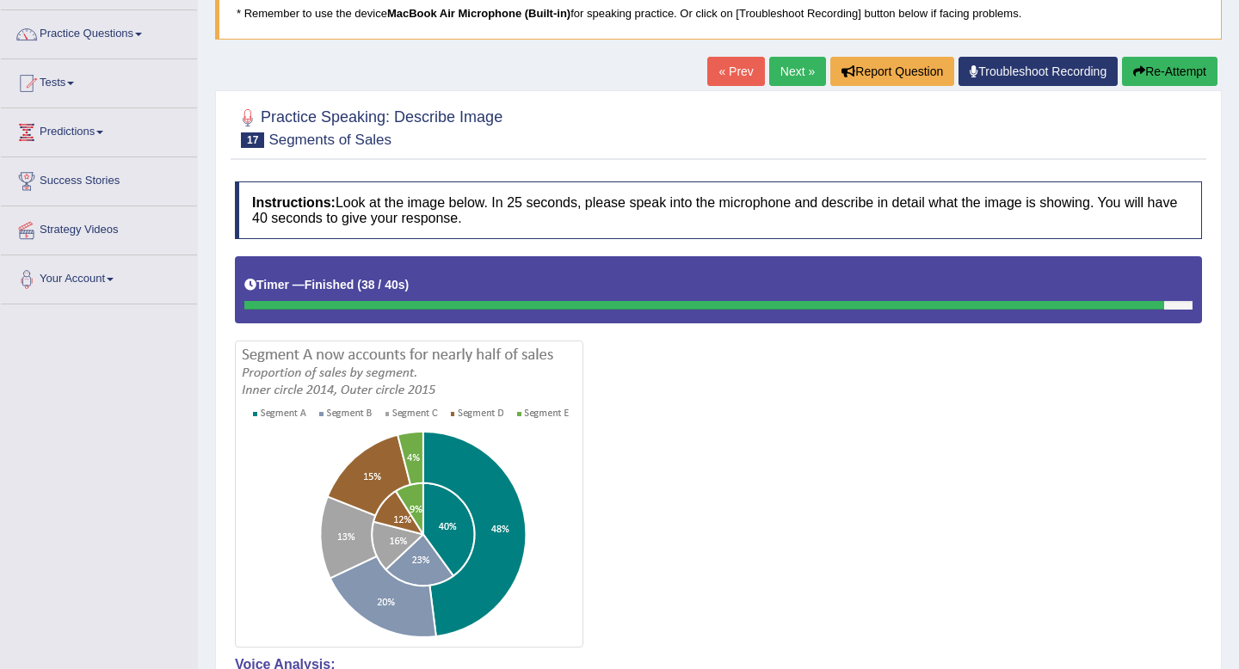
scroll to position [63, 0]
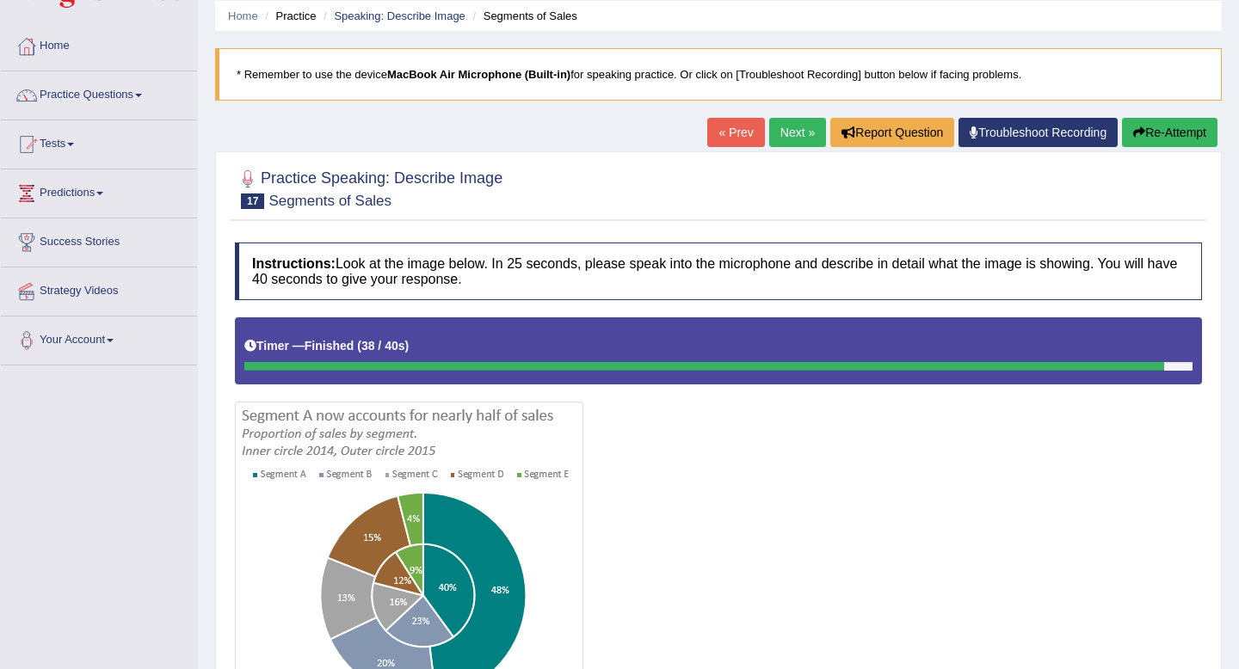
click at [783, 138] on link "Next »" at bounding box center [797, 132] width 57 height 29
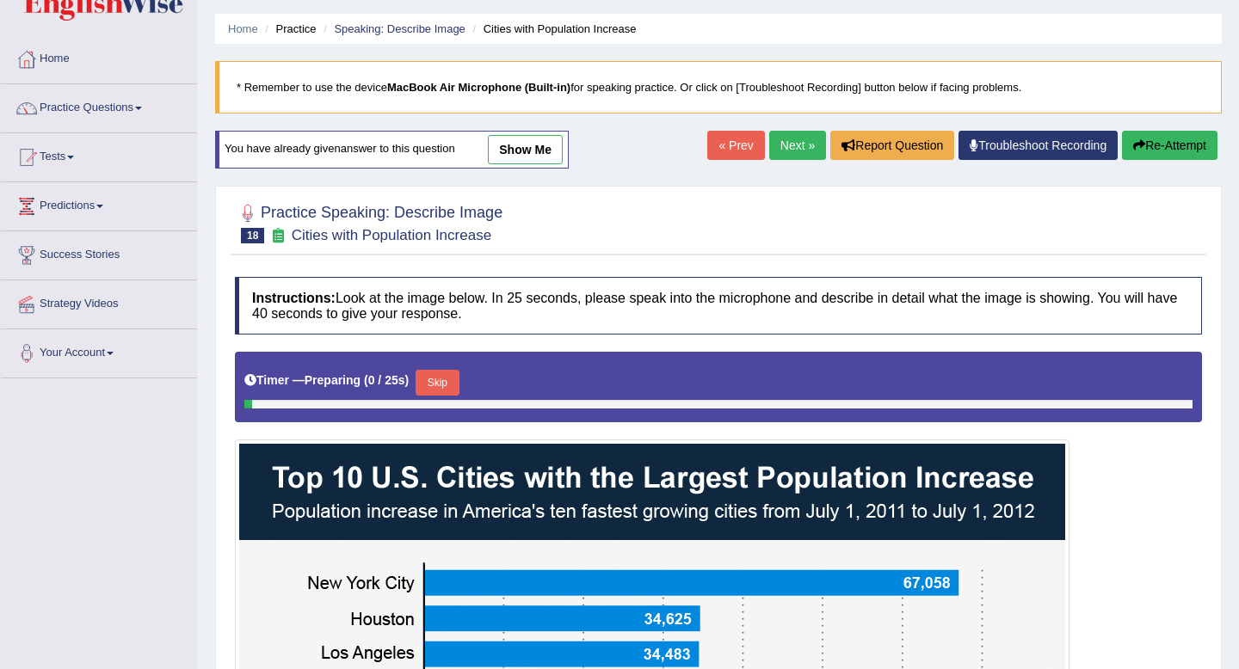
scroll to position [49, 0]
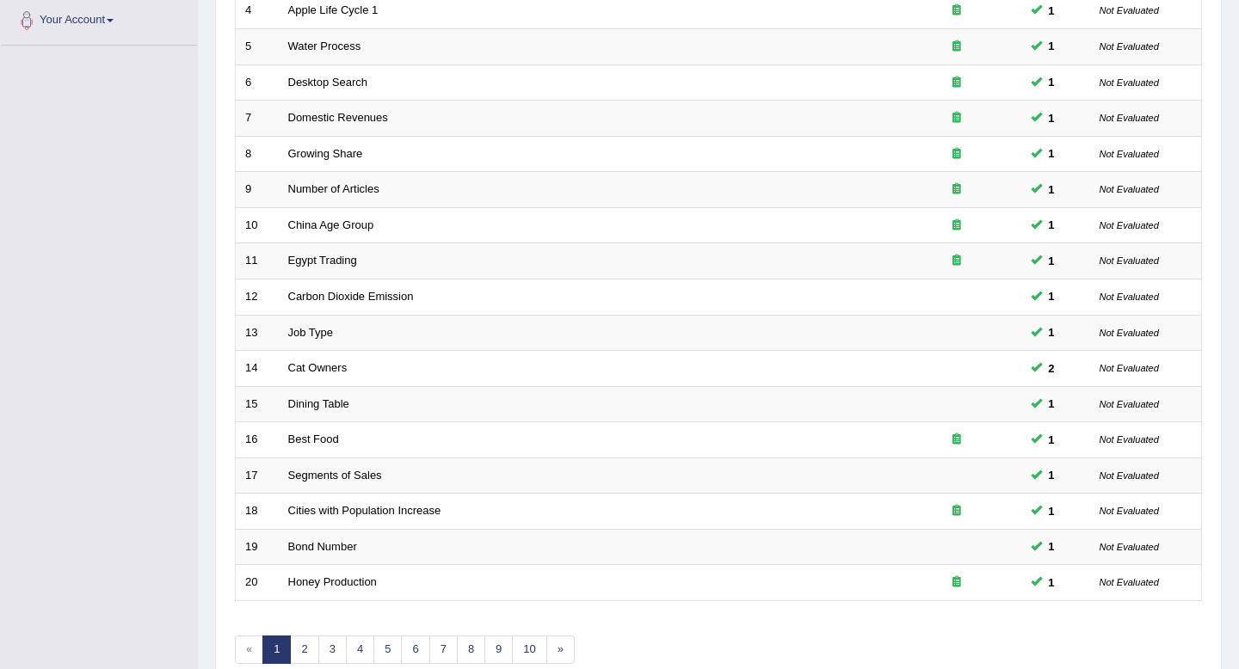
scroll to position [470, 0]
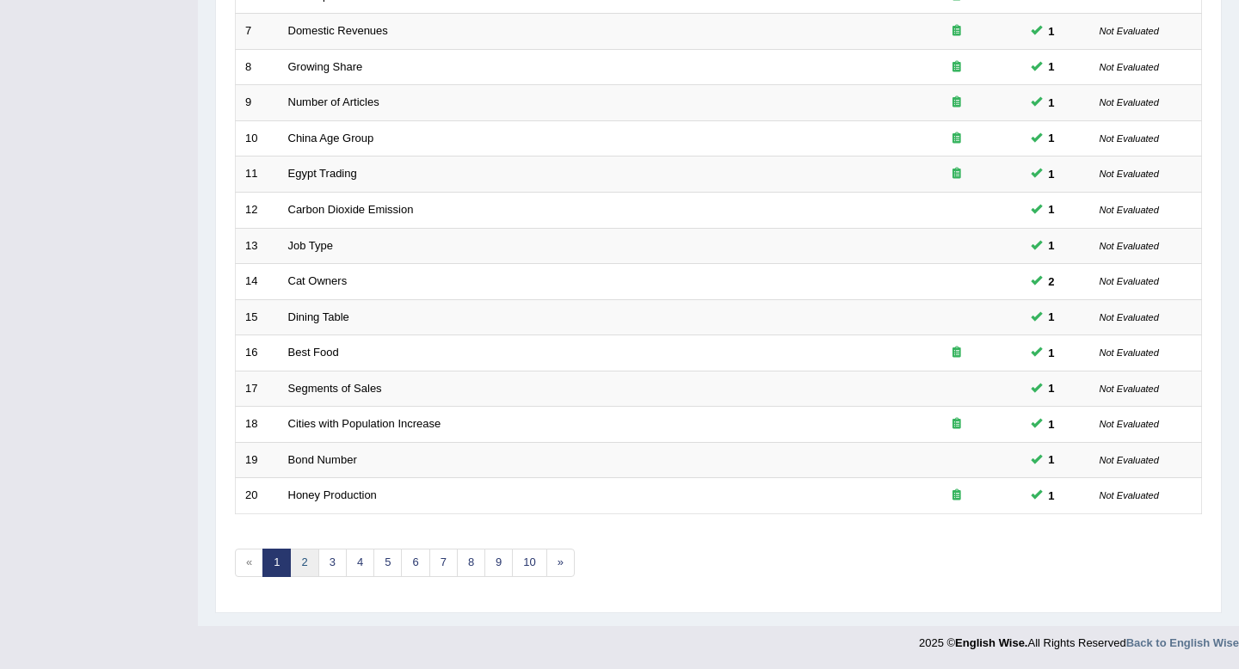
click at [312, 565] on link "2" at bounding box center [304, 563] width 28 height 28
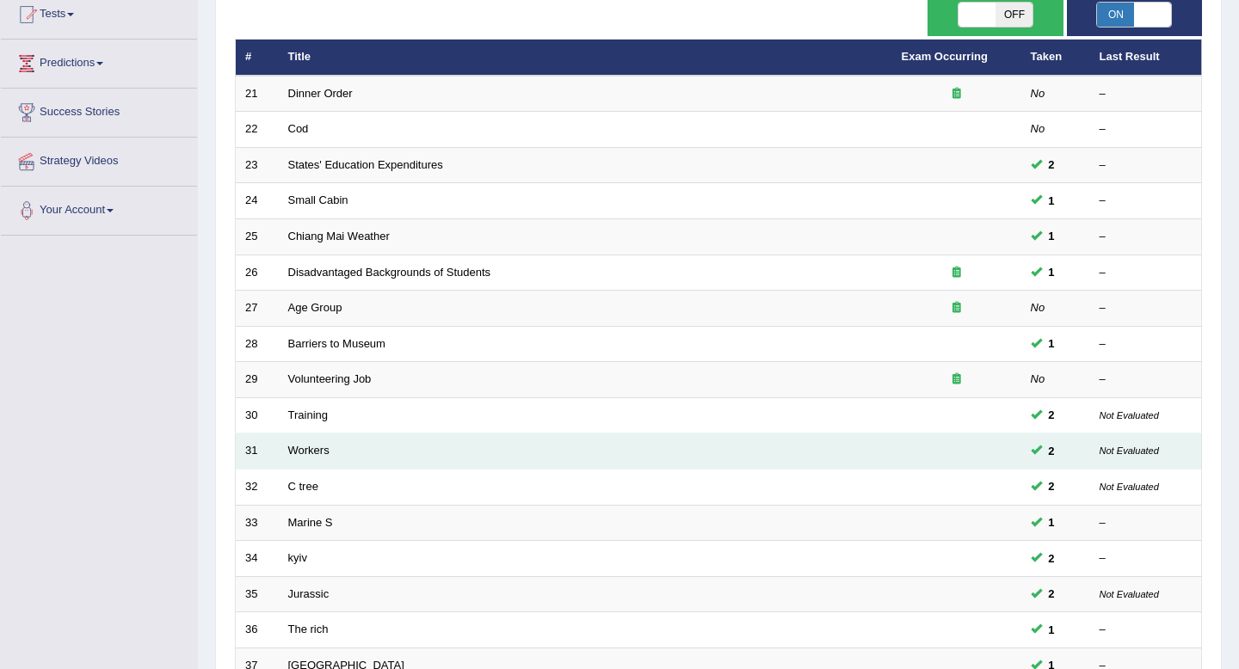
scroll to position [145, 0]
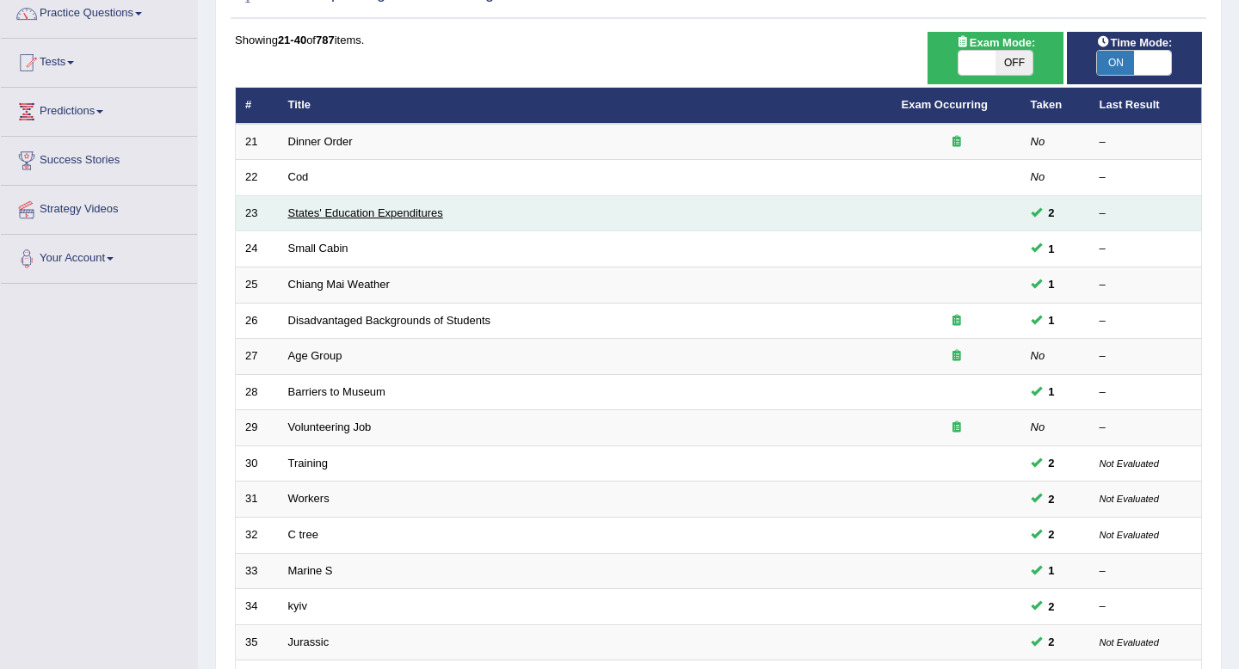
click at [344, 217] on link "States' Education Expenditures" at bounding box center [365, 212] width 155 height 13
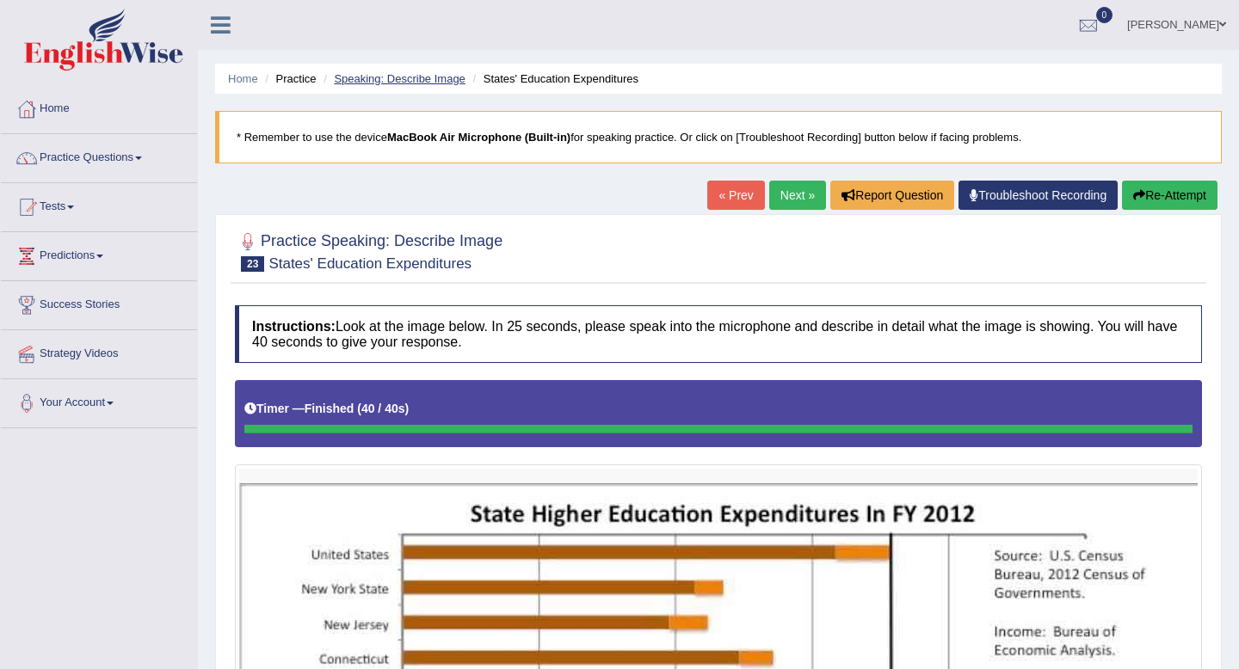
click at [397, 77] on link "Speaking: Describe Image" at bounding box center [399, 78] width 131 height 13
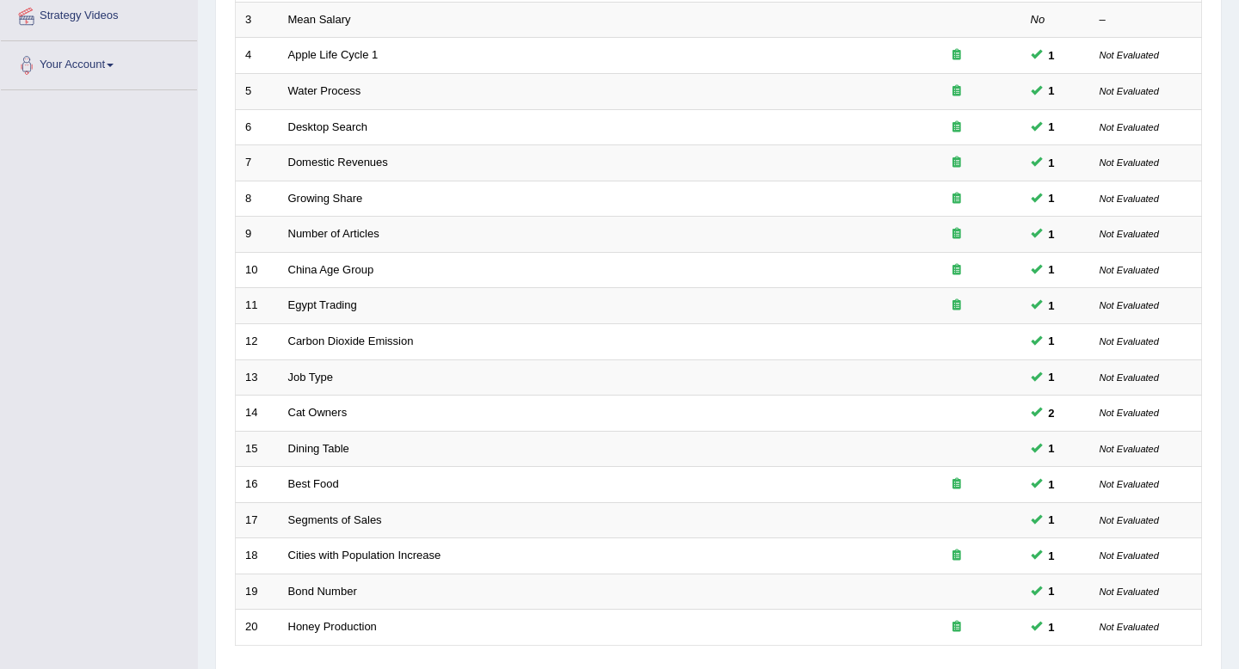
scroll to position [470, 0]
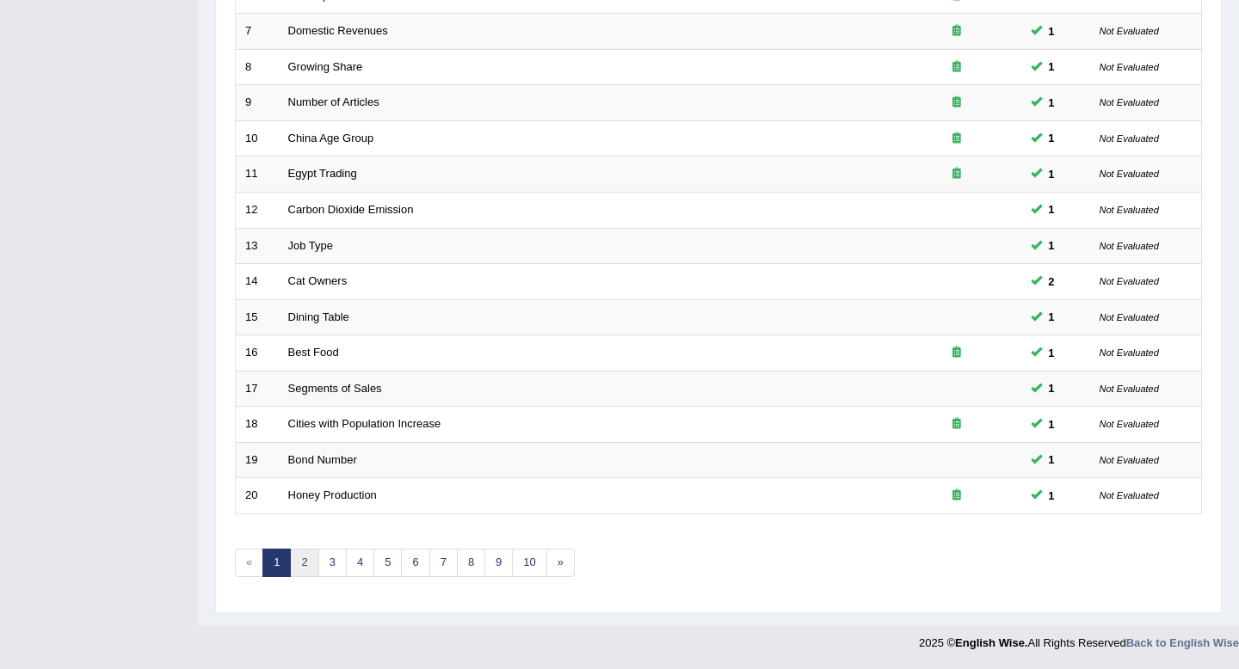
click at [300, 565] on link "2" at bounding box center [304, 563] width 28 height 28
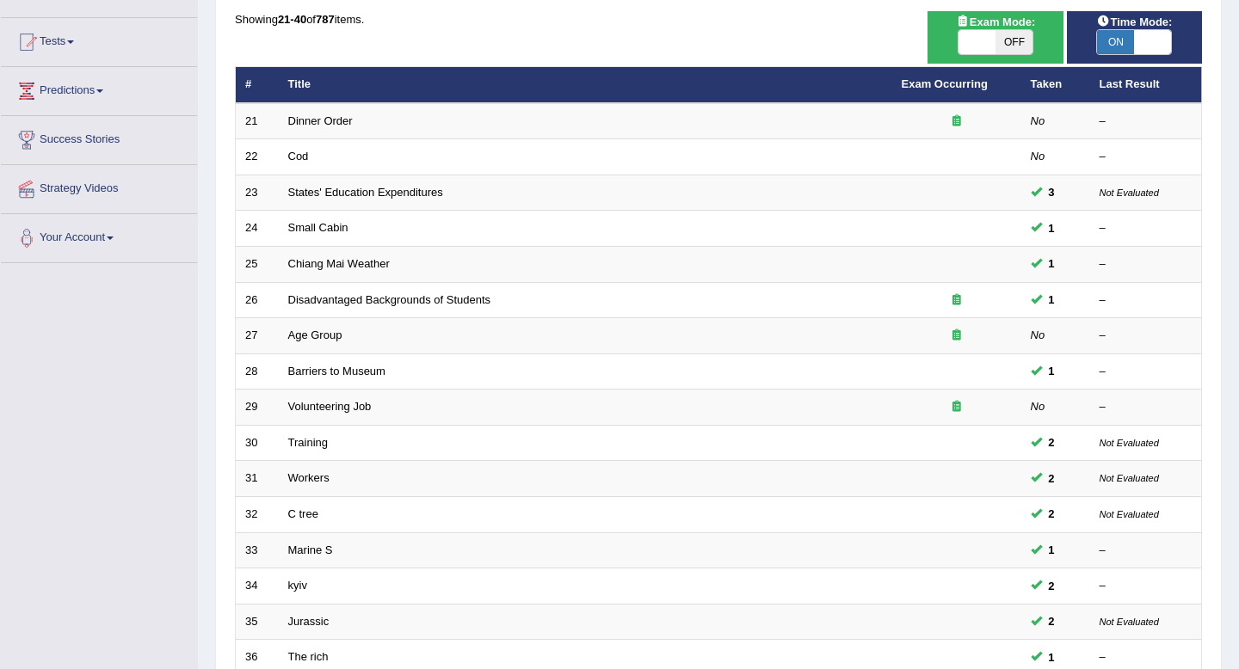
scroll to position [470, 0]
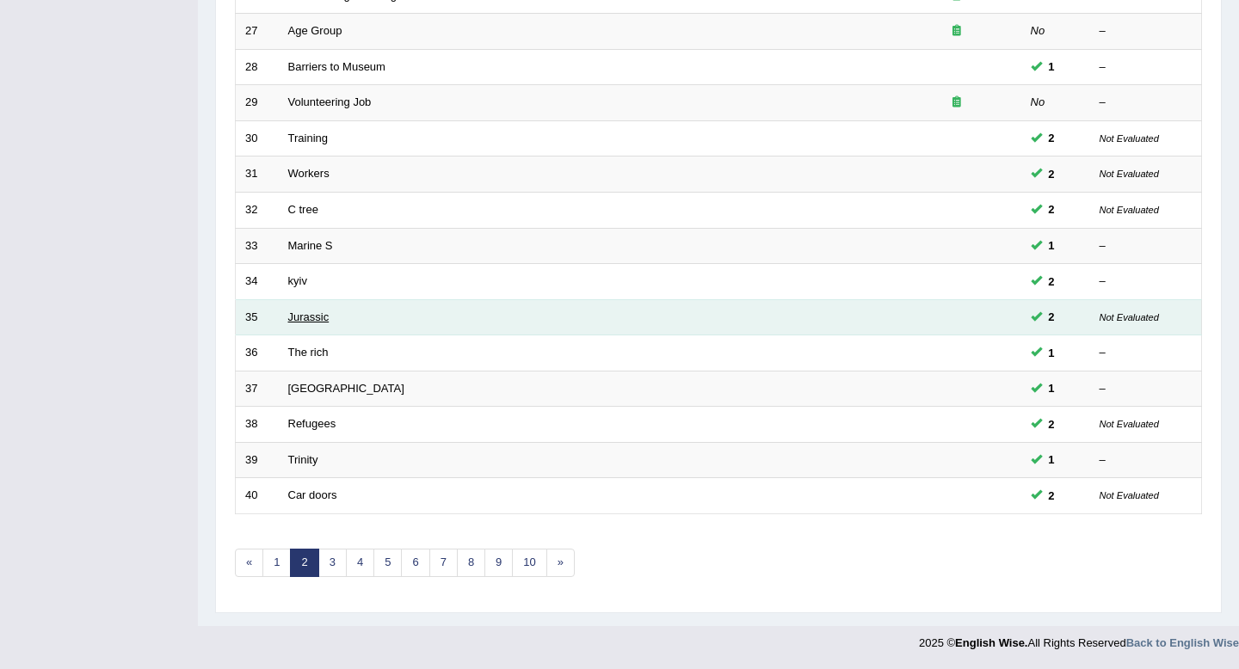
click at [317, 313] on link "Jurassic" at bounding box center [308, 317] width 41 height 13
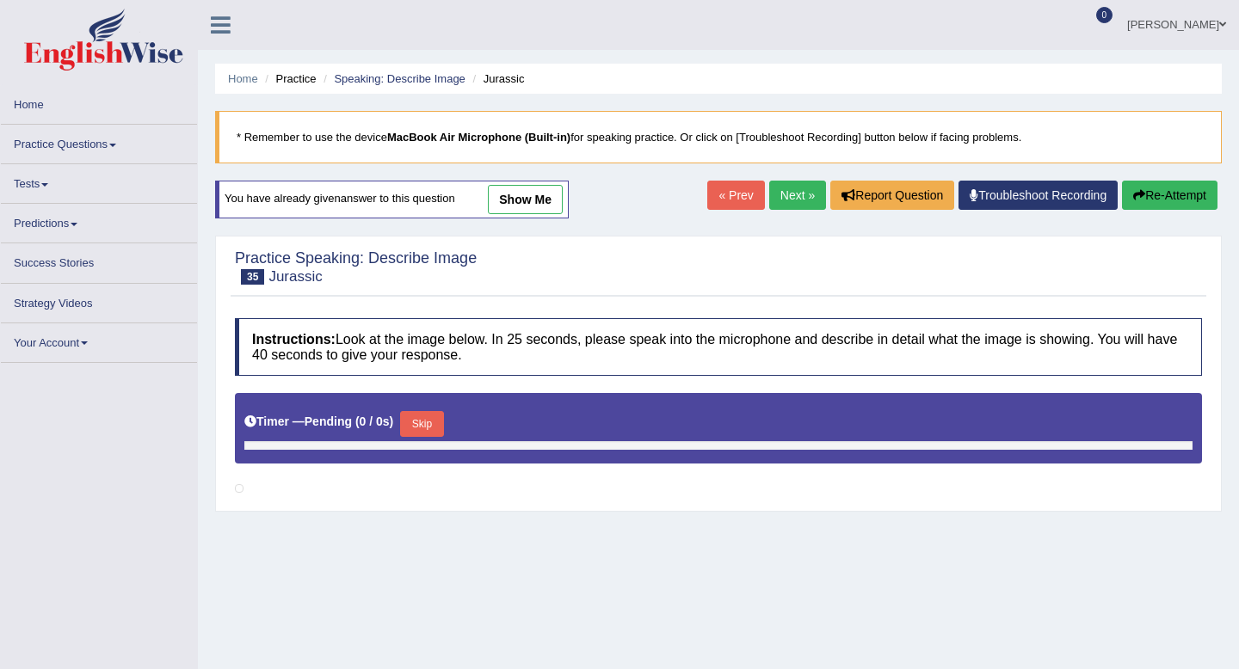
click at [536, 215] on div "You have already given answer to this question show me" at bounding box center [392, 200] width 354 height 38
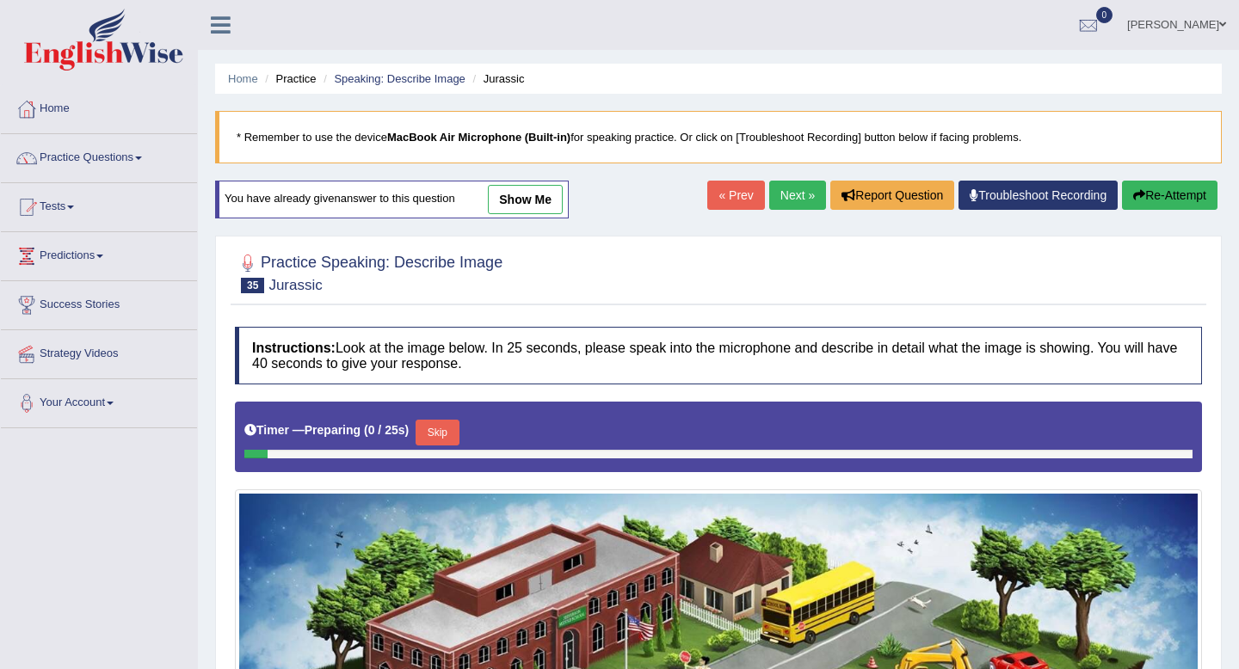
click at [536, 197] on link "show me" at bounding box center [525, 199] width 75 height 29
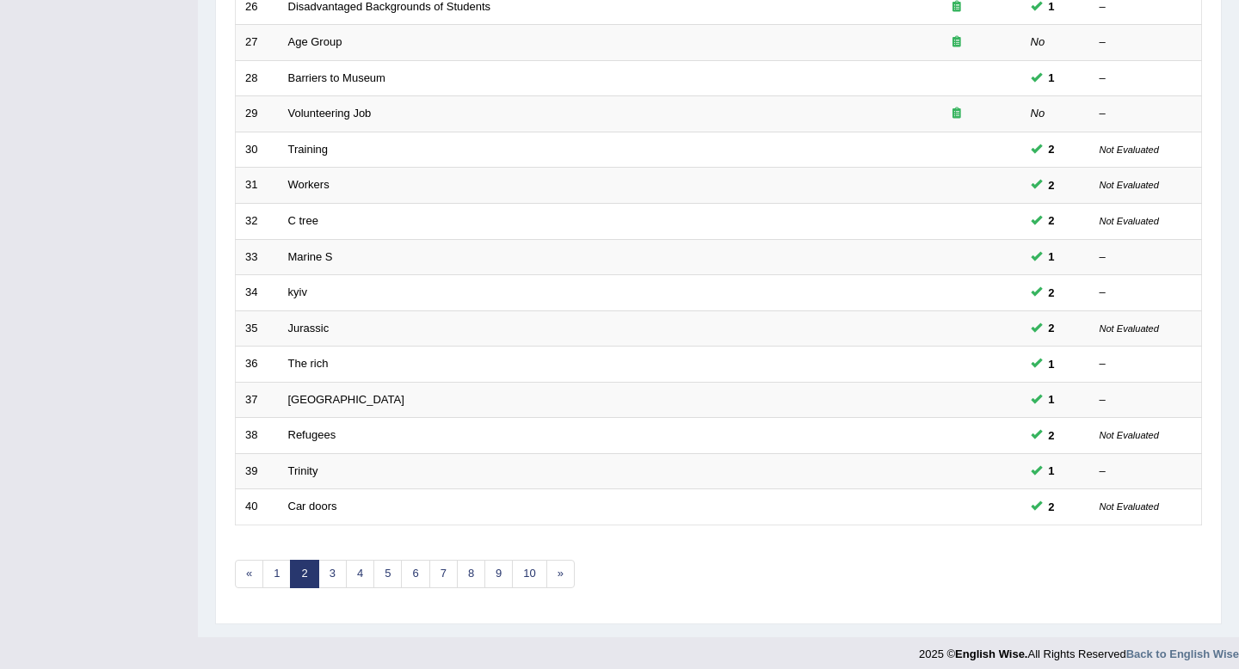
scroll to position [470, 0]
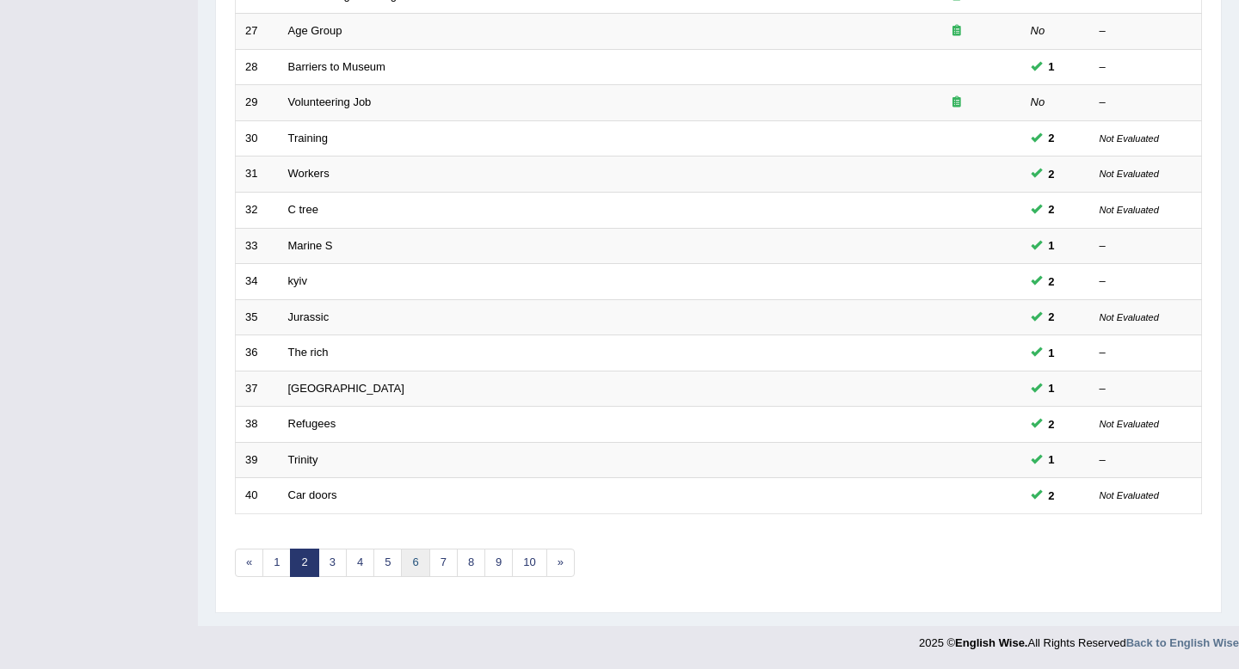
click at [414, 567] on link "6" at bounding box center [415, 563] width 28 height 28
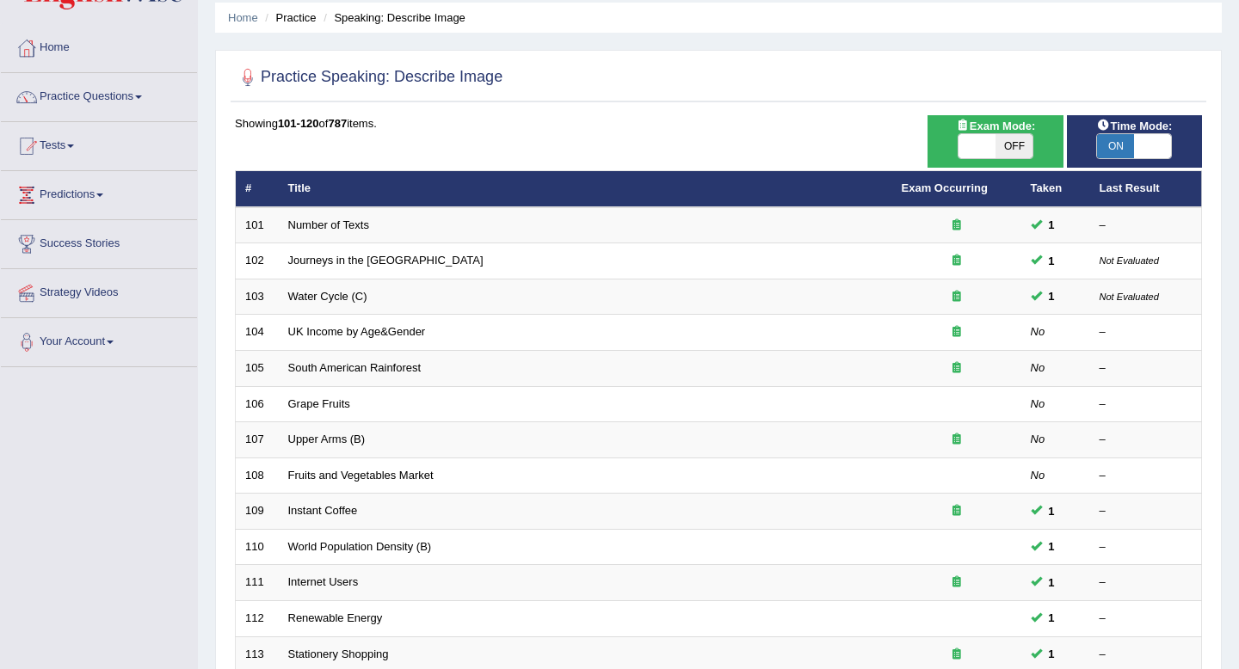
scroll to position [63, 0]
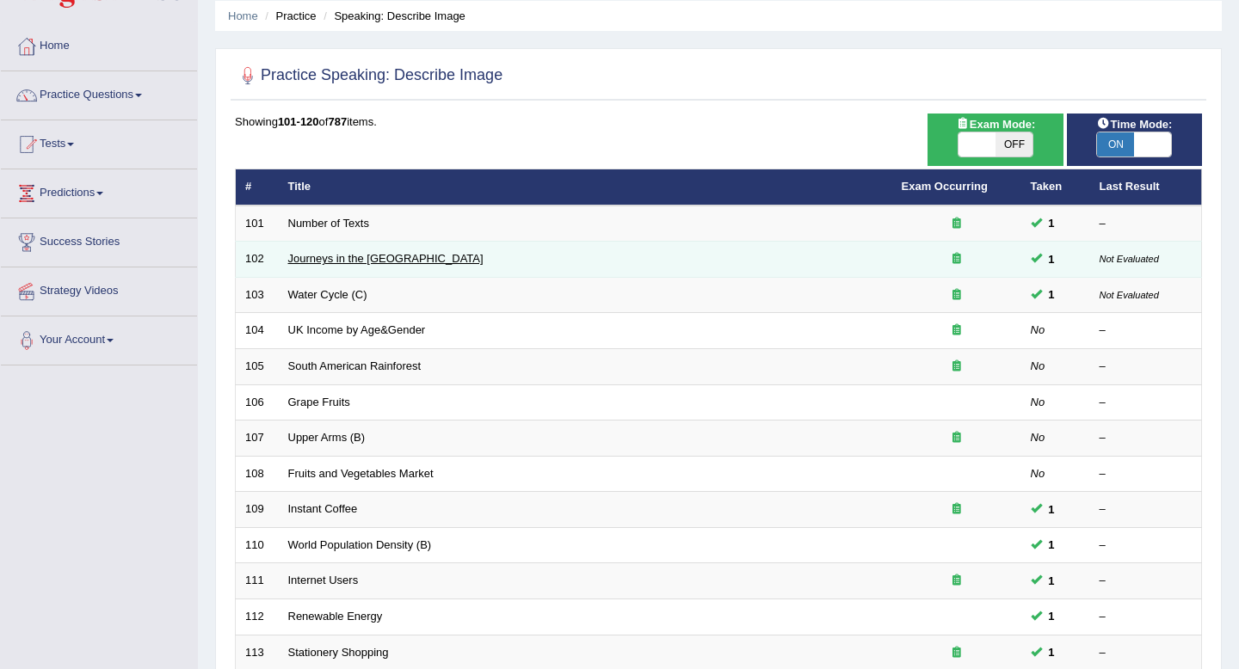
click at [352, 264] on link "Journeys in the UK" at bounding box center [385, 258] width 195 height 13
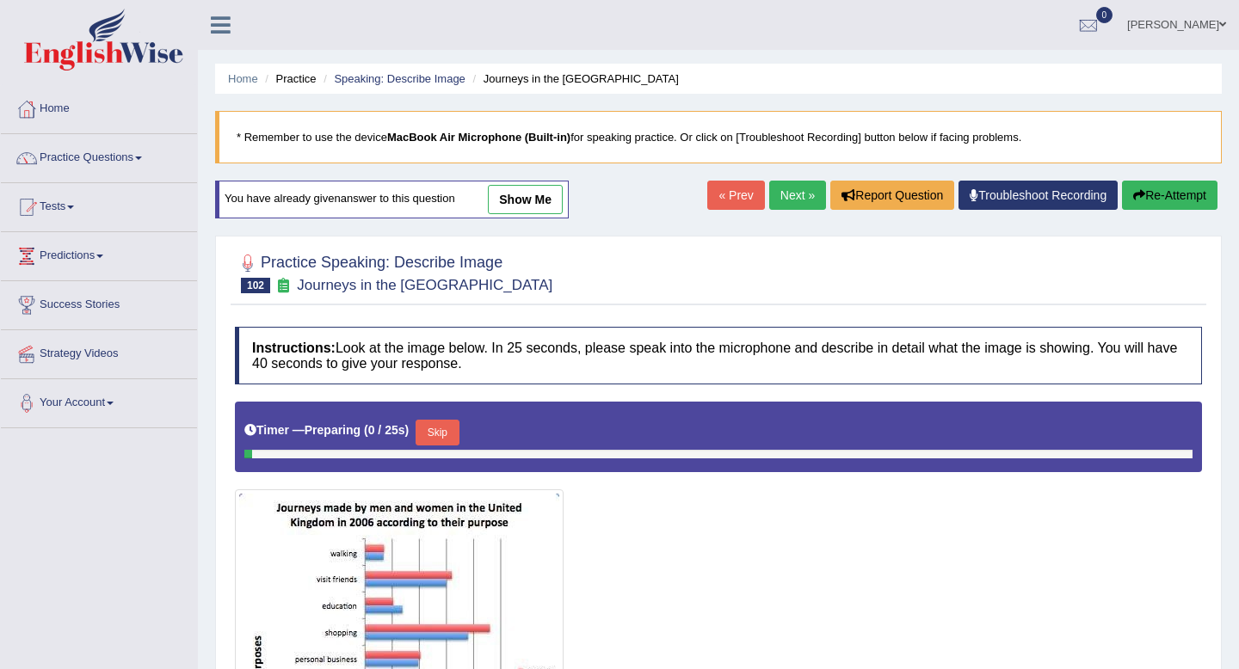
click at [534, 205] on link "show me" at bounding box center [525, 199] width 75 height 29
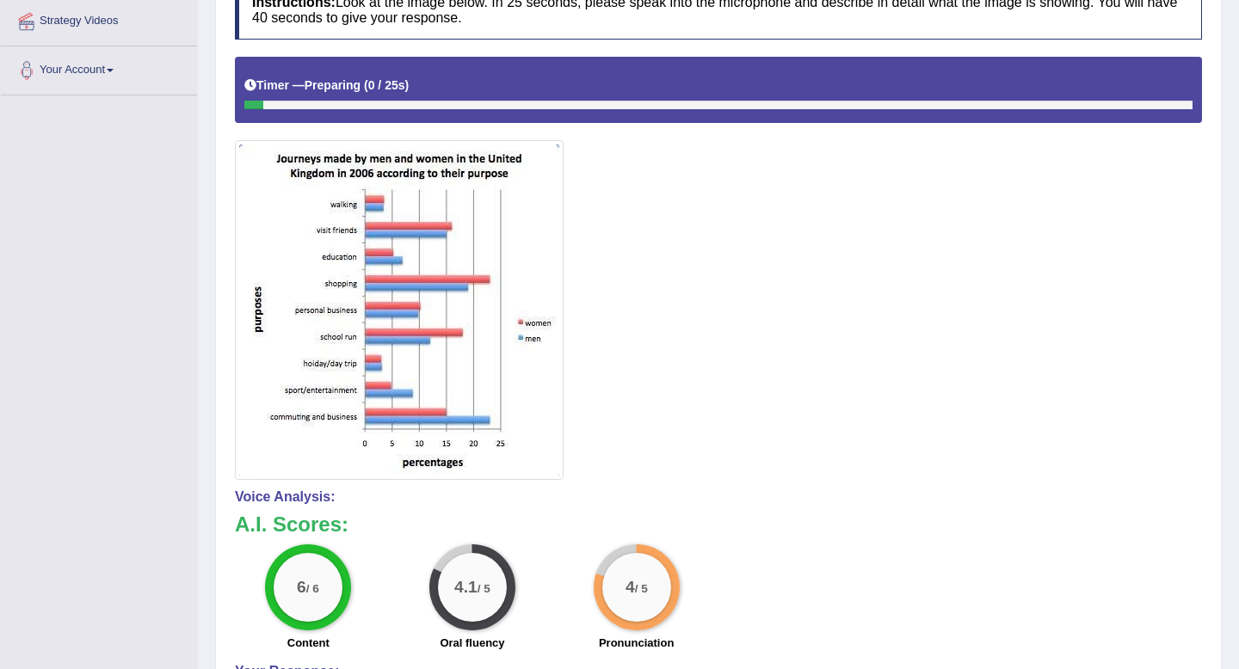
scroll to position [328, 0]
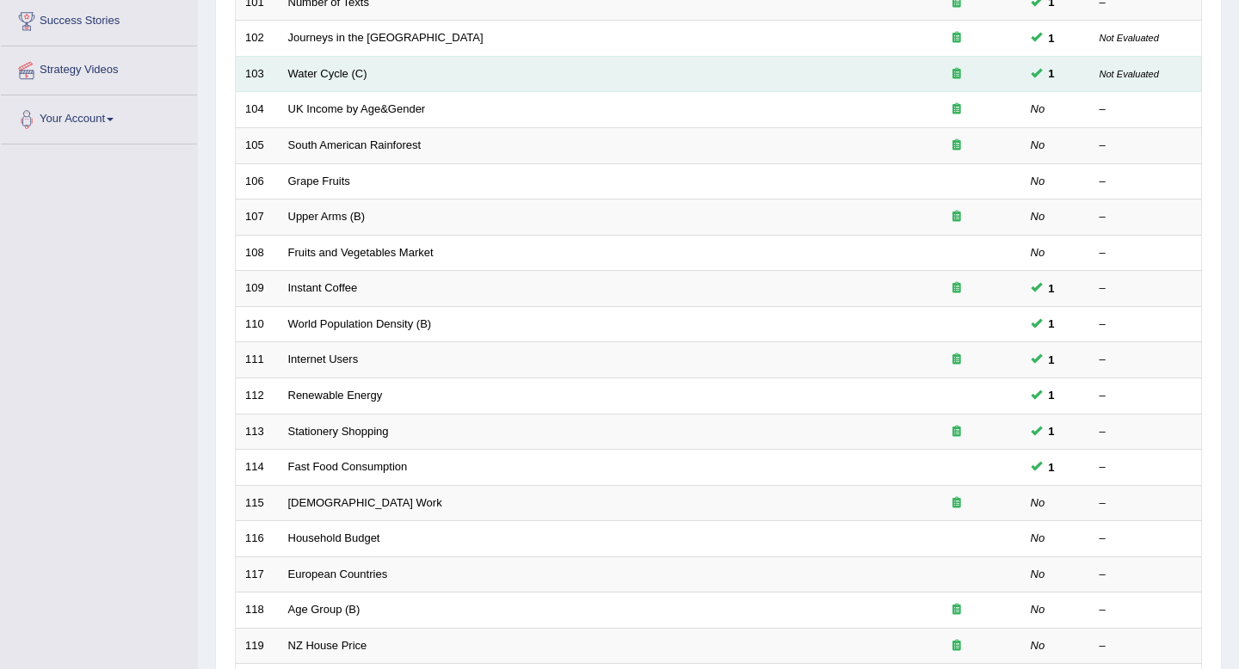
scroll to position [470, 0]
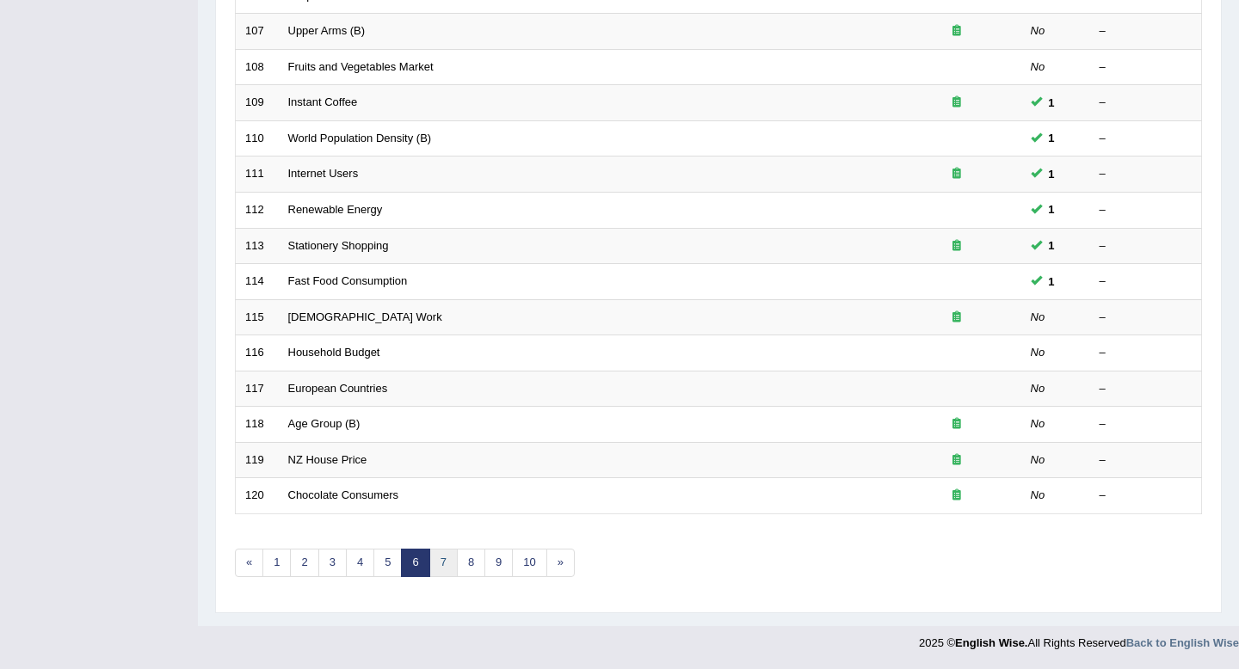
click at [445, 555] on link "7" at bounding box center [443, 563] width 28 height 28
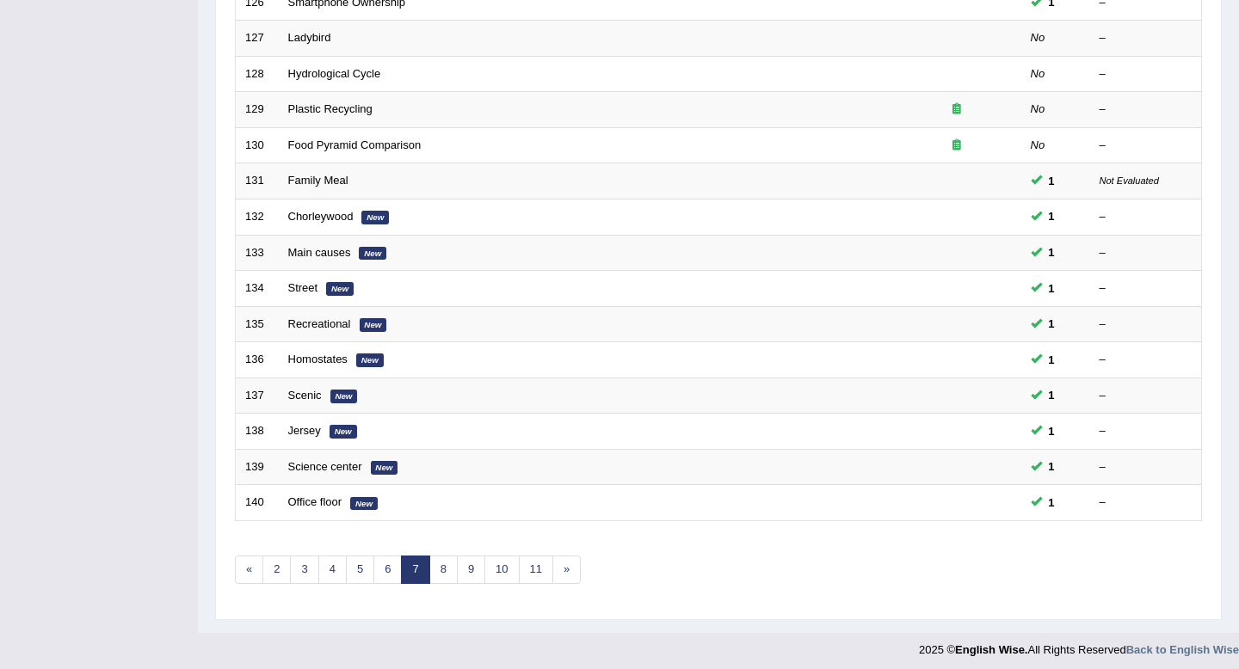
scroll to position [470, 0]
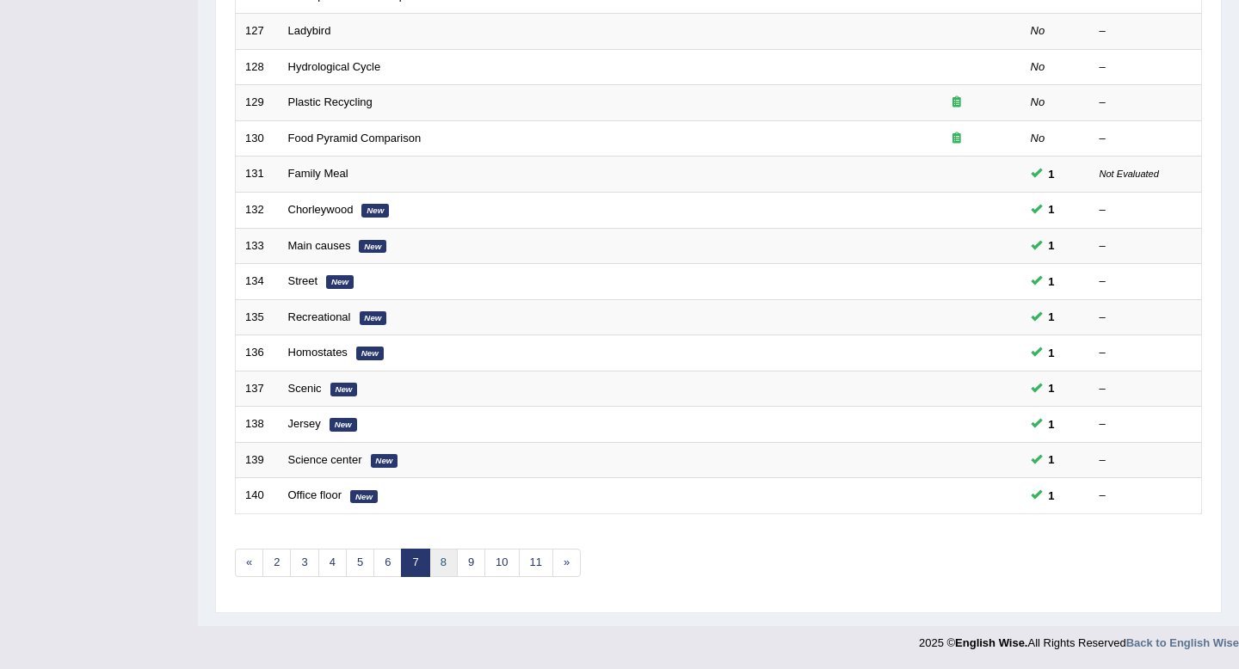
click at [440, 557] on link "8" at bounding box center [443, 563] width 28 height 28
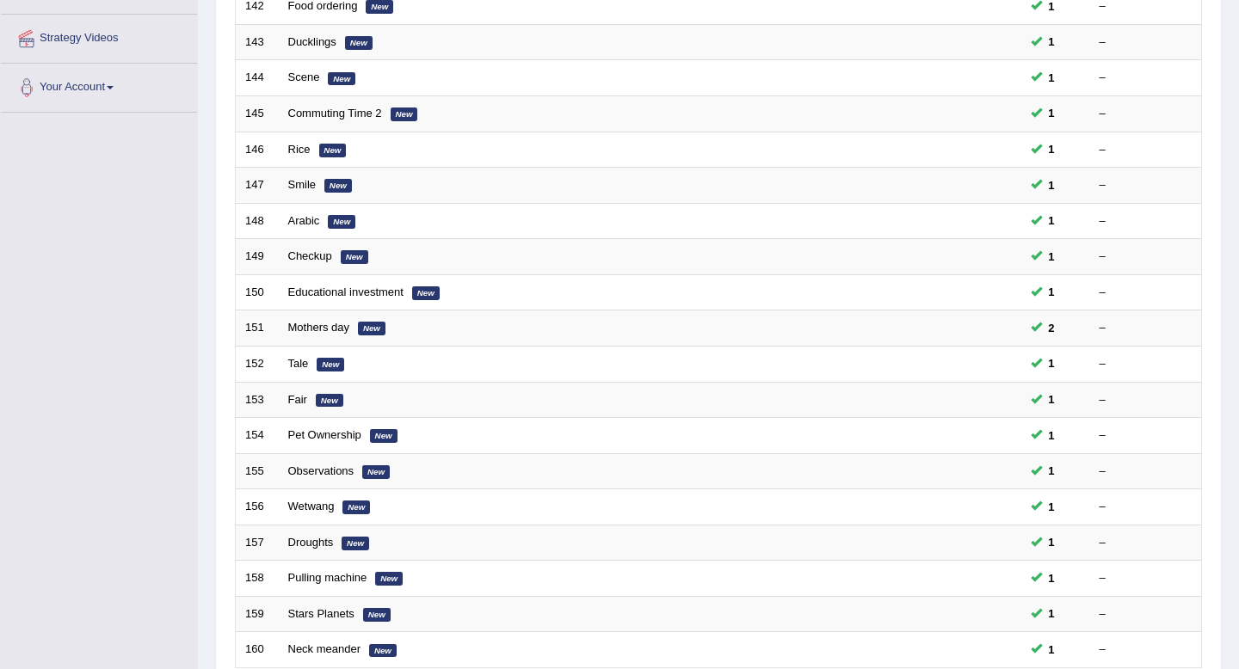
scroll to position [470, 0]
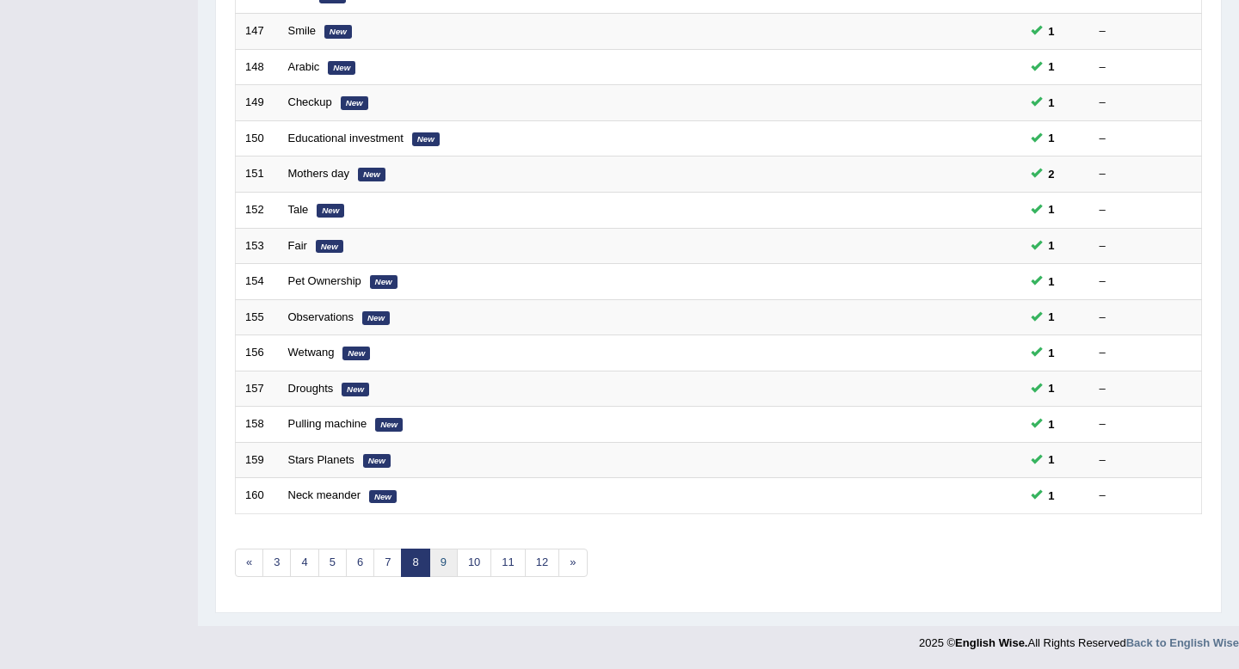
click at [444, 566] on link "9" at bounding box center [443, 563] width 28 height 28
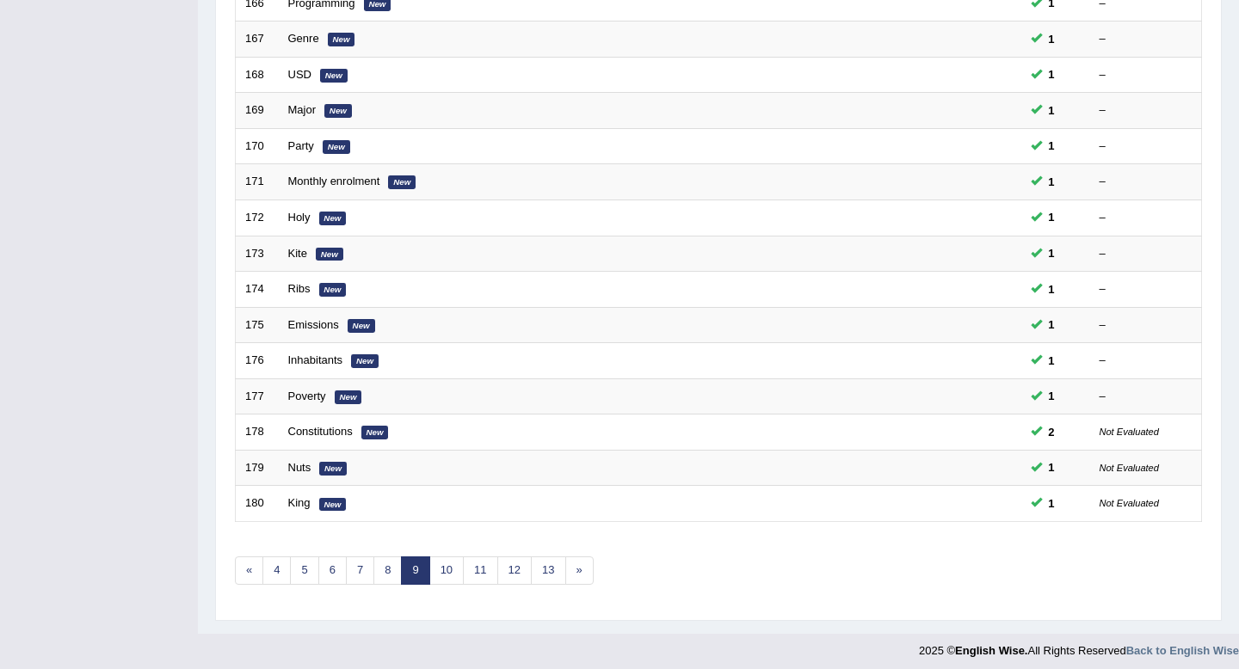
scroll to position [470, 0]
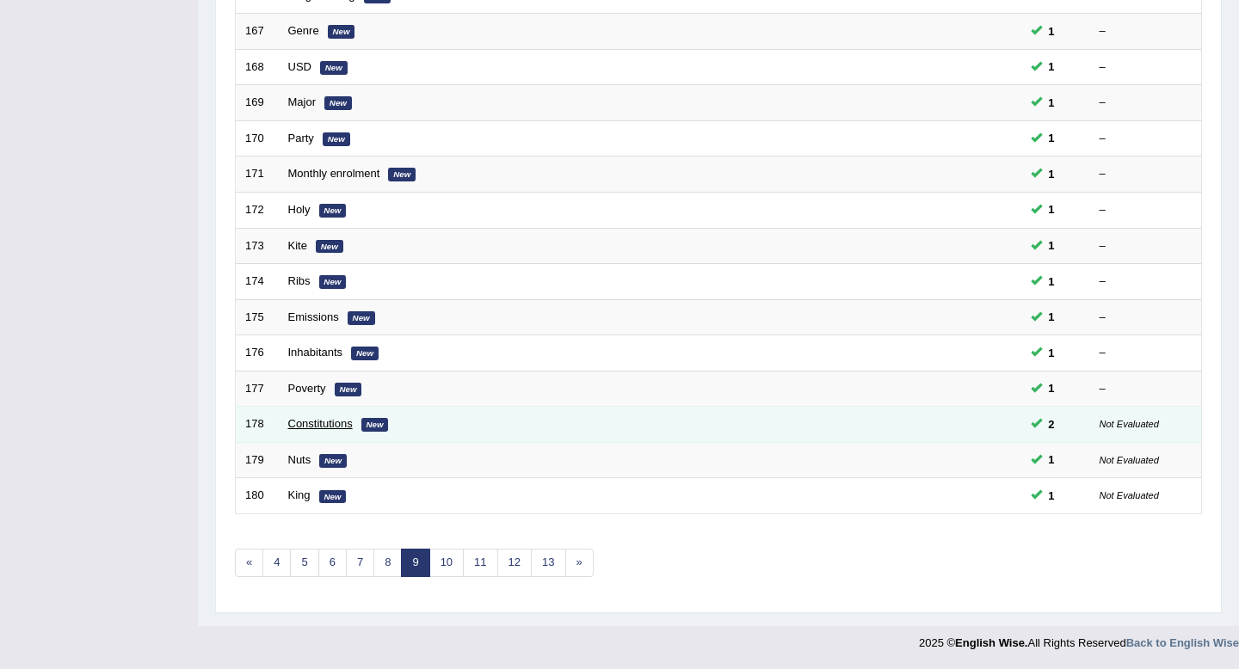
click at [341, 421] on link "Constitutions" at bounding box center [320, 423] width 65 height 13
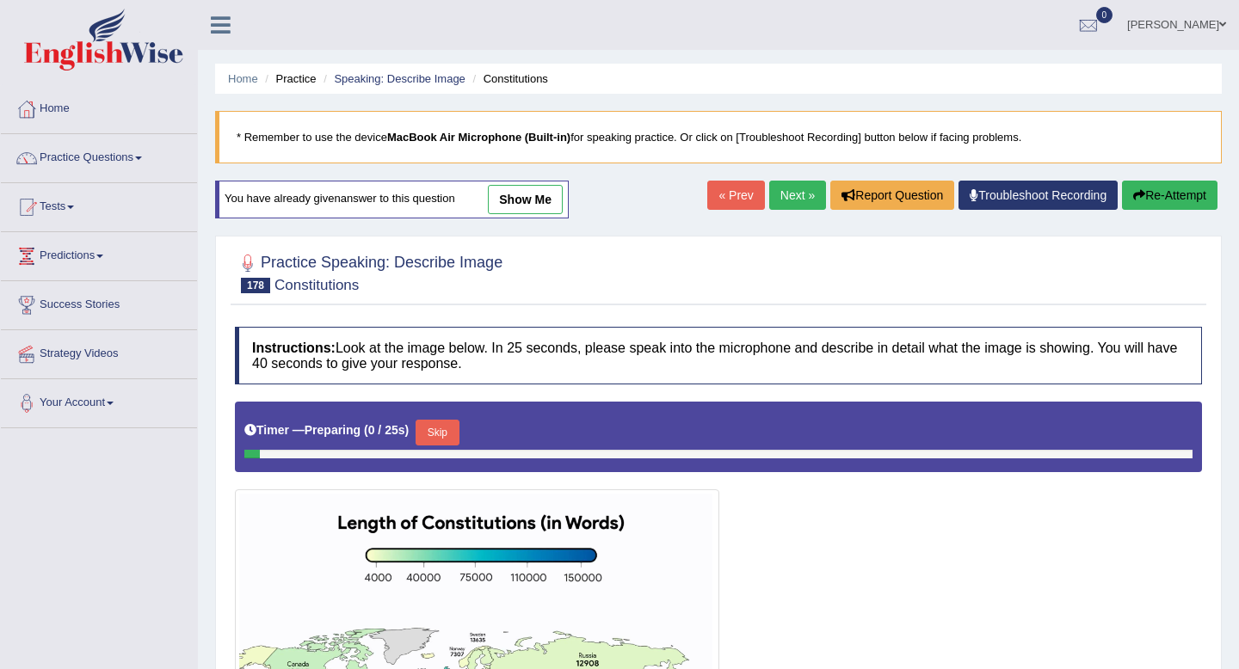
click at [529, 205] on link "show me" at bounding box center [525, 199] width 75 height 29
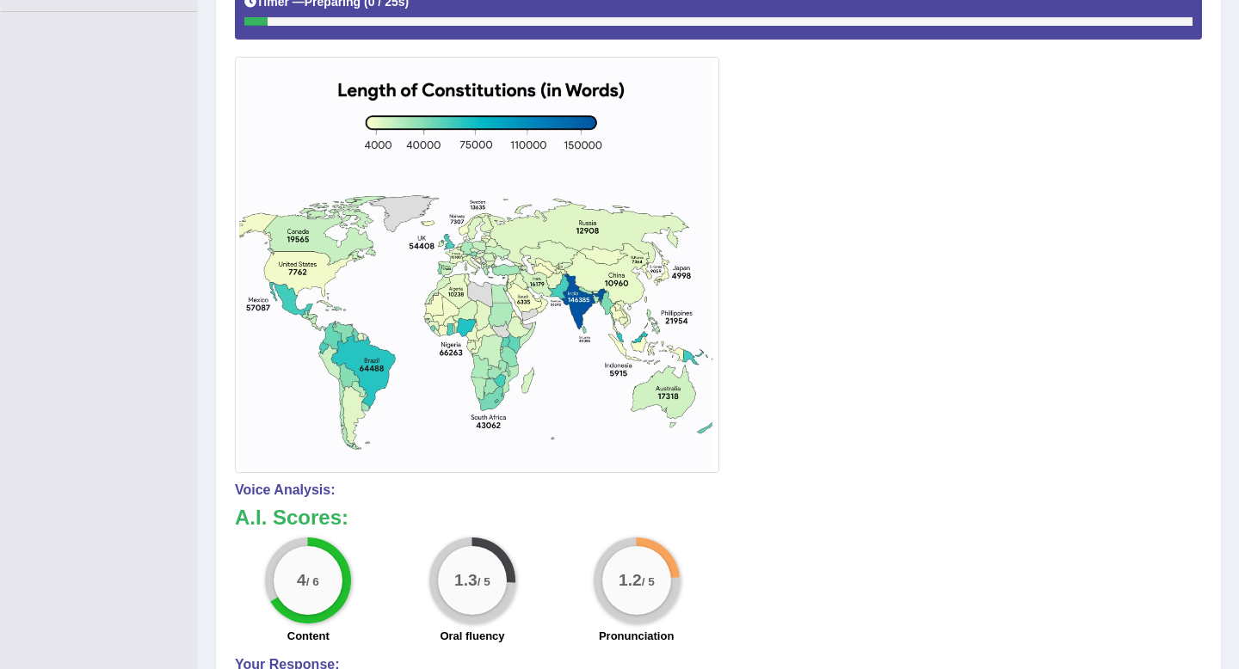
scroll to position [421, 0]
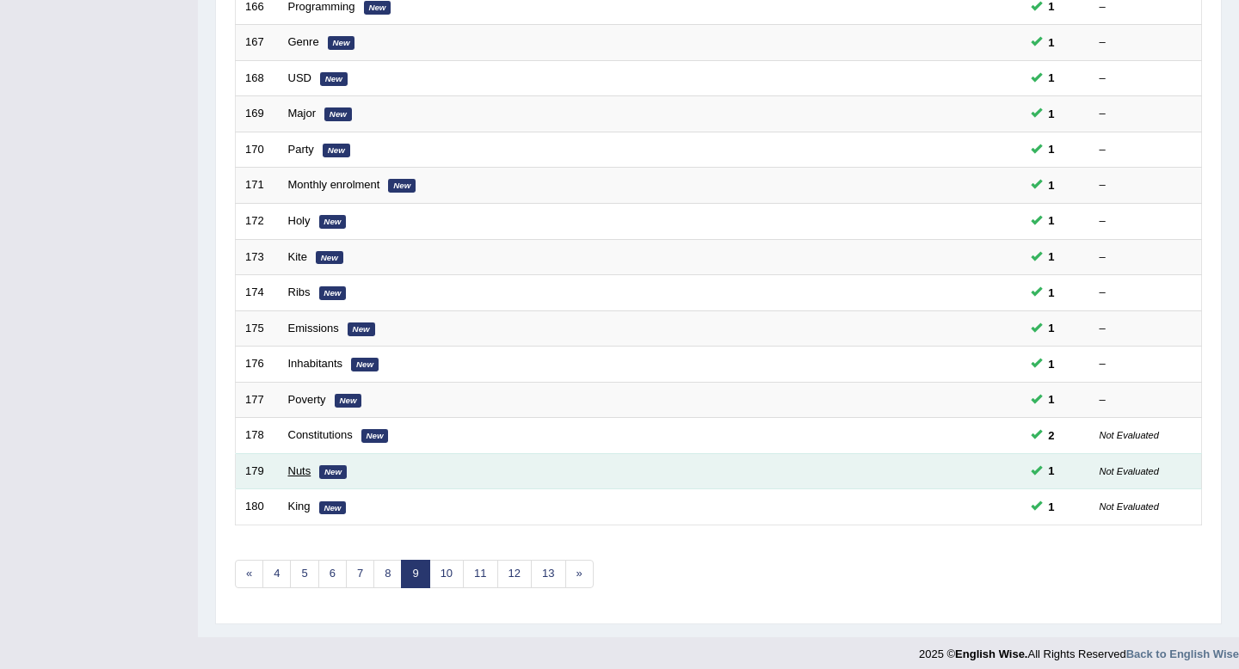
click at [305, 471] on link "Nuts" at bounding box center [299, 470] width 23 height 13
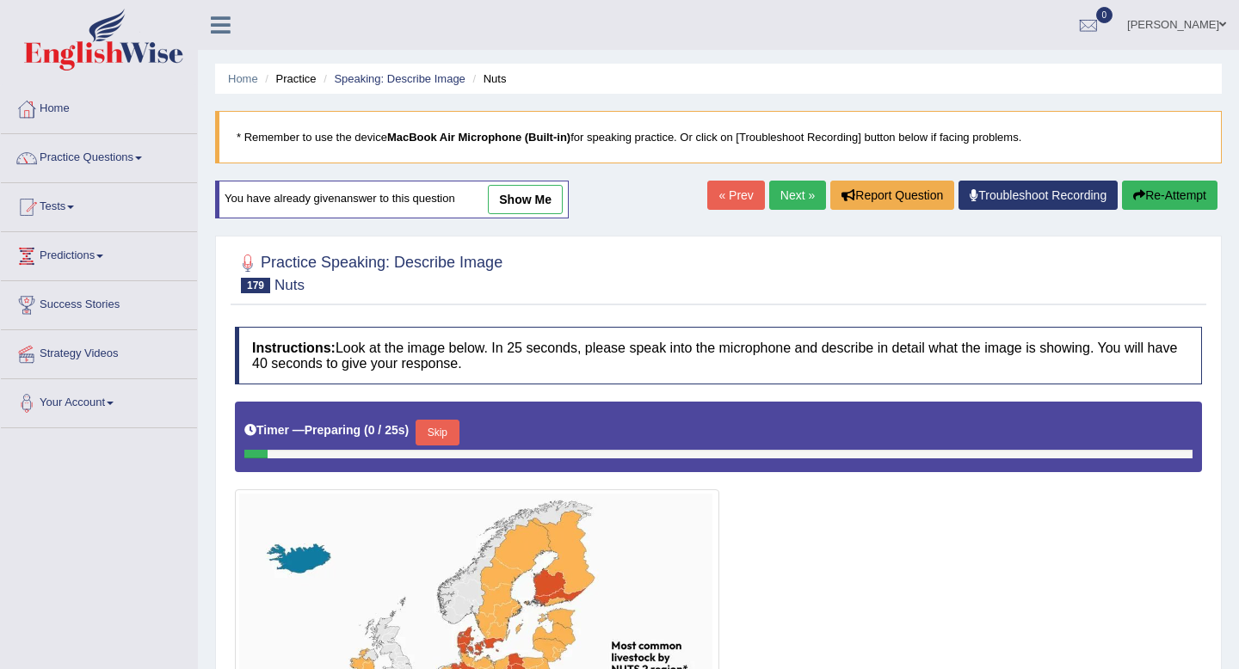
click at [528, 200] on link "show me" at bounding box center [525, 199] width 75 height 29
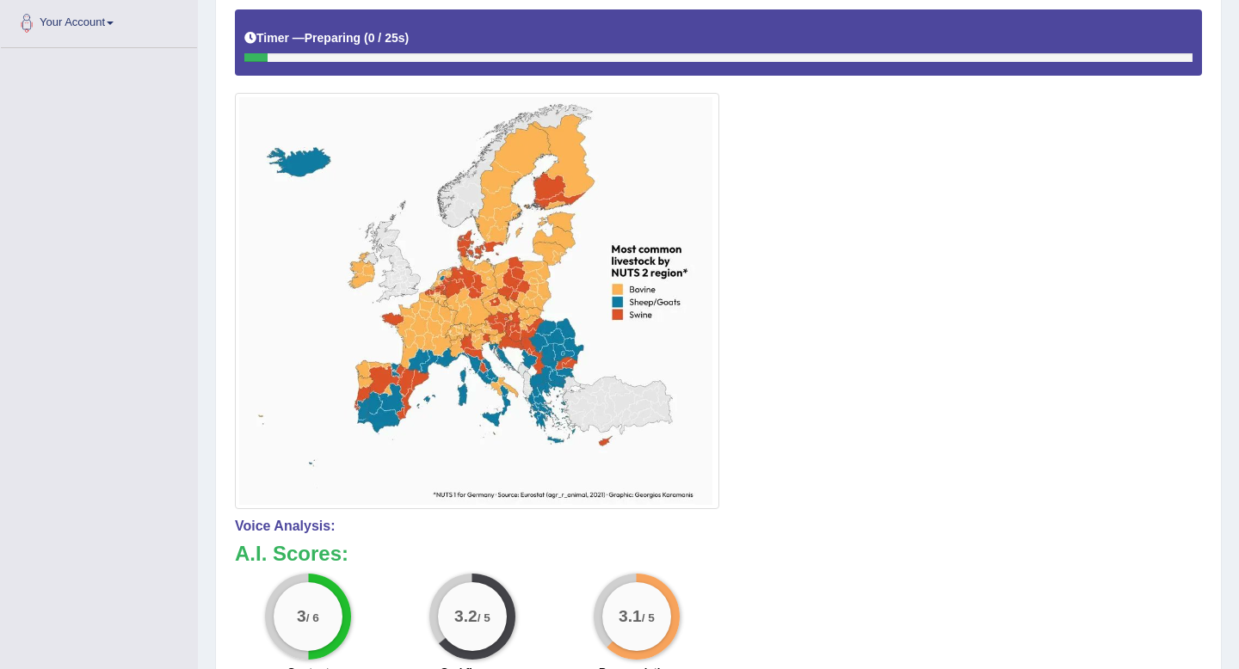
scroll to position [378, 0]
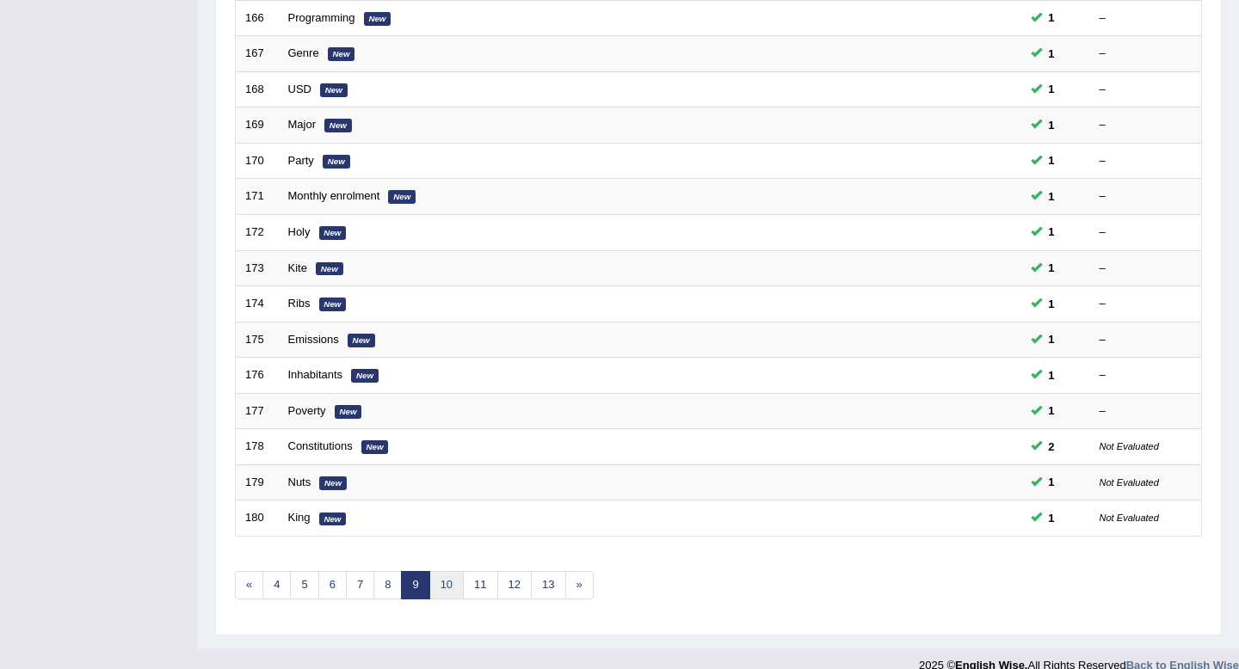
click at [446, 588] on link "10" at bounding box center [446, 585] width 34 height 28
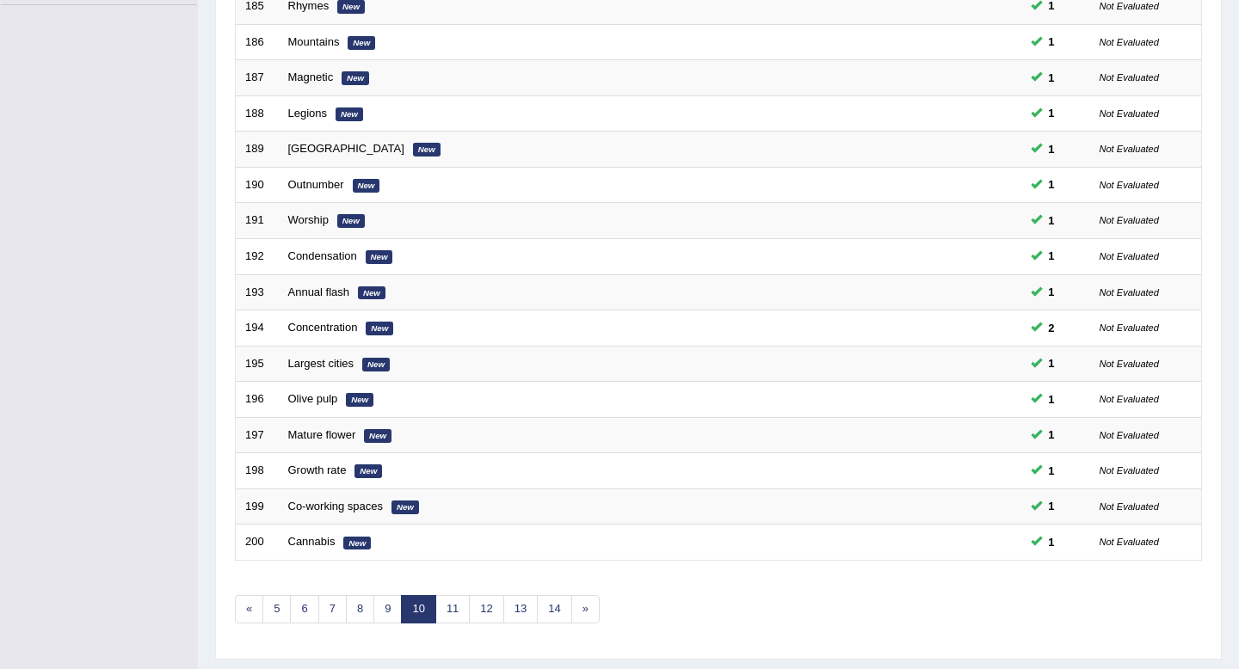
scroll to position [470, 0]
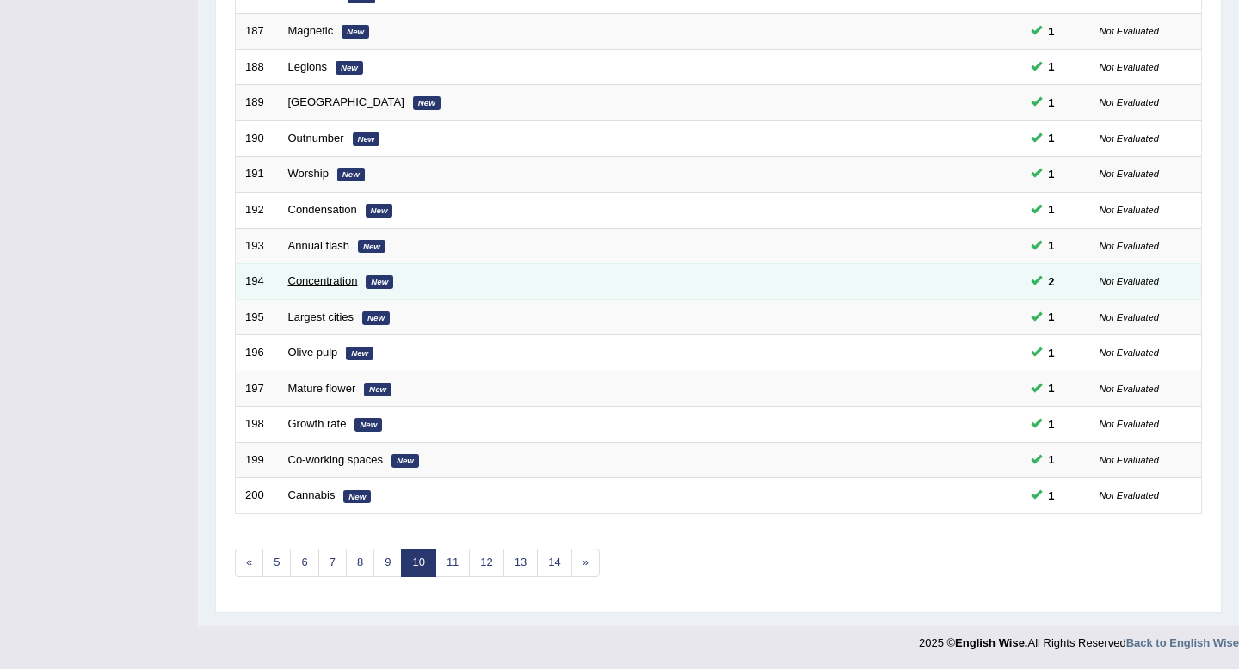
click at [340, 286] on link "Concentration" at bounding box center [323, 280] width 70 height 13
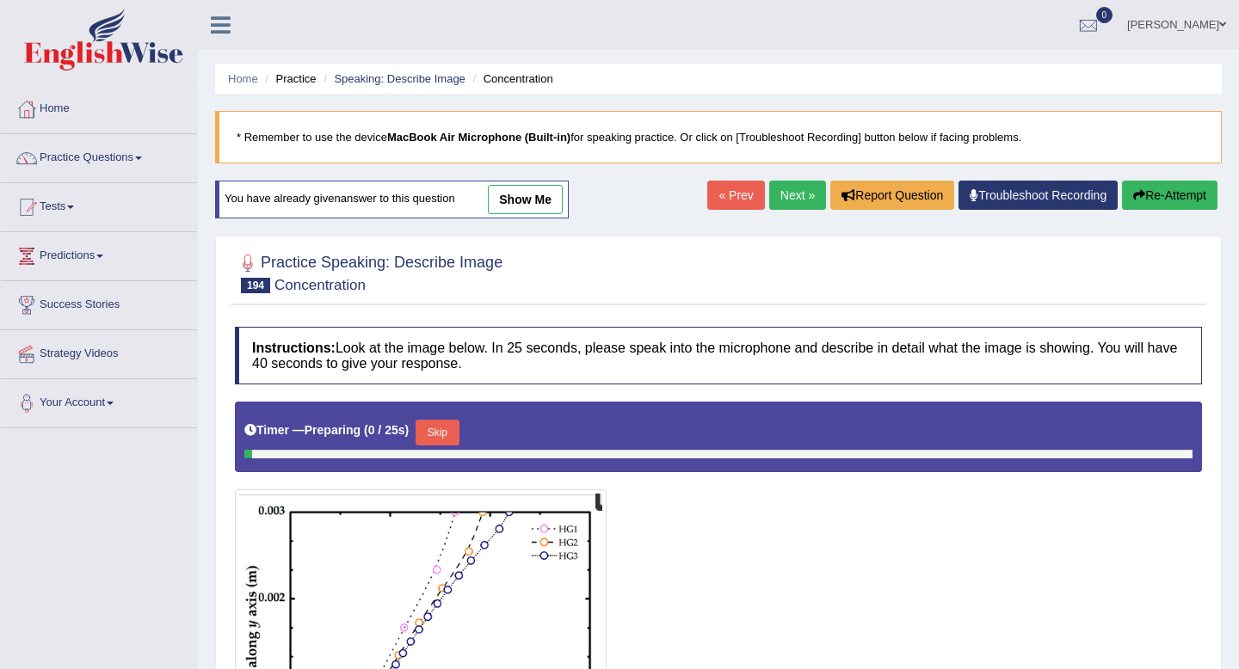
click at [522, 205] on link "show me" at bounding box center [525, 199] width 75 height 29
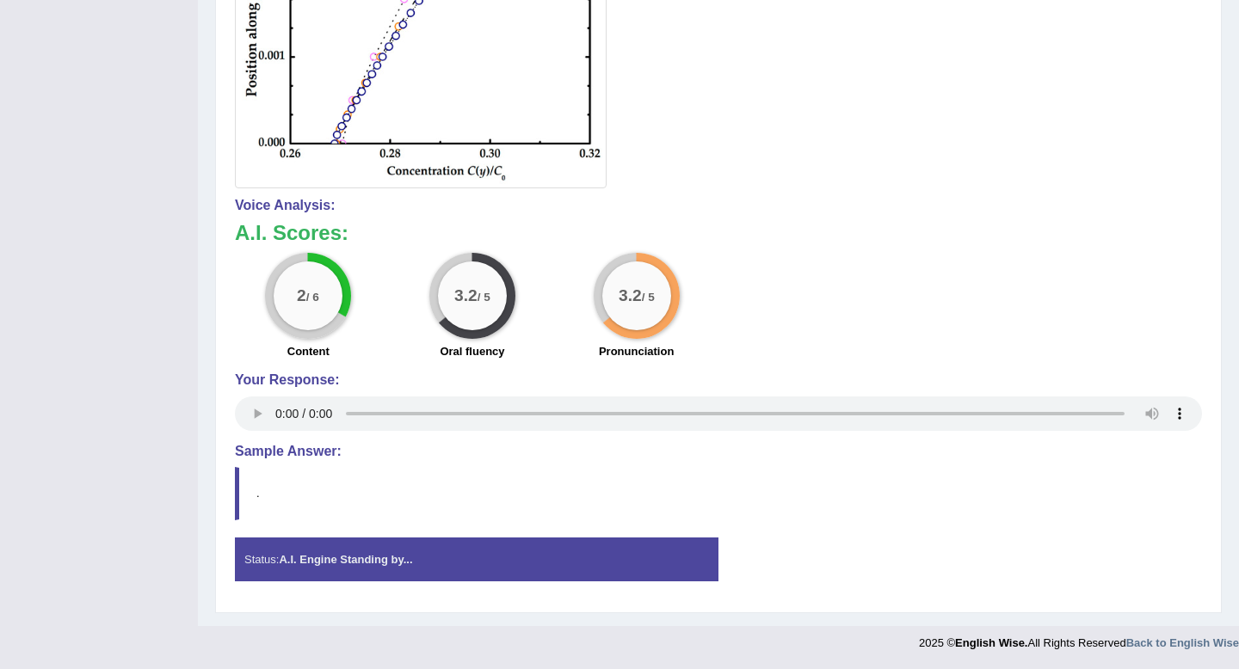
scroll to position [607, 0]
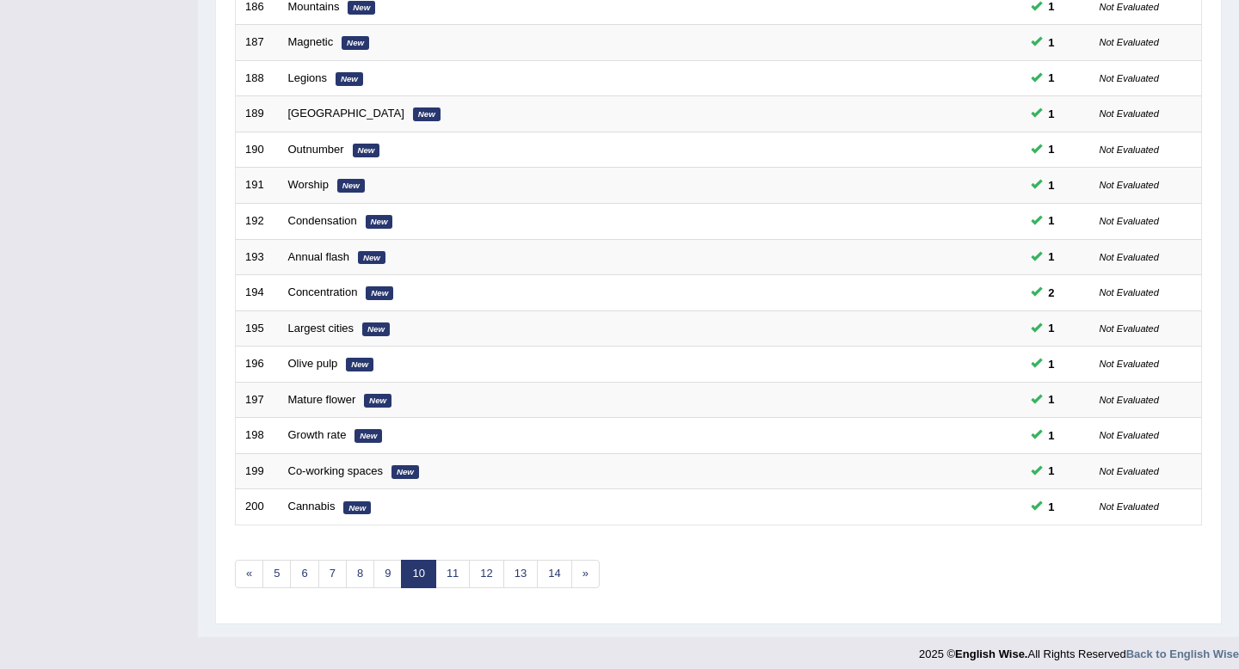
scroll to position [470, 0]
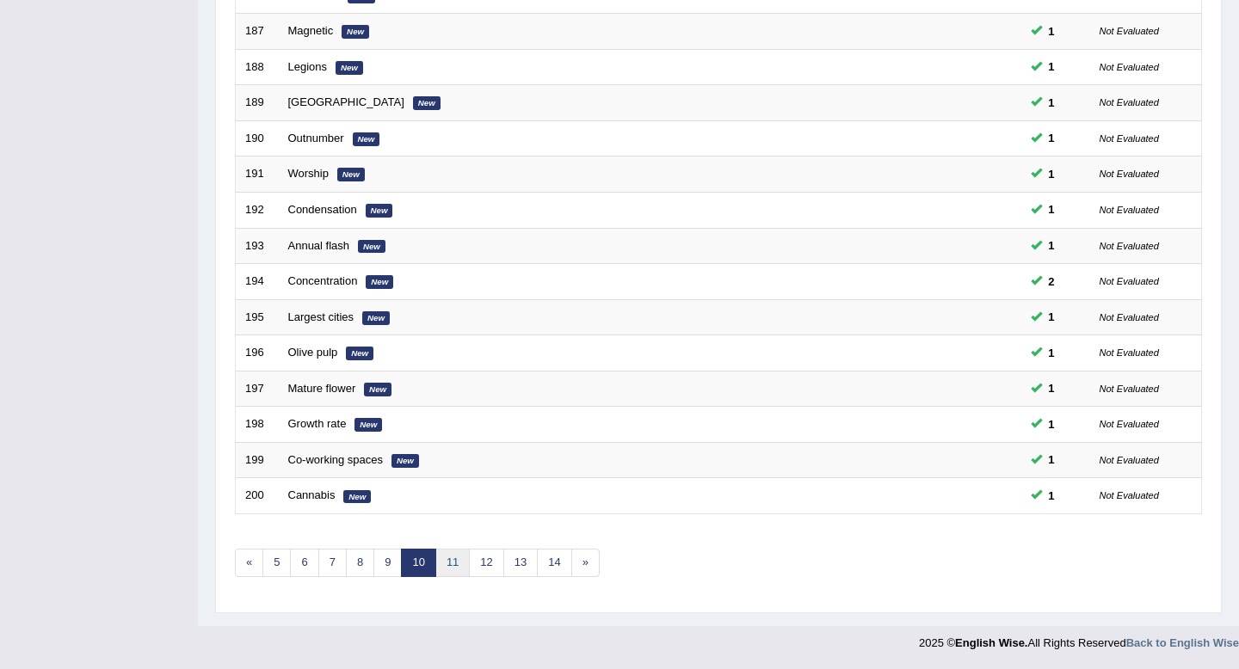
click at [447, 563] on link "11" at bounding box center [452, 563] width 34 height 28
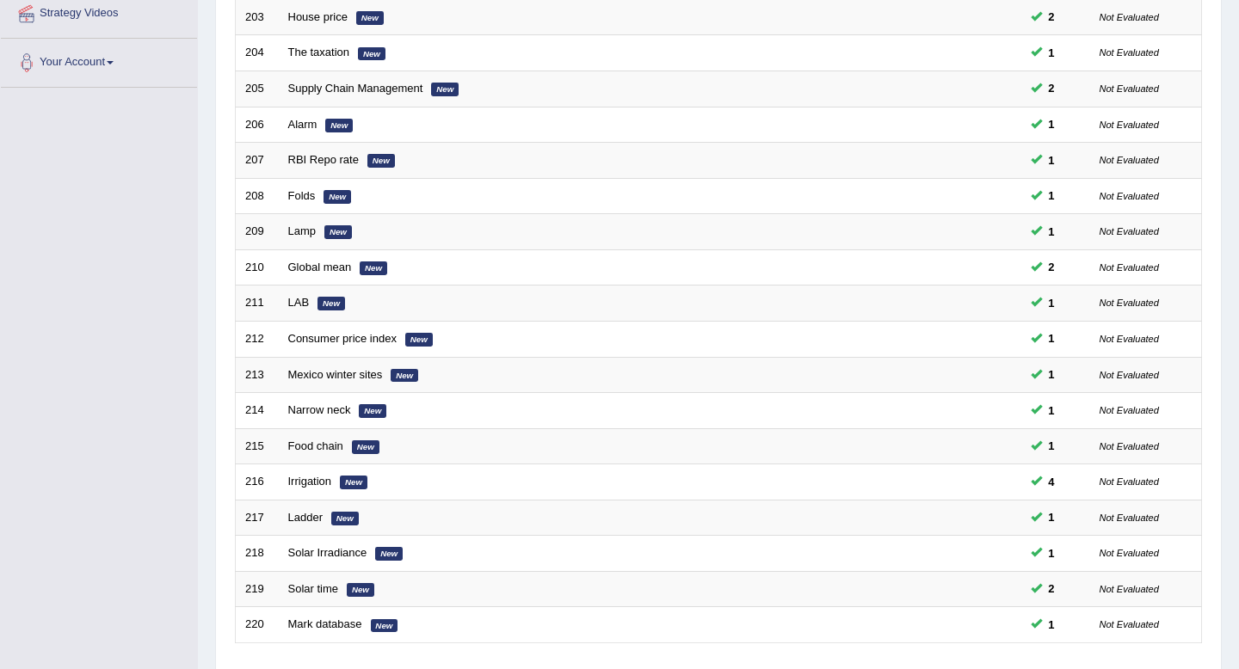
scroll to position [470, 0]
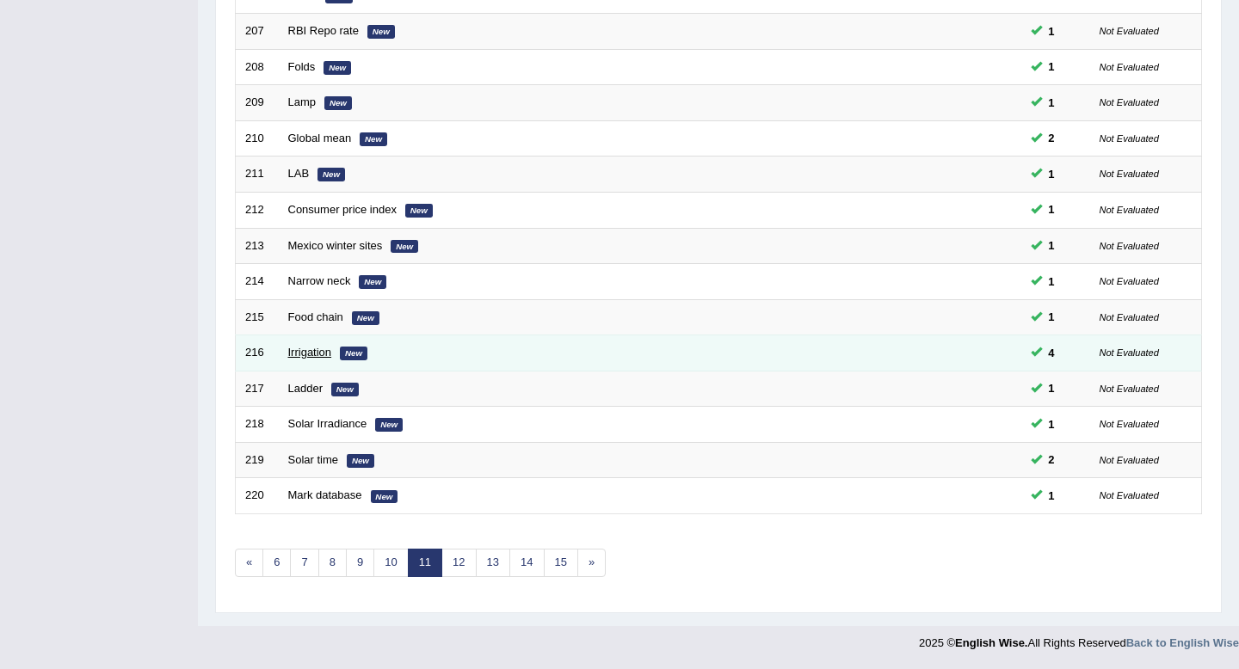
click at [323, 352] on link "Irrigation" at bounding box center [310, 352] width 44 height 13
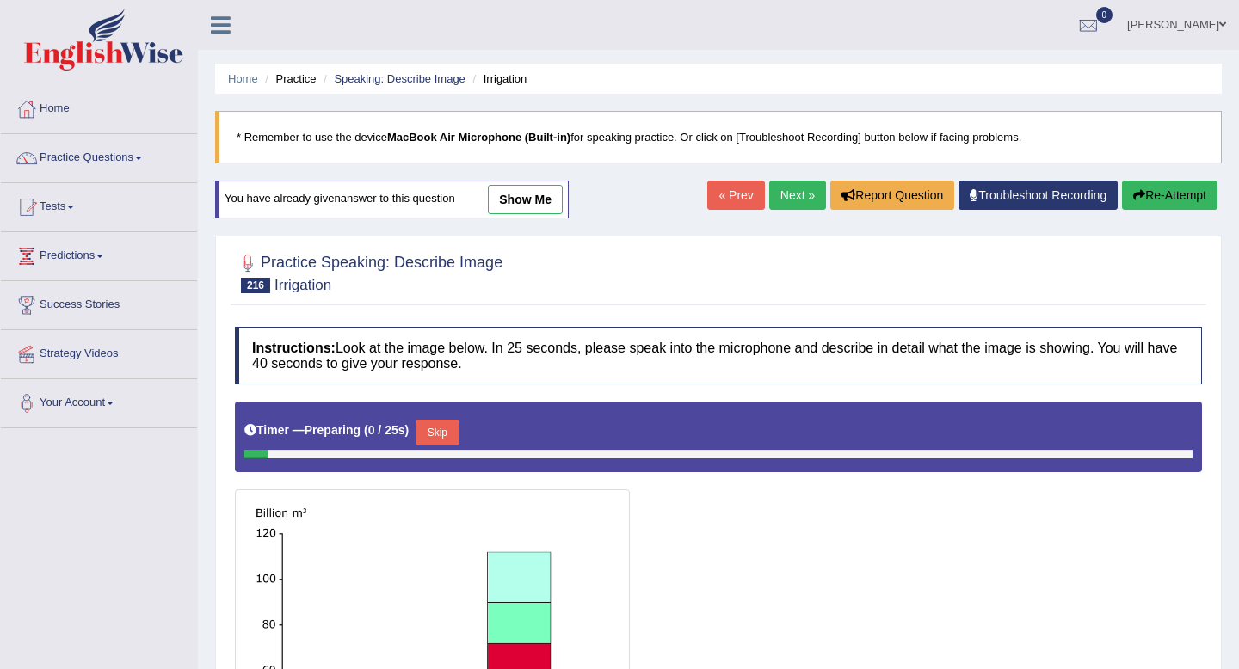
click at [531, 205] on link "show me" at bounding box center [525, 199] width 75 height 29
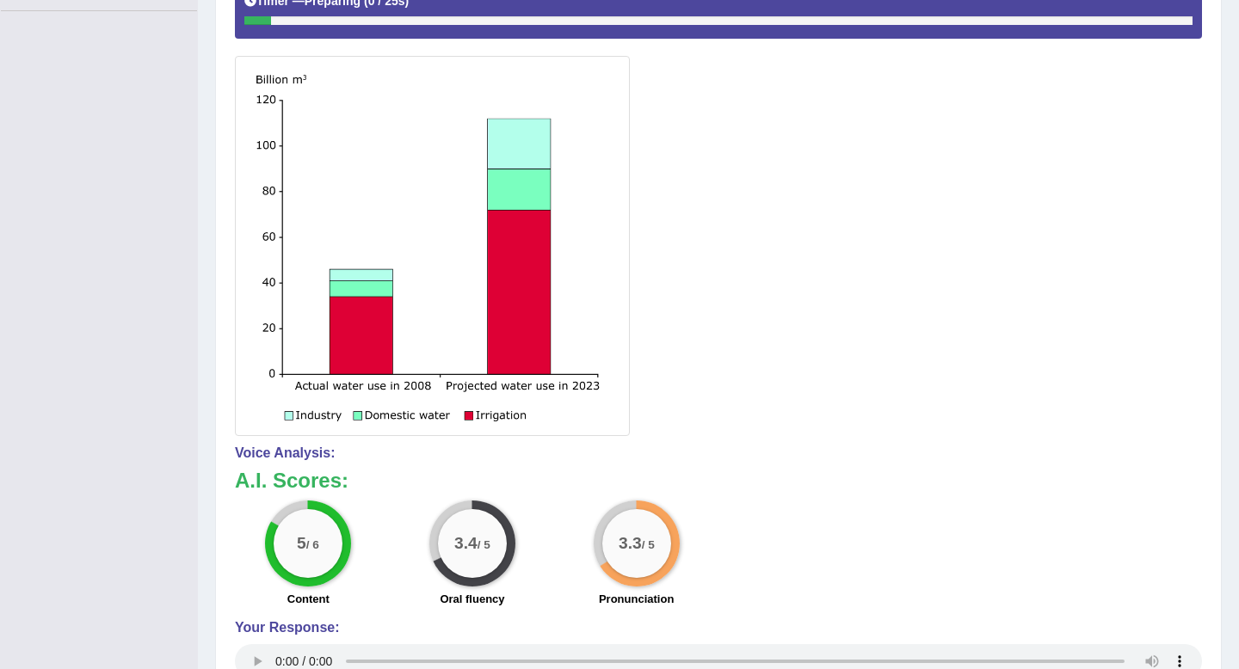
scroll to position [415, 0]
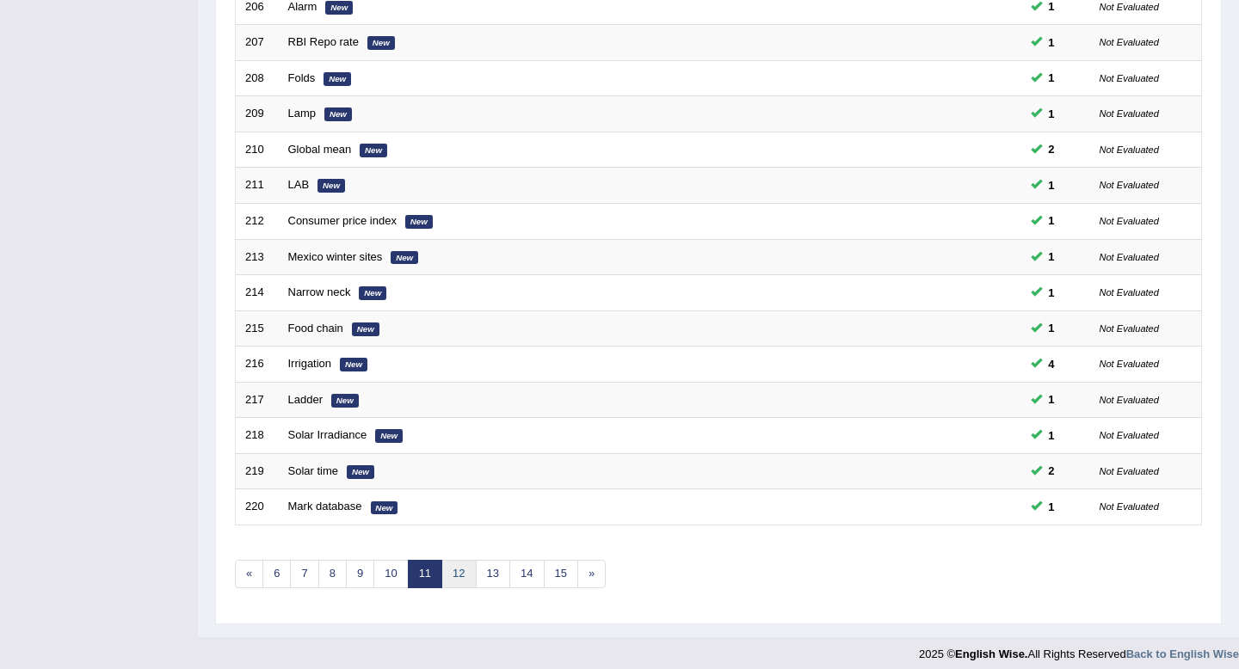
click at [462, 575] on link "12" at bounding box center [458, 574] width 34 height 28
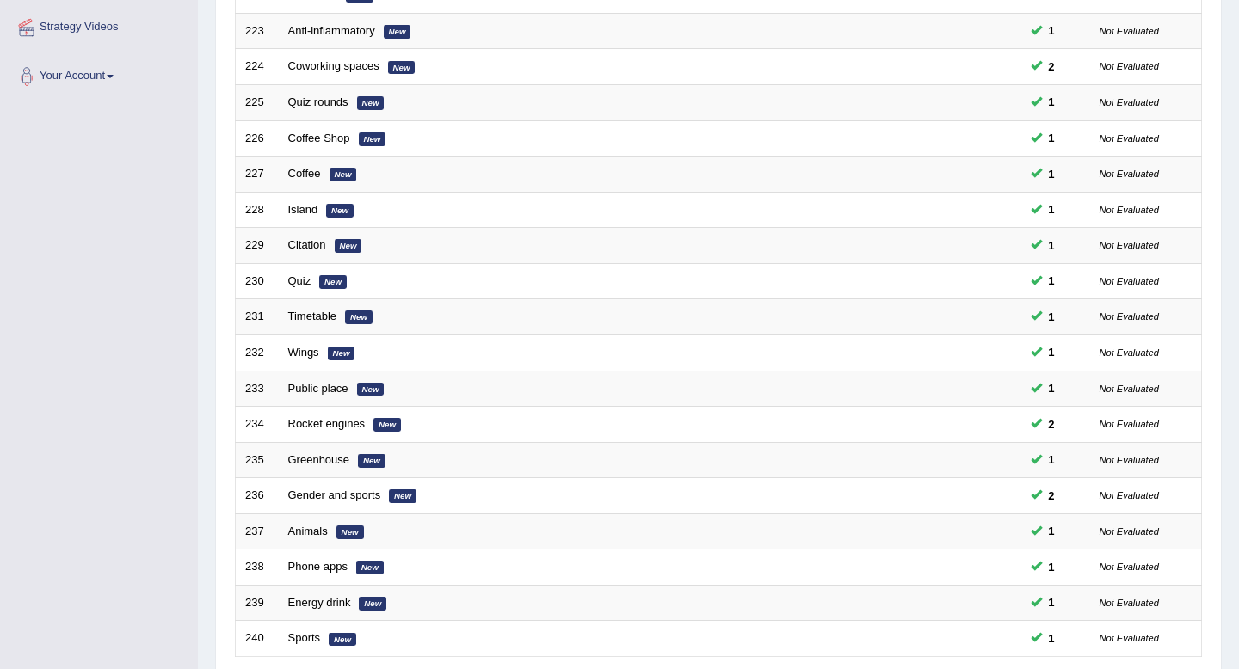
scroll to position [470, 0]
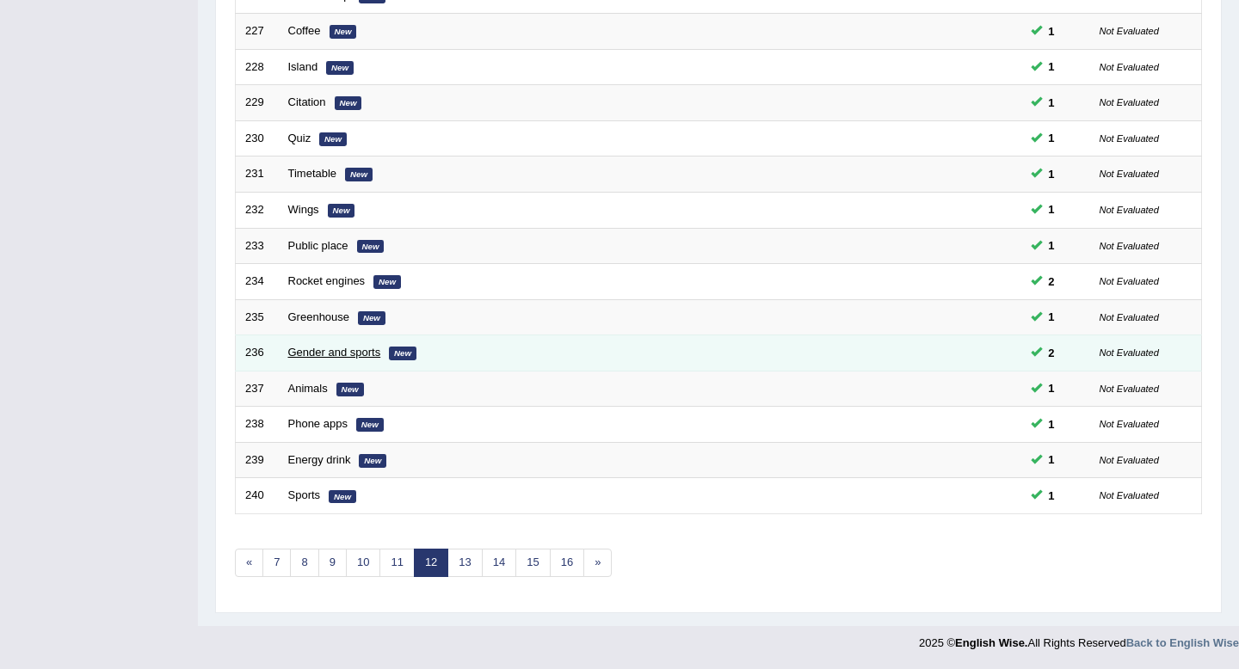
click at [312, 355] on link "Gender and sports" at bounding box center [334, 352] width 93 height 13
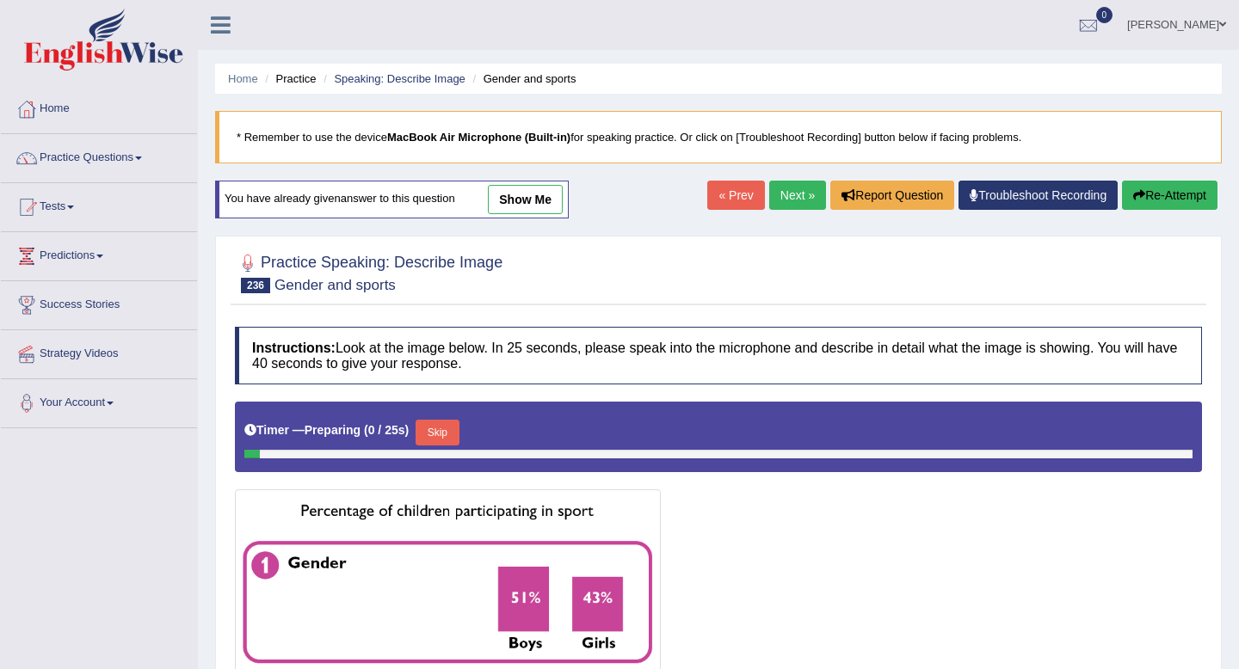
click at [510, 199] on link "show me" at bounding box center [525, 199] width 75 height 29
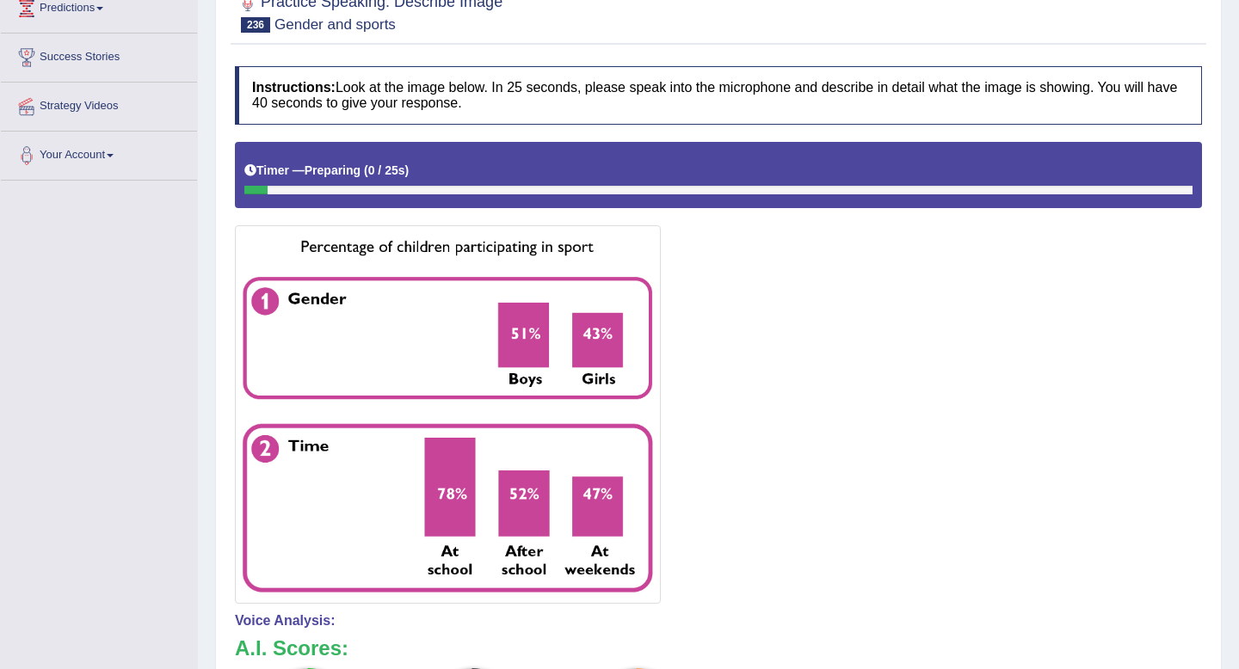
scroll to position [243, 0]
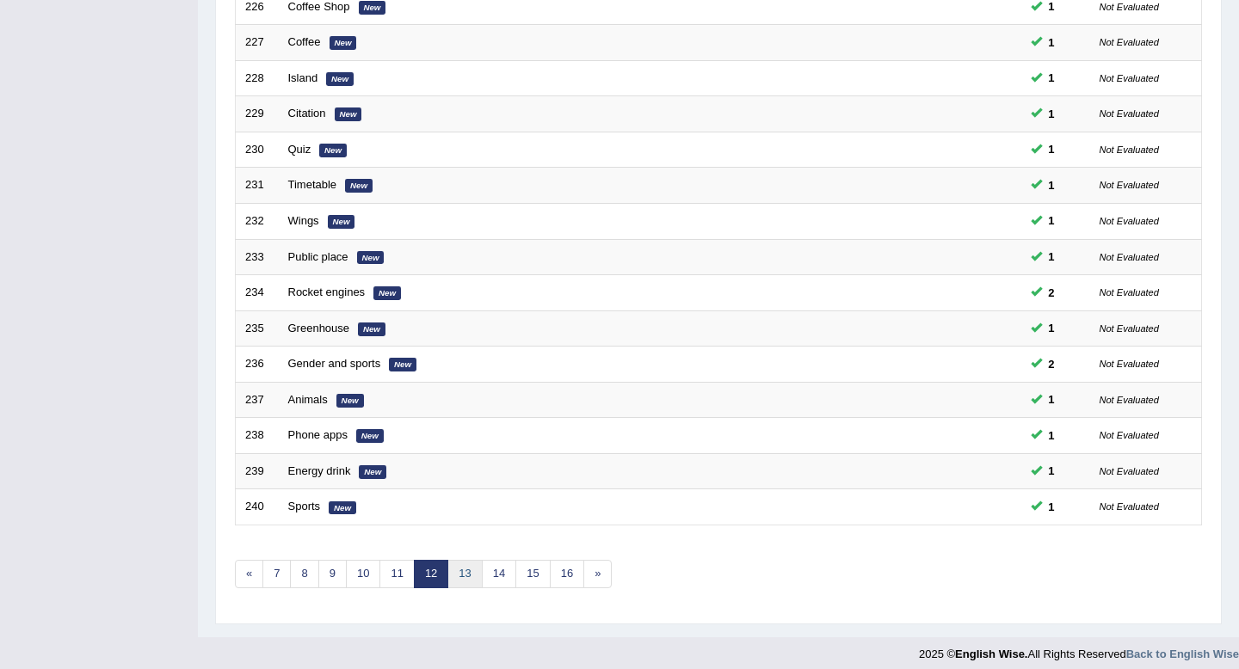
click at [476, 569] on link "13" at bounding box center [464, 574] width 34 height 28
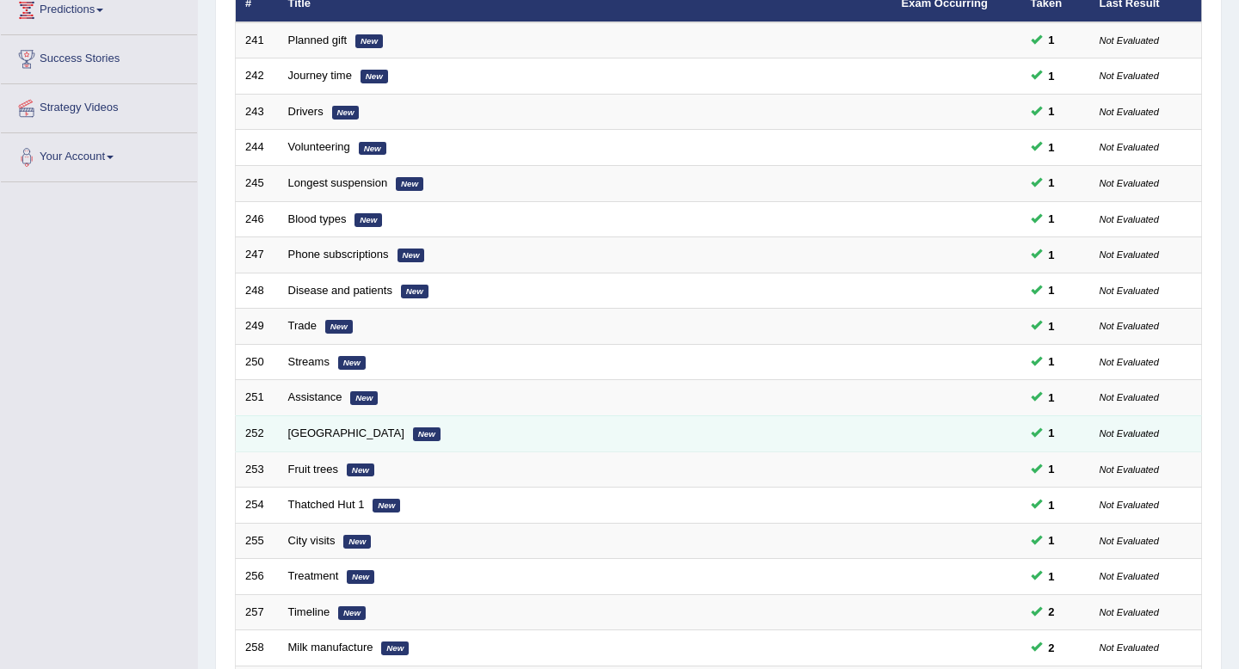
scroll to position [206, 0]
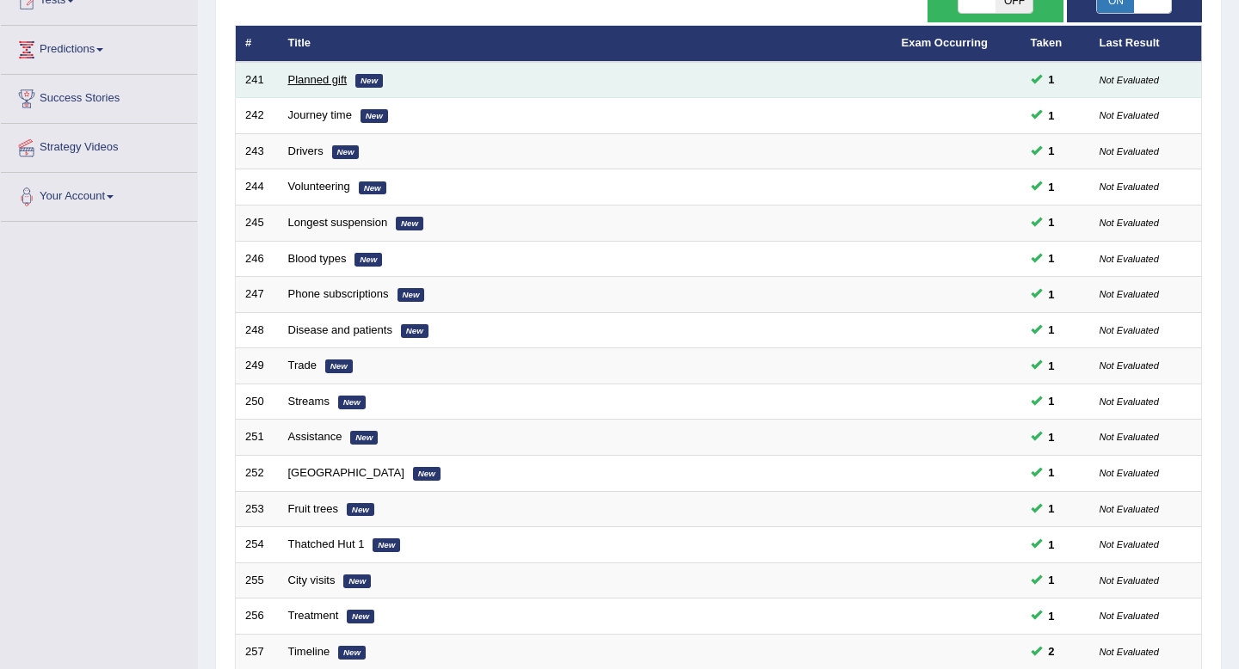
click at [326, 77] on link "Planned gift" at bounding box center [317, 79] width 59 height 13
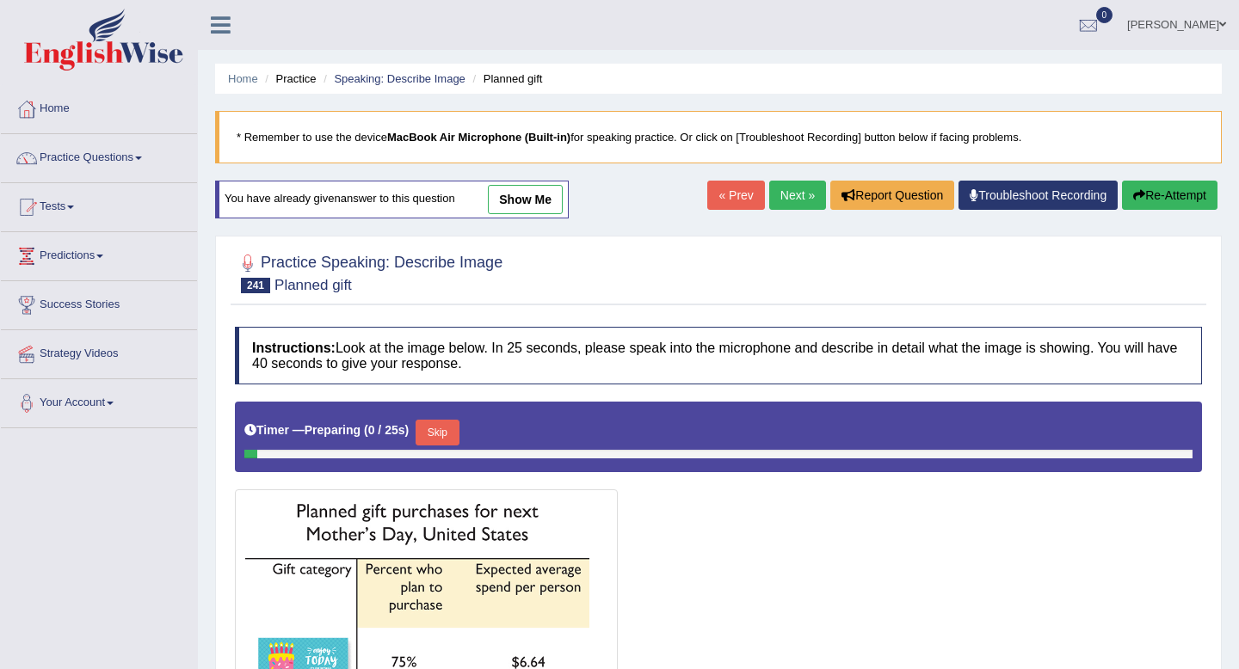
scroll to position [41, 0]
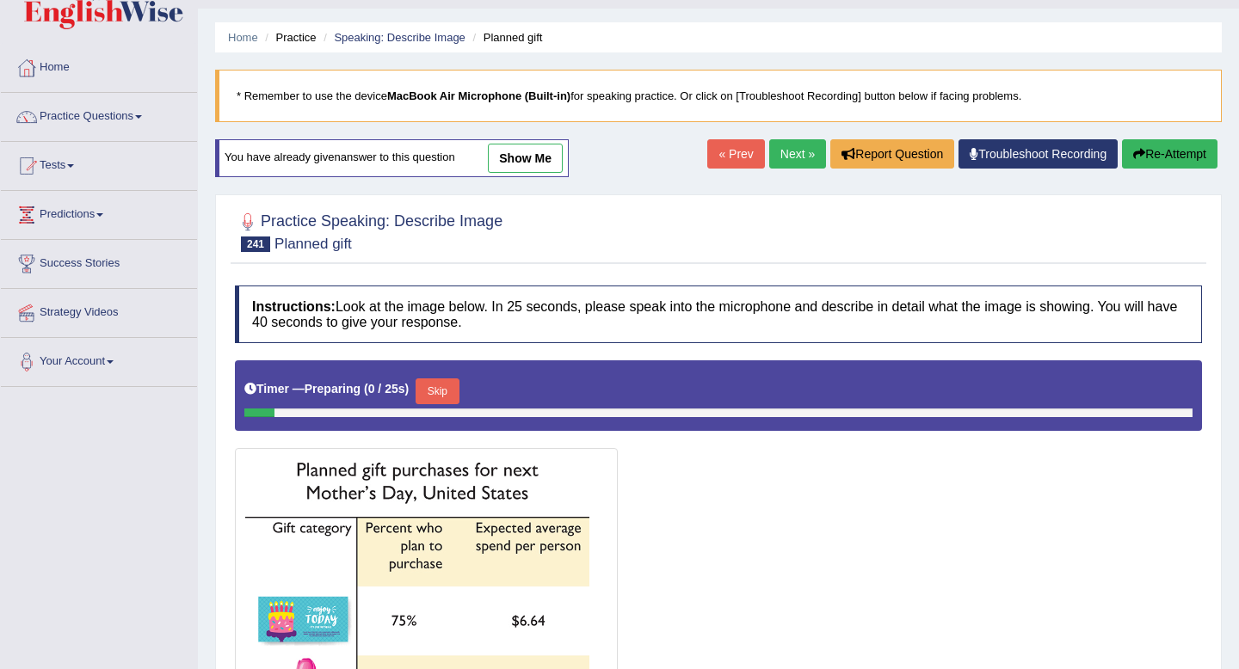
click at [509, 165] on link "show me" at bounding box center [525, 158] width 75 height 29
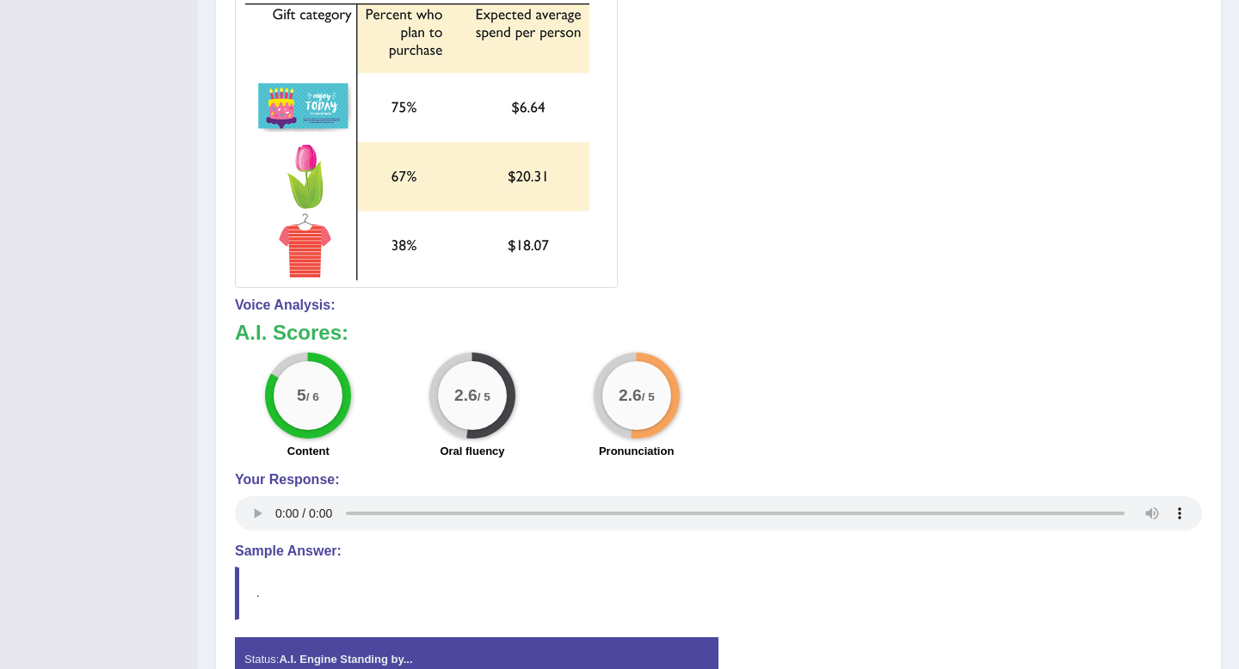
scroll to position [638, 0]
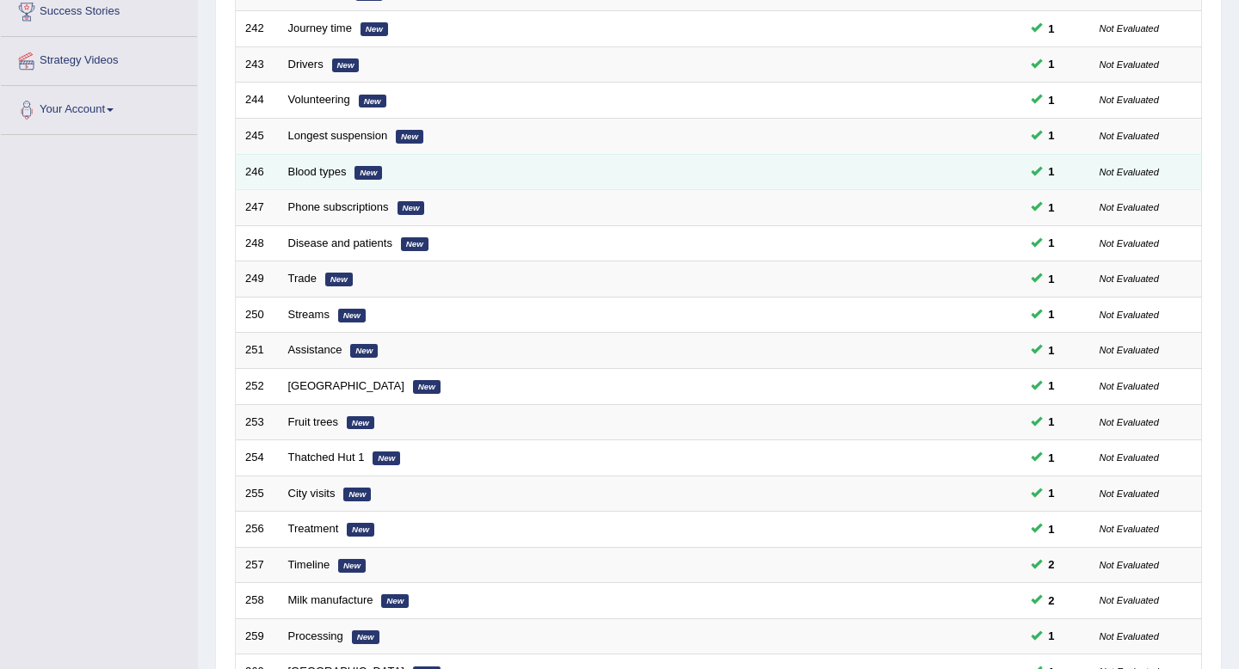
scroll to position [470, 0]
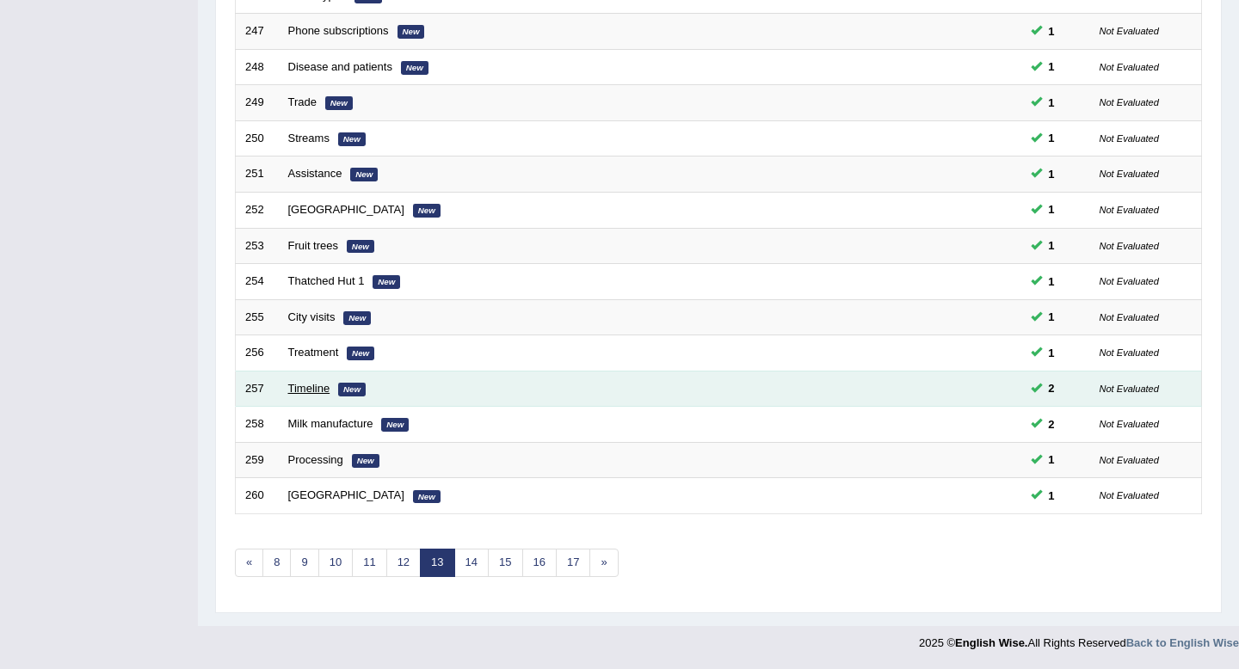
click at [324, 394] on link "Timeline" at bounding box center [309, 388] width 42 height 13
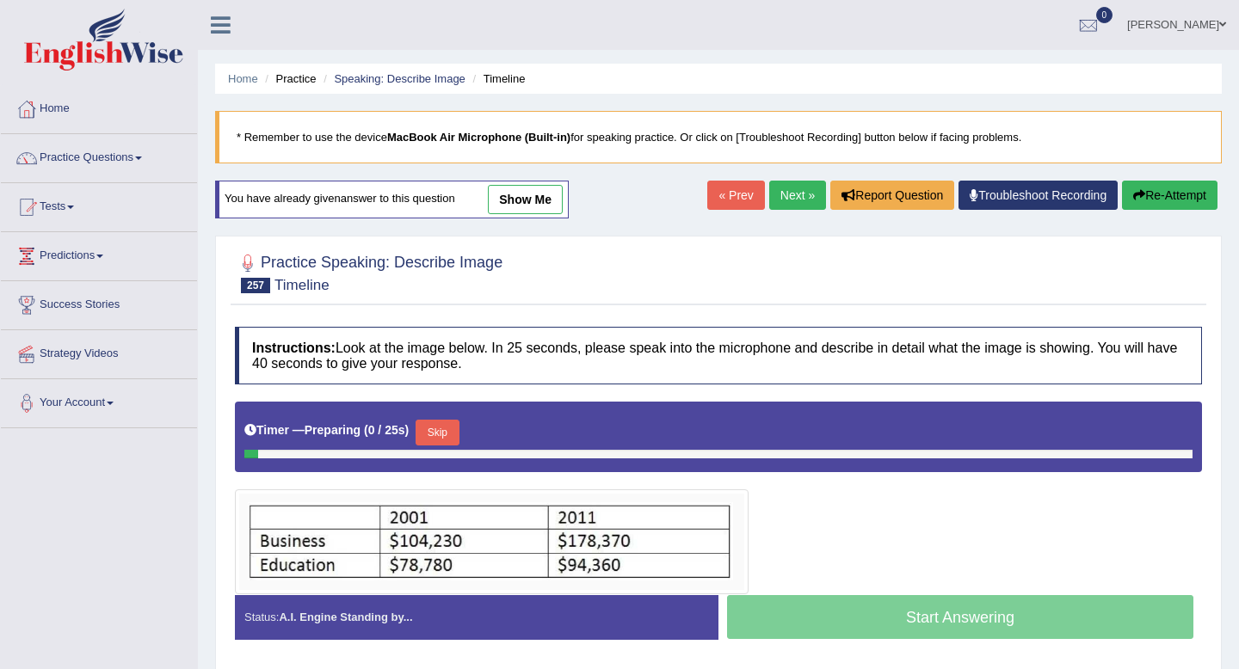
click at [544, 190] on link "show me" at bounding box center [525, 199] width 75 height 29
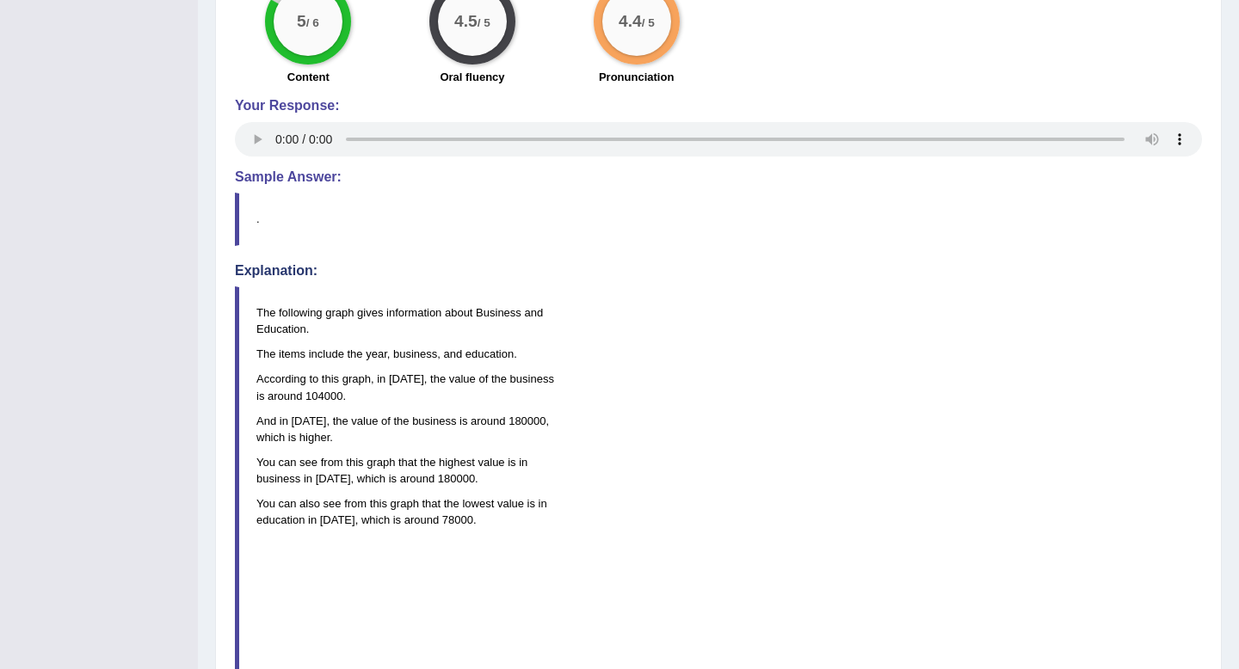
scroll to position [659, 0]
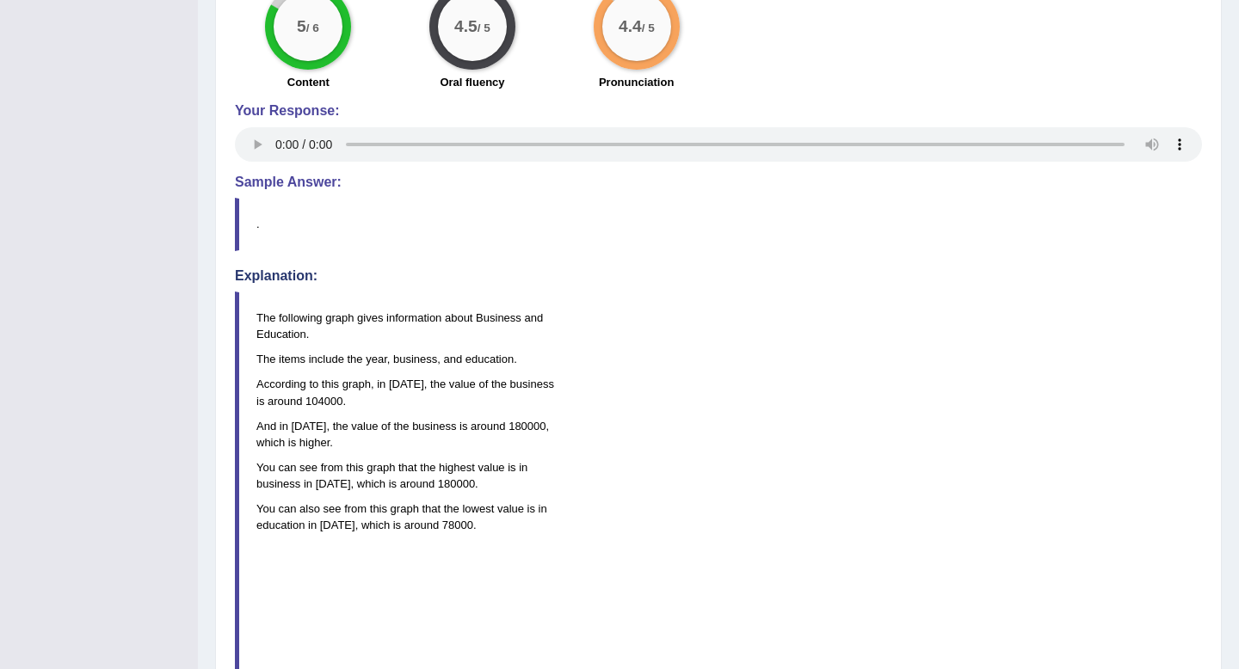
drag, startPoint x: 255, startPoint y: 321, endPoint x: 277, endPoint y: 513, distance: 193.0
click at [277, 513] on blockquote "The following graph gives information about Business and Education. The items i…" at bounding box center [718, 537] width 967 height 491
drag, startPoint x: 255, startPoint y: 310, endPoint x: 347, endPoint y: 471, distance: 185.6
click at [348, 471] on blockquote "The following graph gives information about Business and Education. The items i…" at bounding box center [718, 537] width 967 height 491
click at [347, 471] on p "You can see from this graph that the highest value is in business in 2011, whic…" at bounding box center [728, 475] width 944 height 33
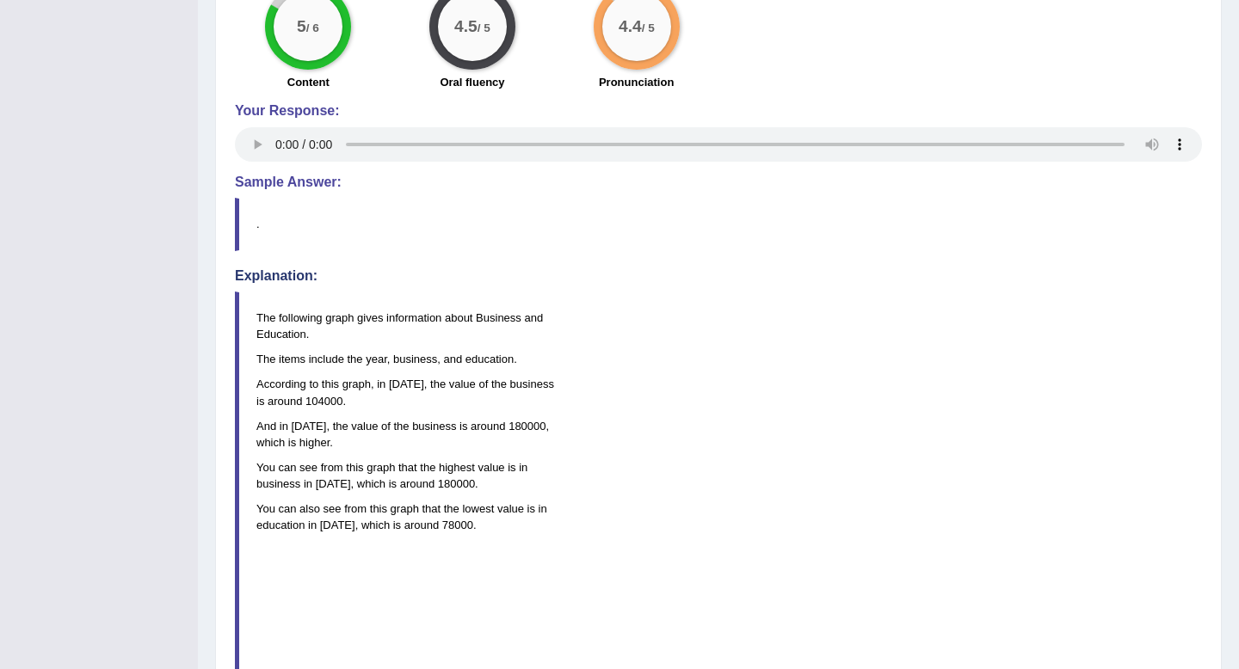
click at [347, 471] on p "You can see from this graph that the highest value is in business in 2011, whic…" at bounding box center [728, 475] width 944 height 33
drag, startPoint x: 462, startPoint y: 538, endPoint x: 453, endPoint y: 525, distance: 16.2
click at [453, 525] on blockquote "The following graph gives information about Business and Education. The items i…" at bounding box center [718, 537] width 967 height 491
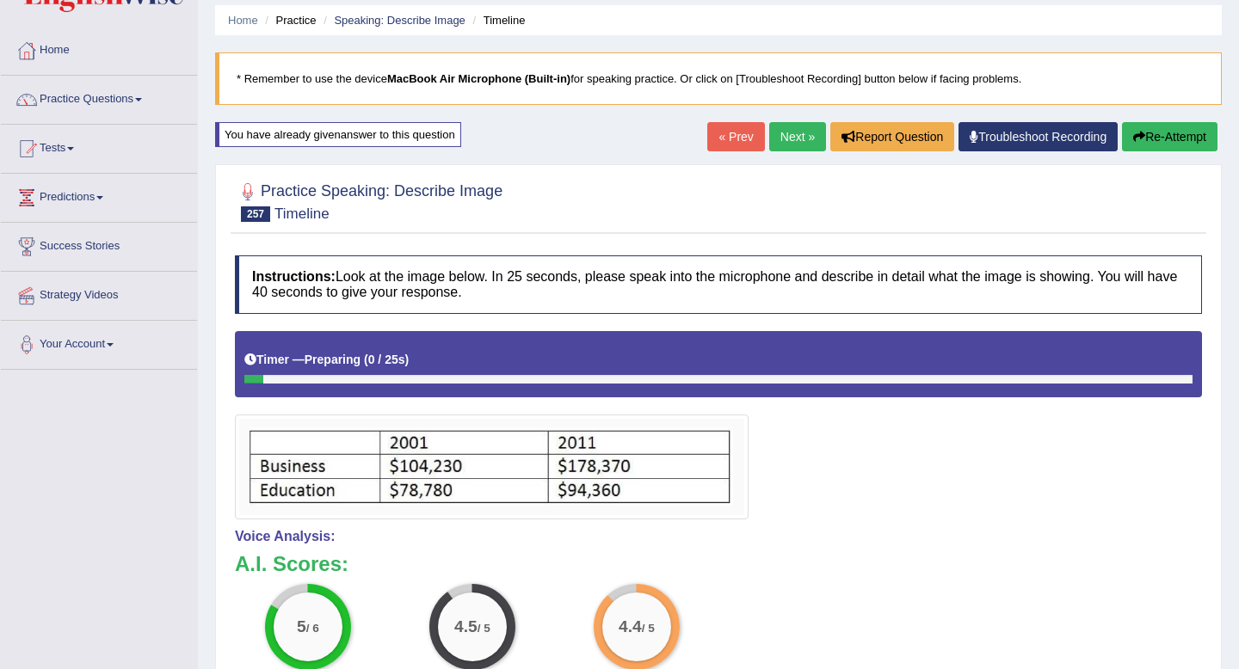
scroll to position [102, 0]
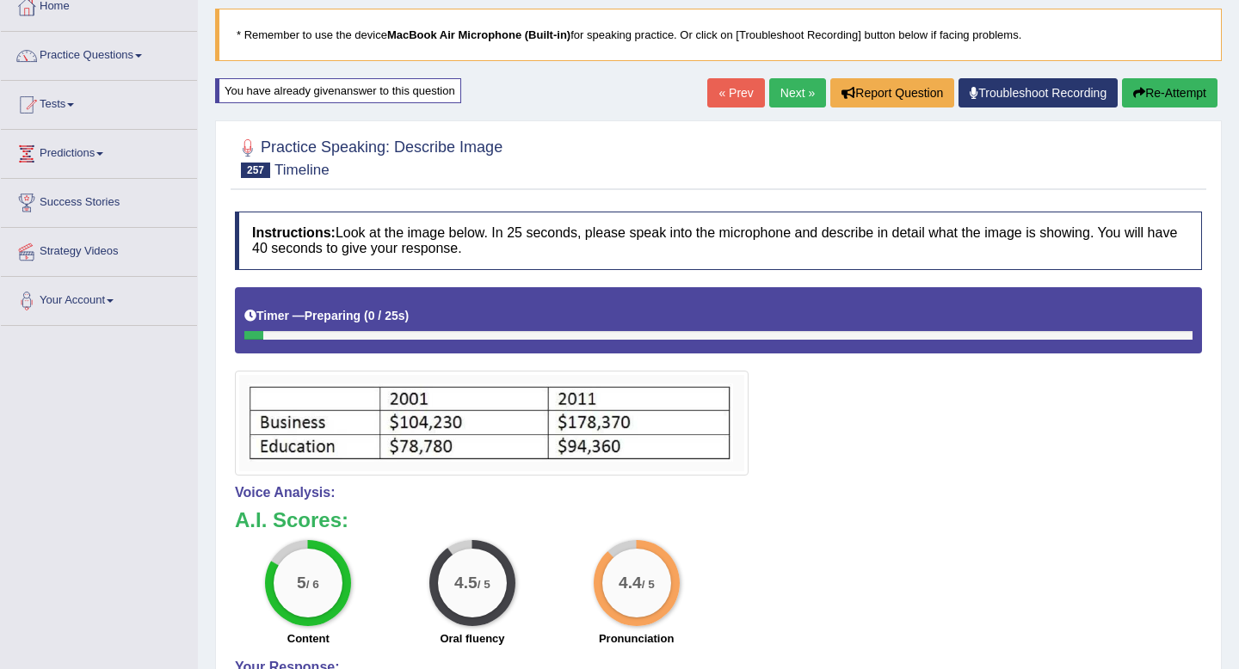
click at [1158, 87] on button "Re-Attempt" at bounding box center [1169, 92] width 95 height 29
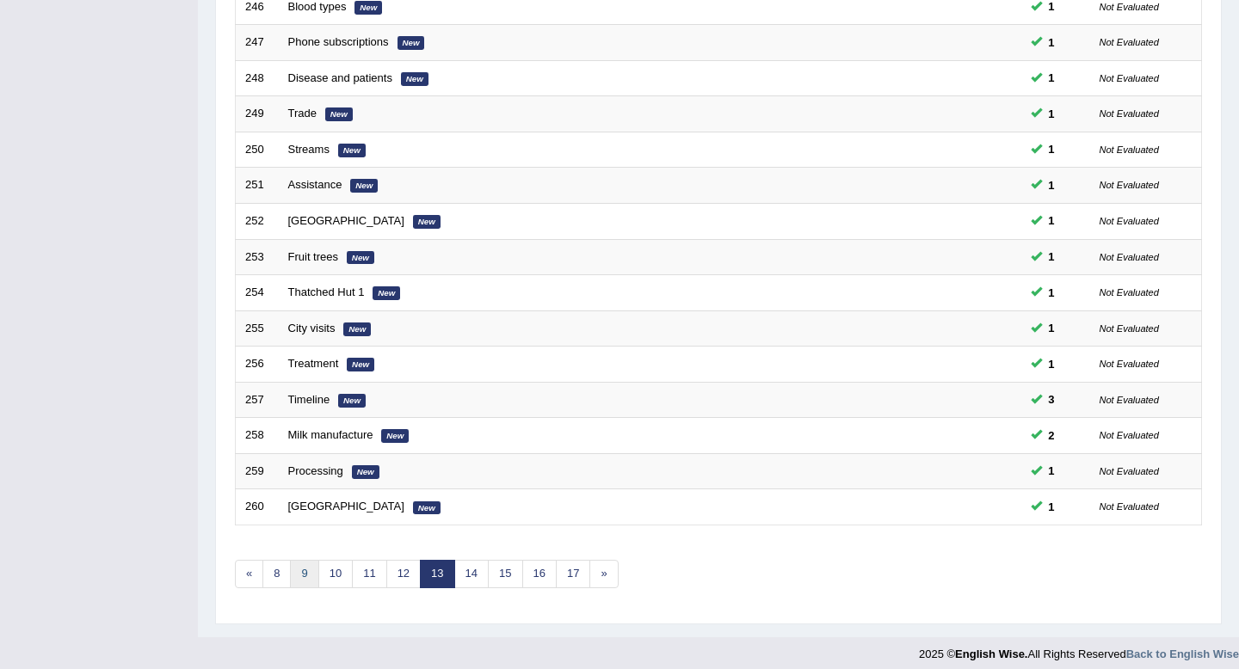
click at [290, 570] on link "9" at bounding box center [304, 574] width 28 height 28
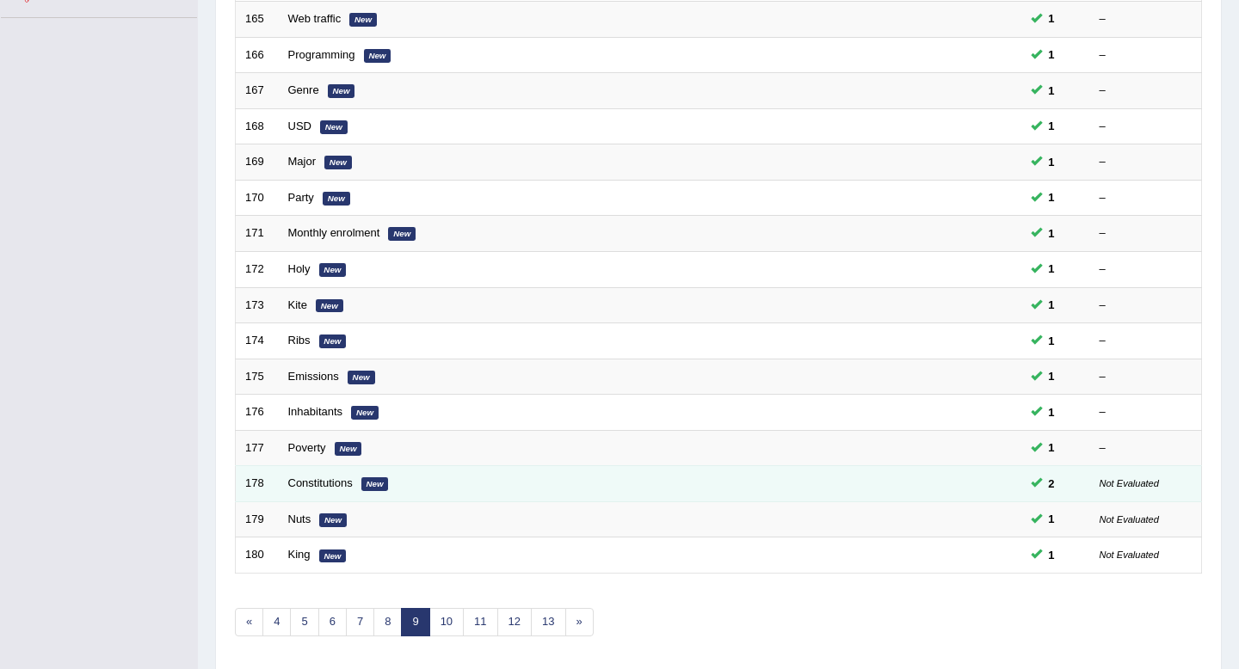
scroll to position [470, 0]
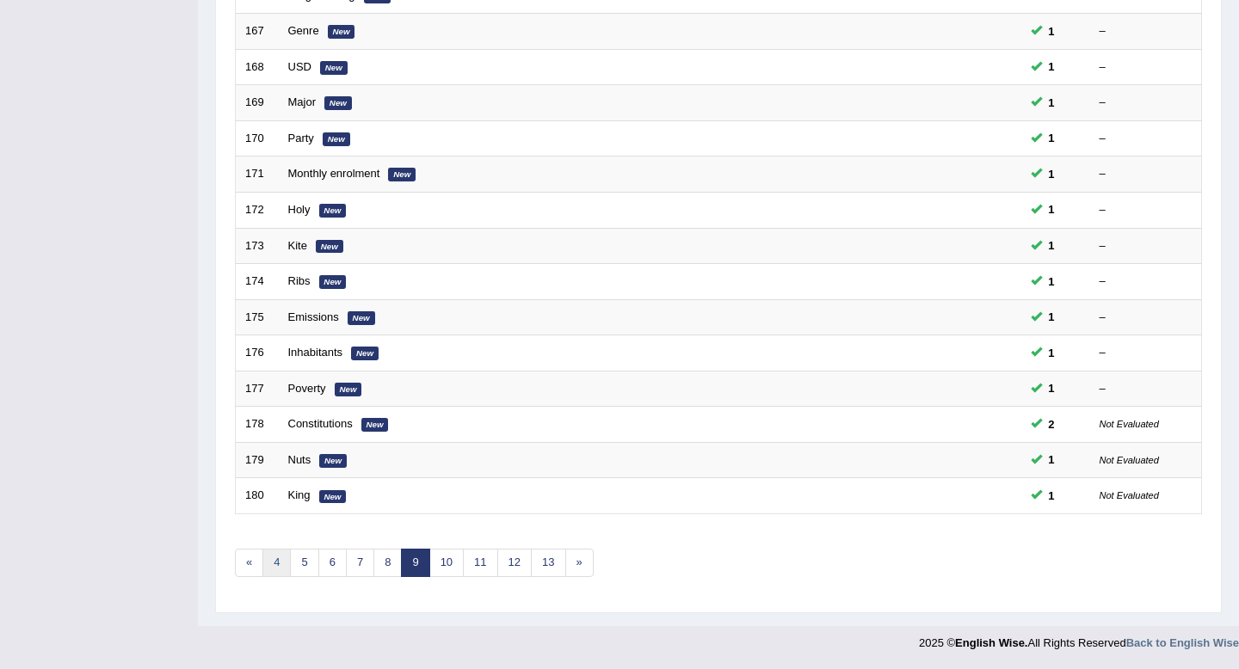
click at [274, 561] on link "4" at bounding box center [276, 563] width 28 height 28
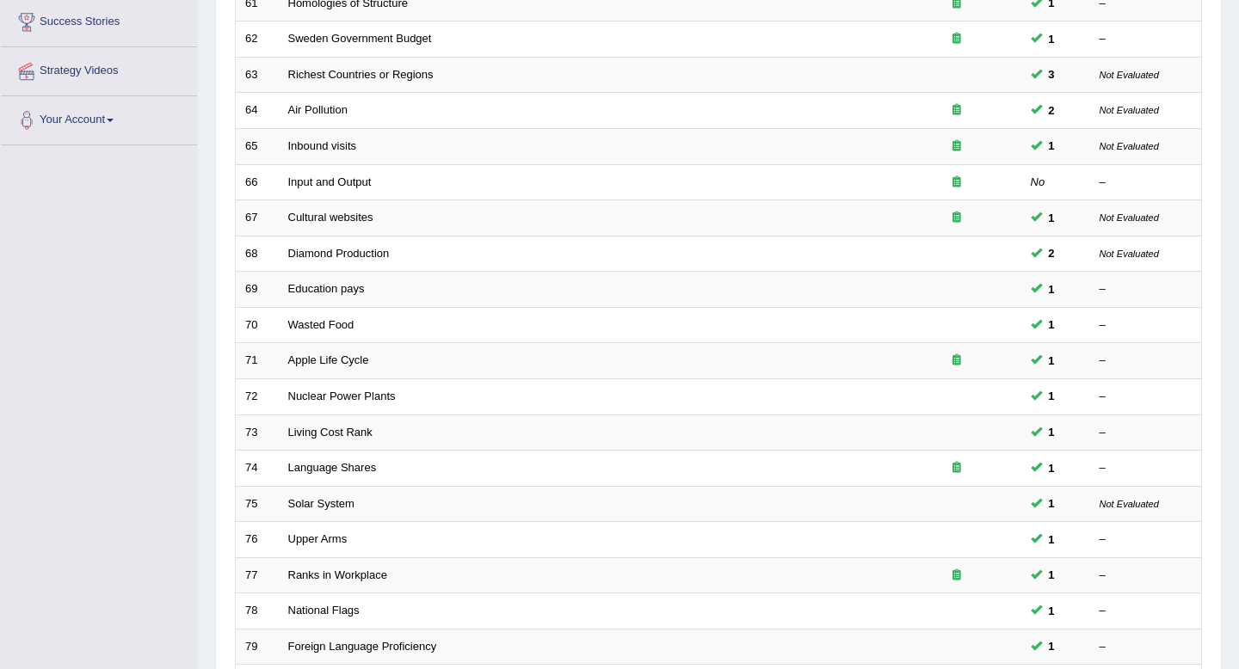
scroll to position [470, 0]
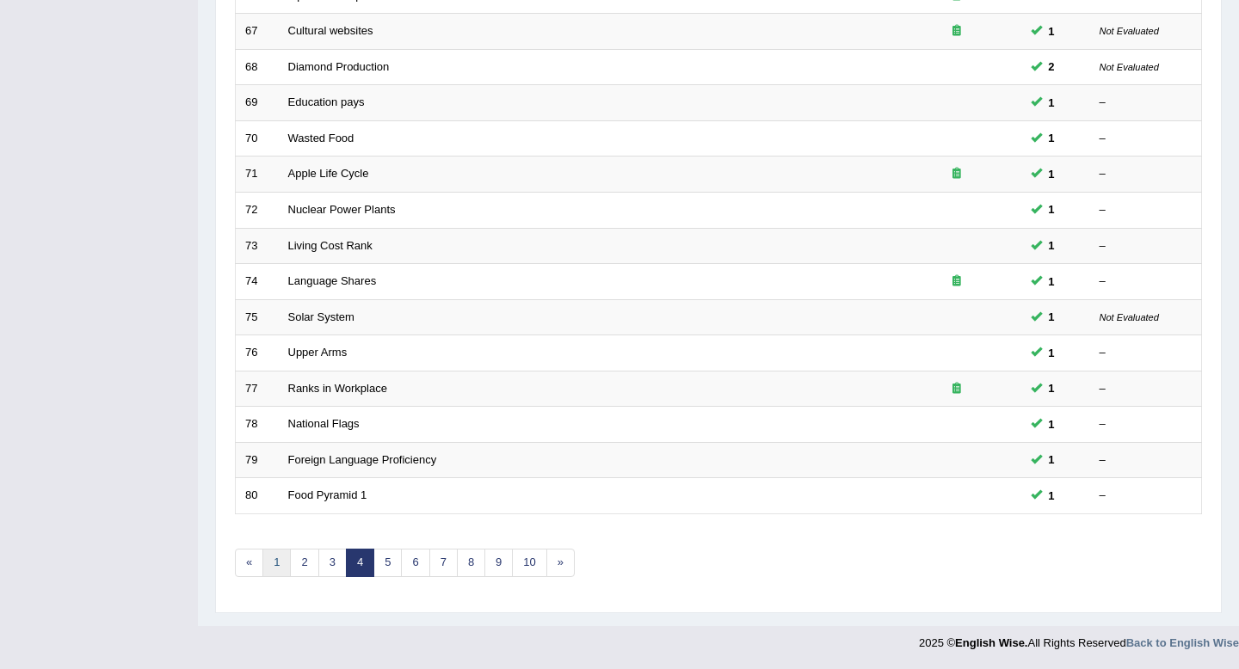
click at [277, 561] on link "1" at bounding box center [276, 563] width 28 height 28
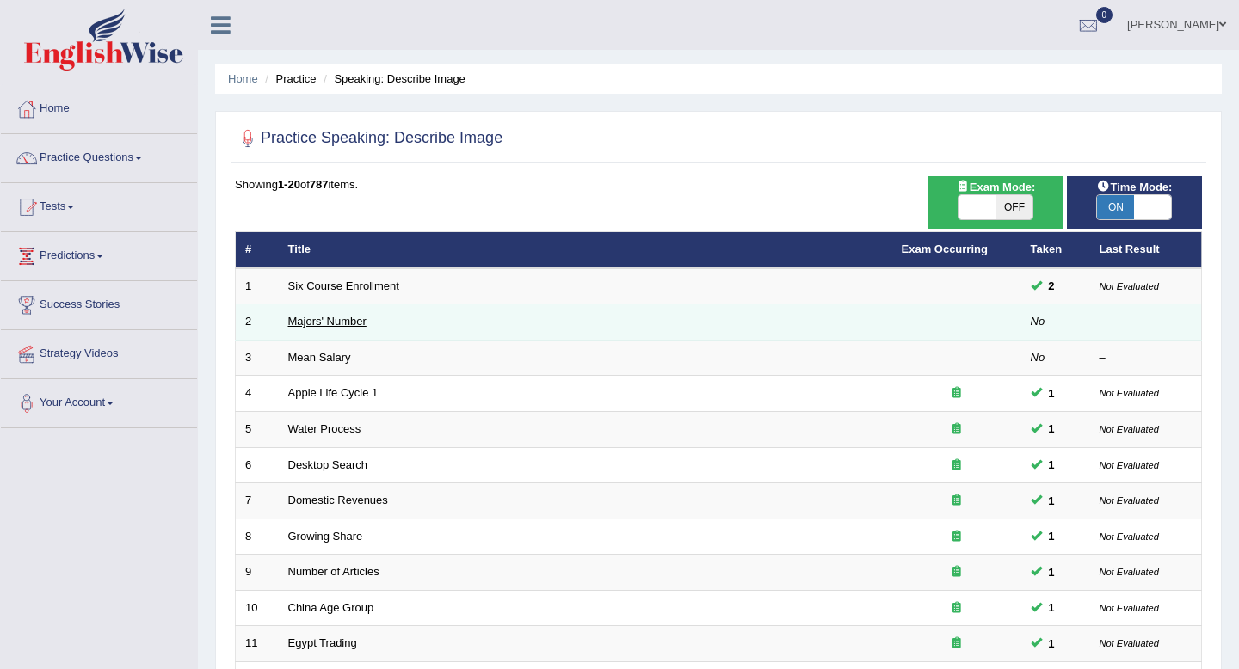
click at [337, 325] on link "Majors' Number" at bounding box center [327, 321] width 78 height 13
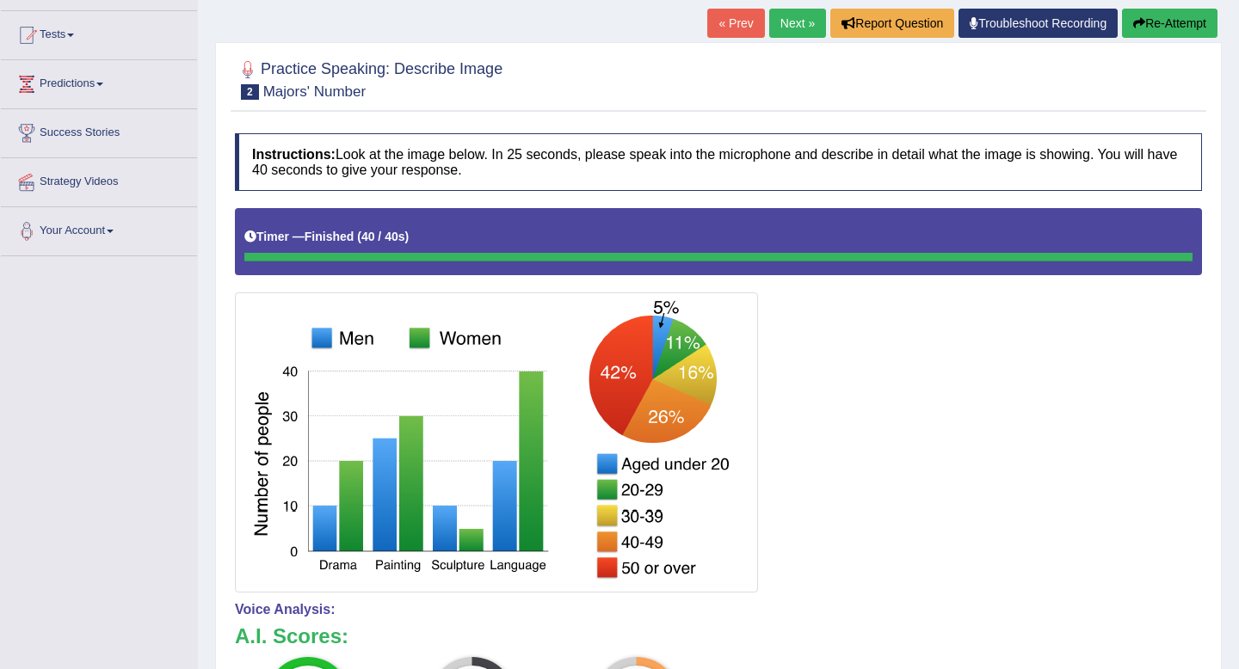
scroll to position [139, 0]
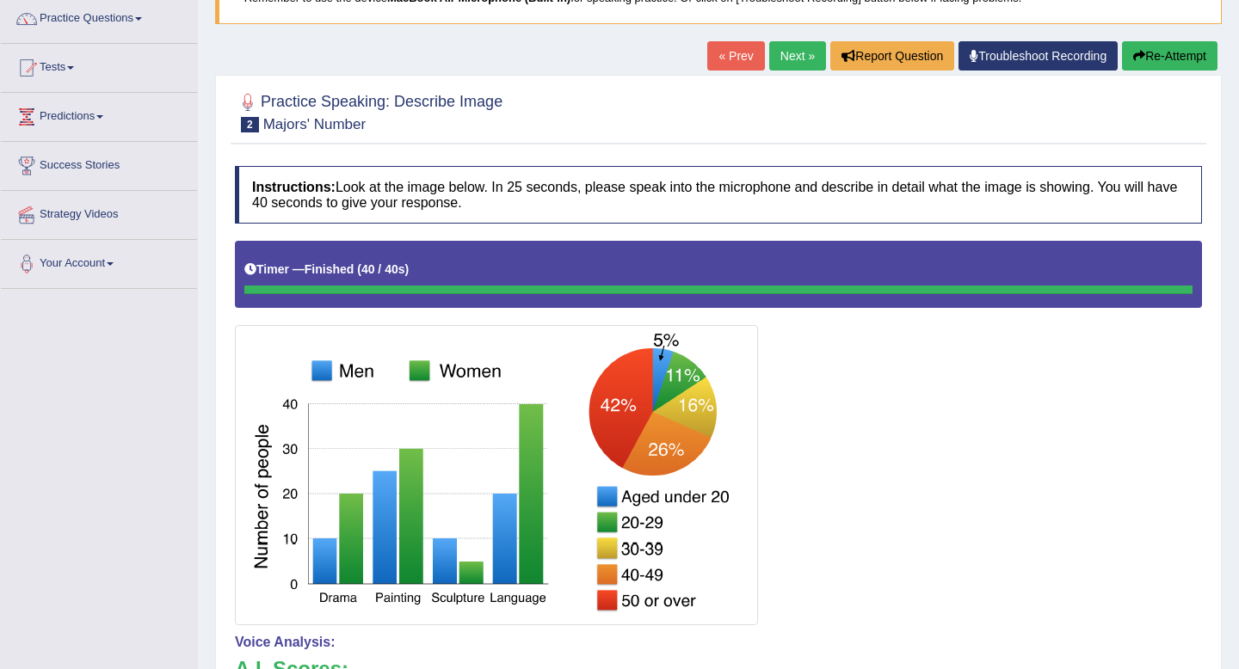
click at [1145, 58] on button "Re-Attempt" at bounding box center [1169, 55] width 95 height 29
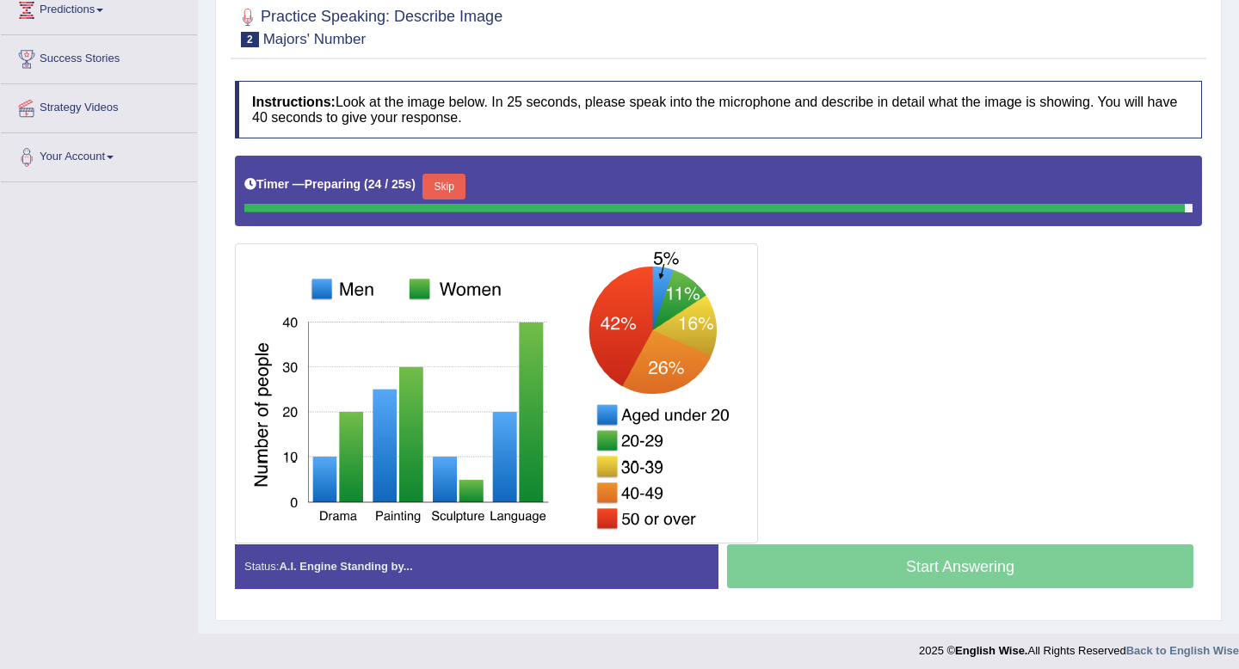
scroll to position [237, 0]
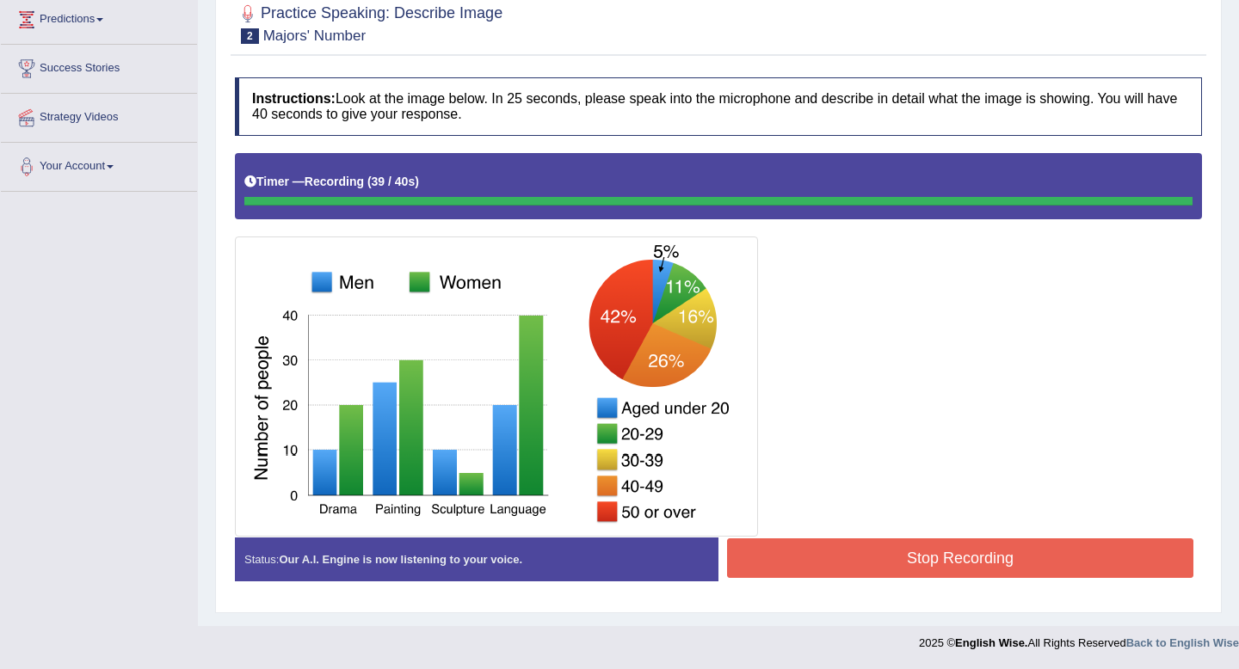
click at [790, 547] on button "Stop Recording" at bounding box center [960, 558] width 466 height 40
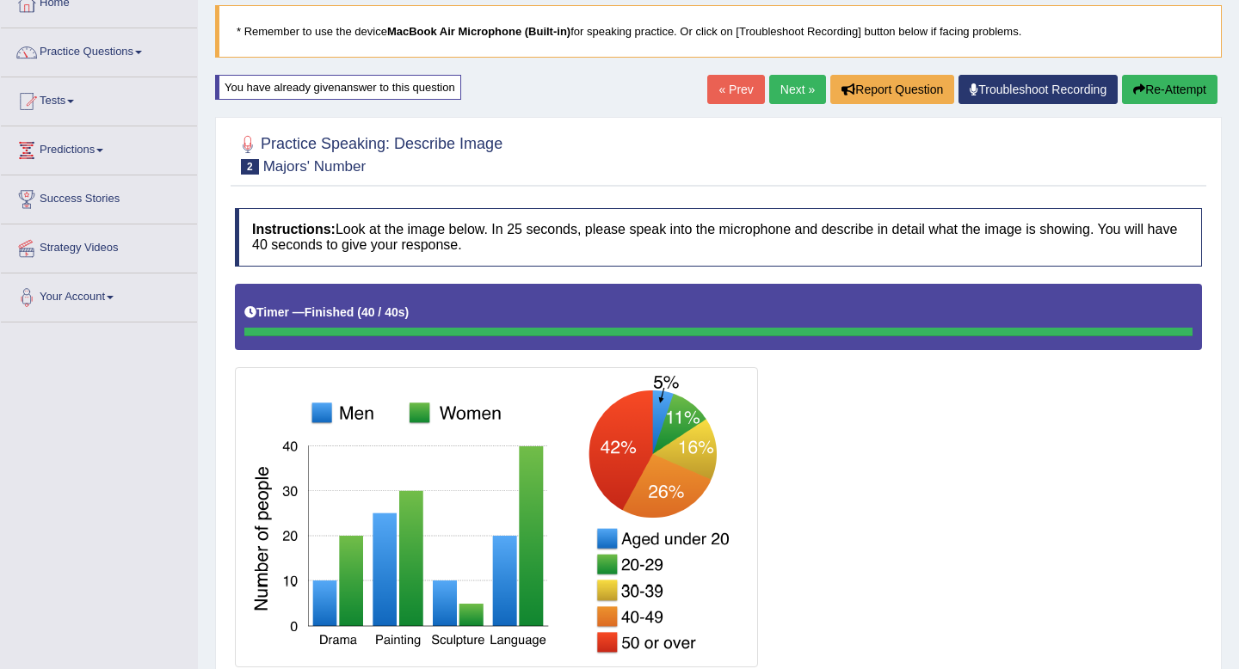
scroll to position [96, 0]
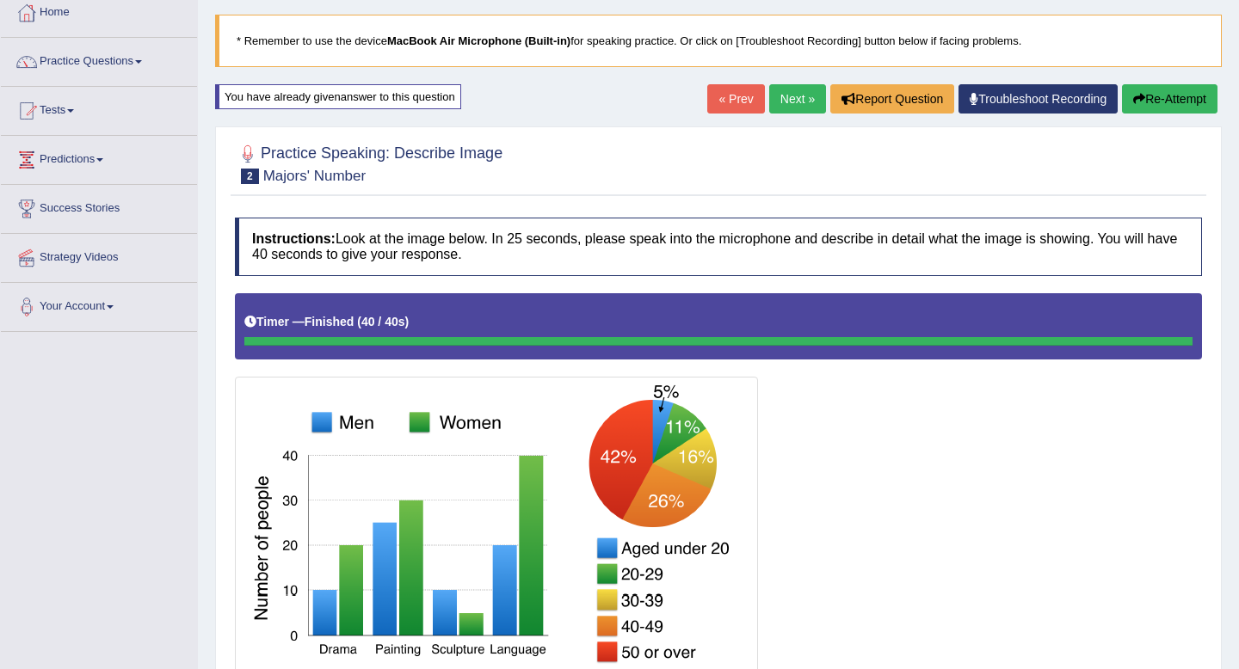
click at [787, 101] on link "Next »" at bounding box center [797, 98] width 57 height 29
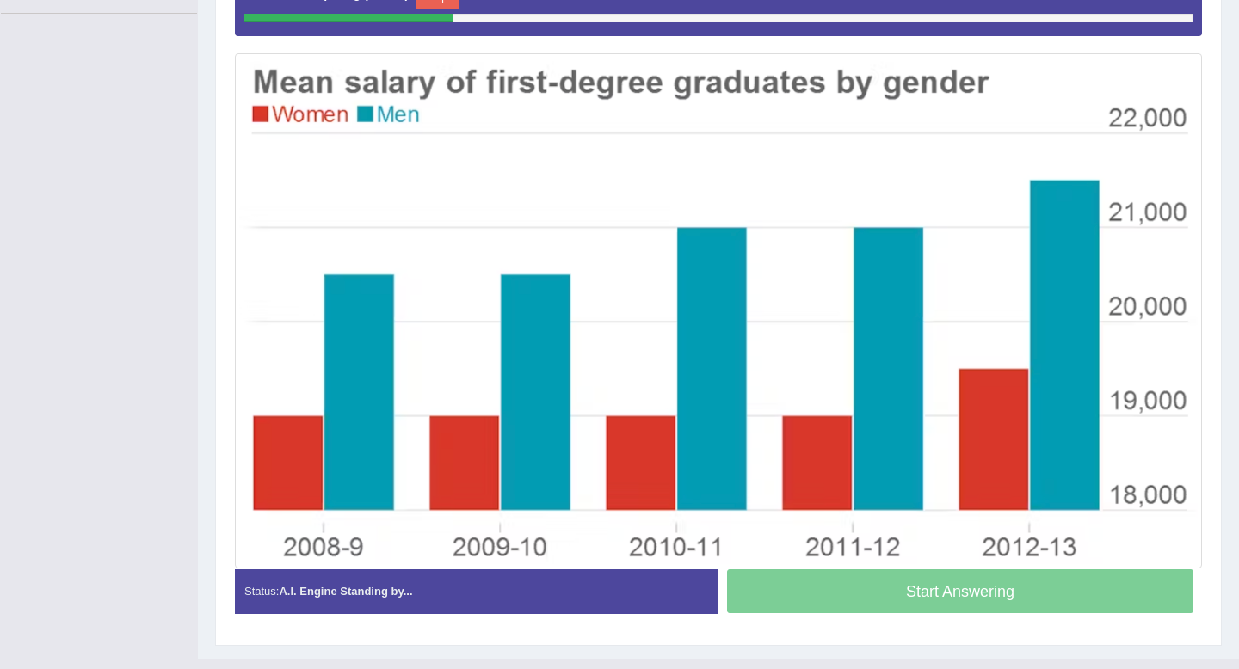
scroll to position [416, 0]
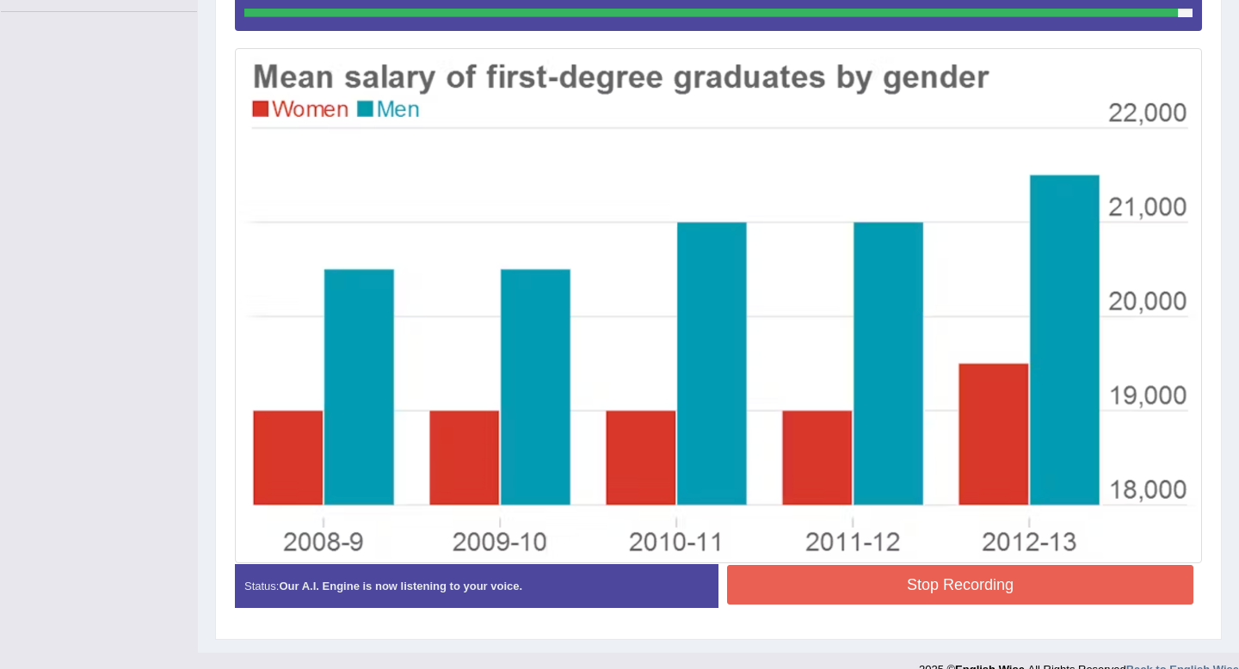
click at [1043, 584] on button "Stop Recording" at bounding box center [960, 585] width 466 height 40
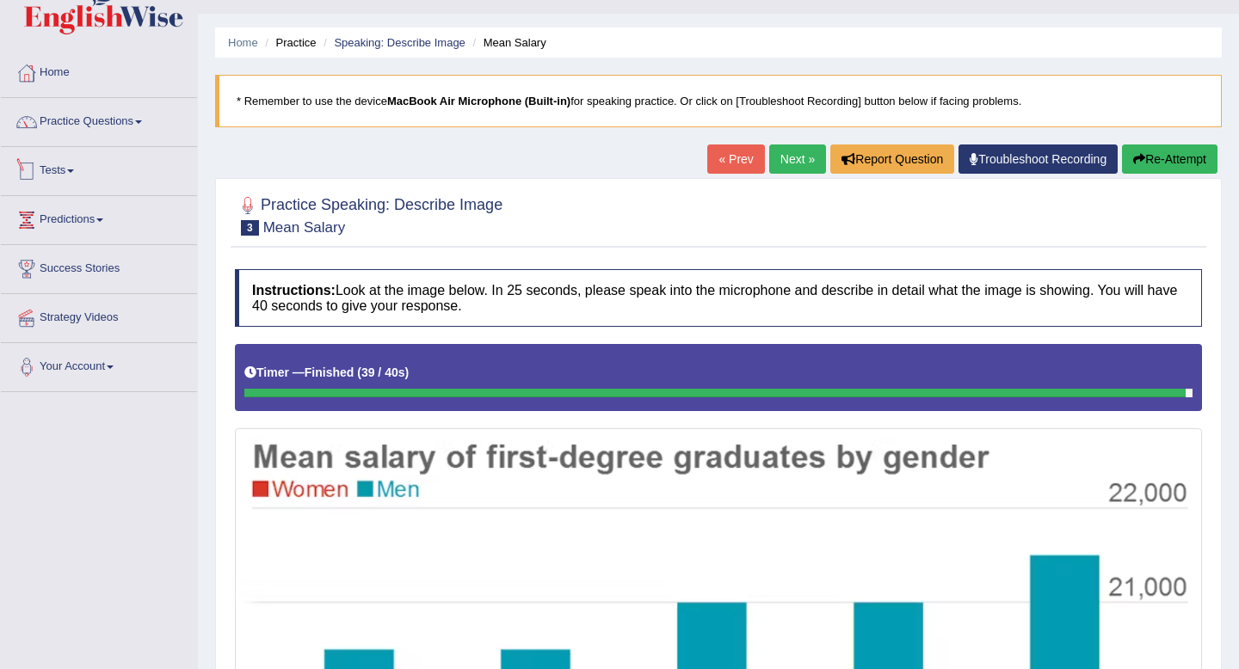
scroll to position [0, 0]
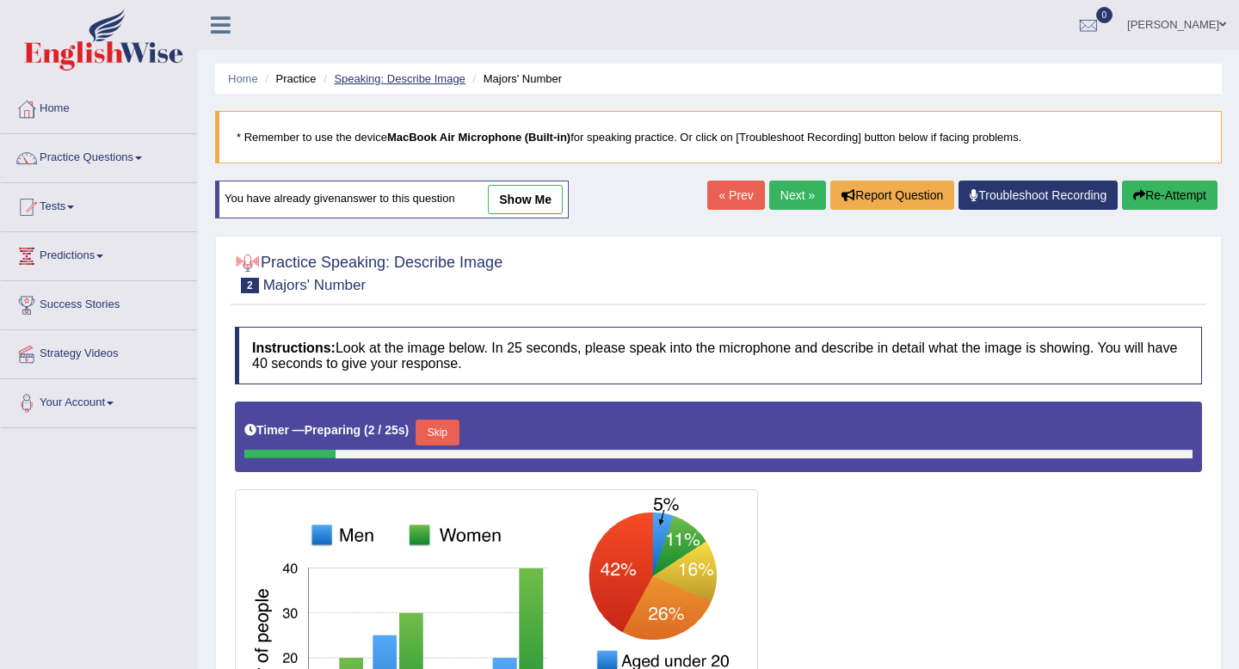
click at [373, 77] on link "Speaking: Describe Image" at bounding box center [399, 78] width 131 height 13
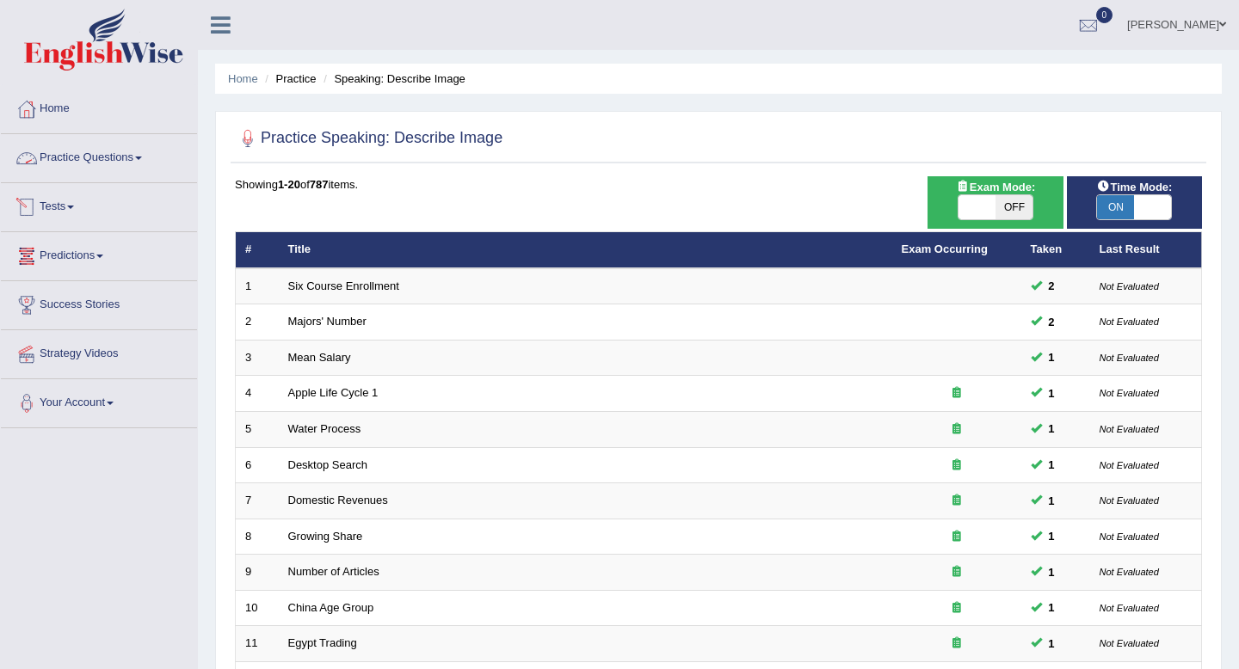
click at [114, 147] on link "Practice Questions" at bounding box center [99, 155] width 196 height 43
